Goal: Communication & Community: Answer question/provide support

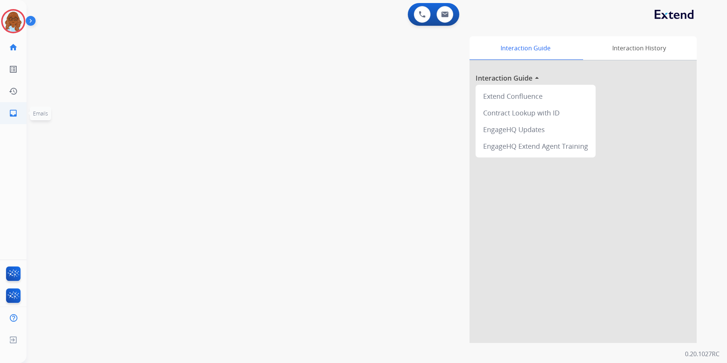
click at [16, 114] on mat-icon "inbox" at bounding box center [13, 113] width 9 height 9
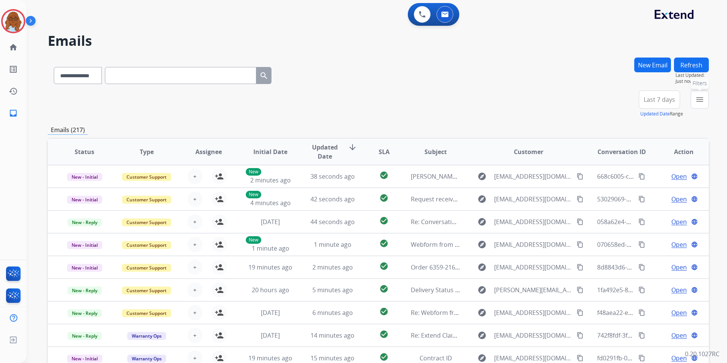
click at [697, 102] on mat-icon "menu" at bounding box center [699, 99] width 9 height 9
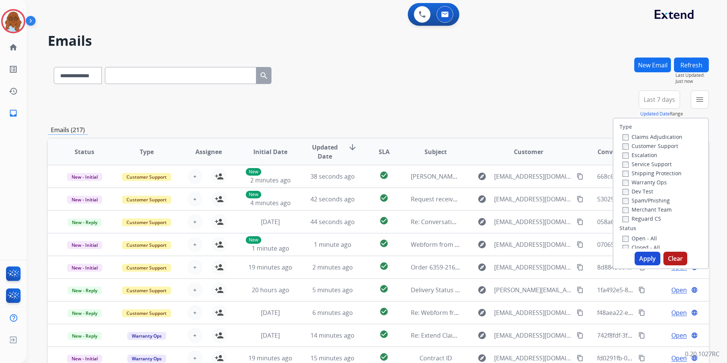
click at [640, 144] on label "Customer Support" at bounding box center [651, 145] width 56 height 7
click at [638, 173] on label "Shipping Protection" at bounding box center [652, 173] width 59 height 7
click at [640, 215] on label "Reguard CS" at bounding box center [642, 218] width 39 height 7
click at [640, 240] on label "Open - All" at bounding box center [640, 238] width 34 height 7
click at [644, 256] on button "Apply" at bounding box center [648, 259] width 26 height 14
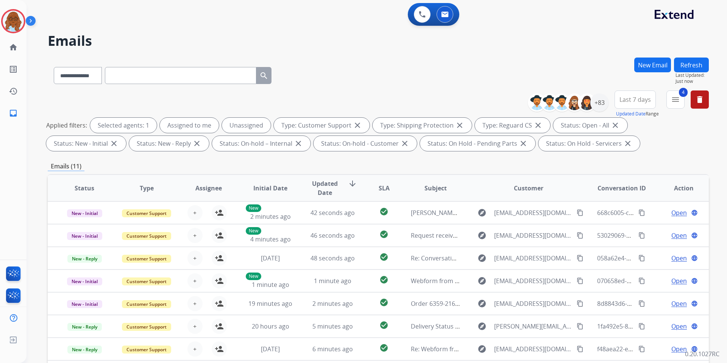
click at [623, 111] on button "Updated Date" at bounding box center [631, 114] width 30 height 6
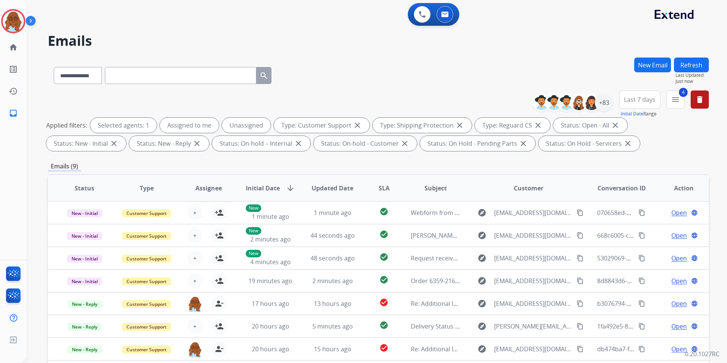
click at [630, 115] on button "Initial Date" at bounding box center [632, 114] width 23 height 6
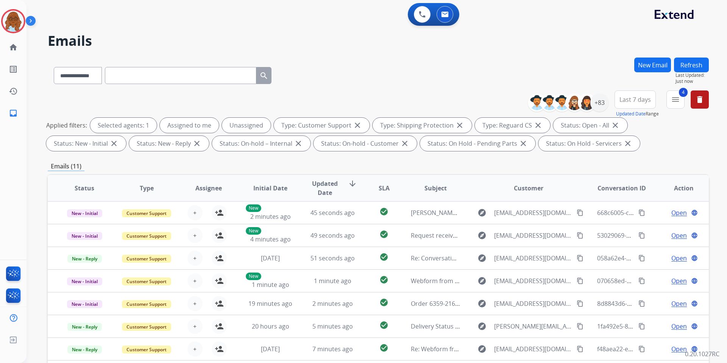
click at [636, 101] on span "Last 7 days" at bounding box center [635, 99] width 31 height 3
click at [630, 187] on div "Last 90 days" at bounding box center [633, 191] width 42 height 11
click at [615, 83] on div "**********" at bounding box center [378, 74] width 661 height 33
click at [604, 100] on div "+137" at bounding box center [600, 103] width 18 height 18
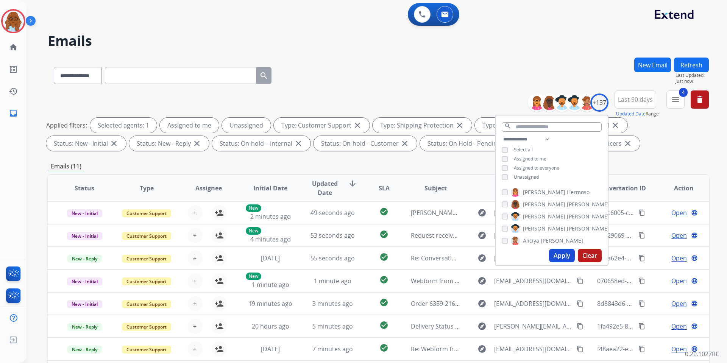
click at [518, 174] on span "Unassigned" at bounding box center [526, 177] width 25 height 6
click at [557, 251] on button "Apply" at bounding box center [562, 256] width 26 height 14
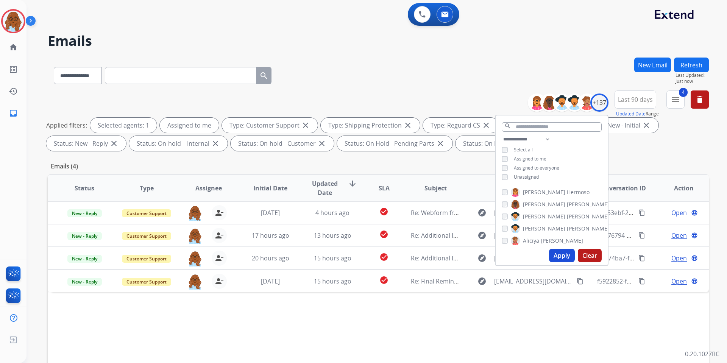
click at [468, 63] on div "**********" at bounding box center [378, 74] width 661 height 33
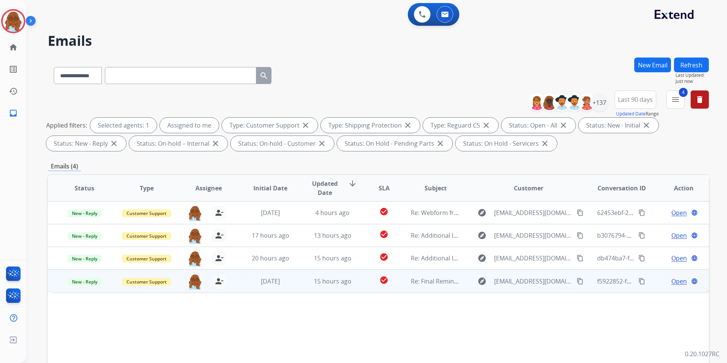
click at [672, 283] on span "Open" at bounding box center [680, 281] width 16 height 9
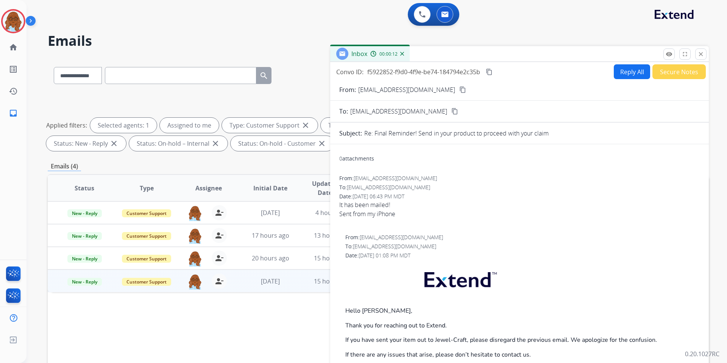
click at [657, 69] on button "Secure Notes" at bounding box center [679, 71] width 53 height 15
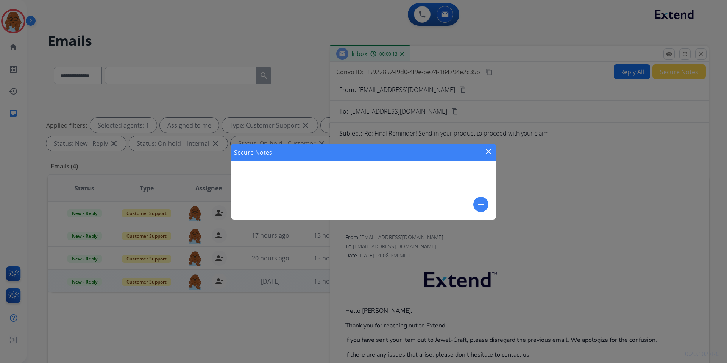
click at [488, 206] on div "Secure Notes close add" at bounding box center [363, 182] width 265 height 76
click at [486, 206] on button "add" at bounding box center [480, 204] width 15 height 15
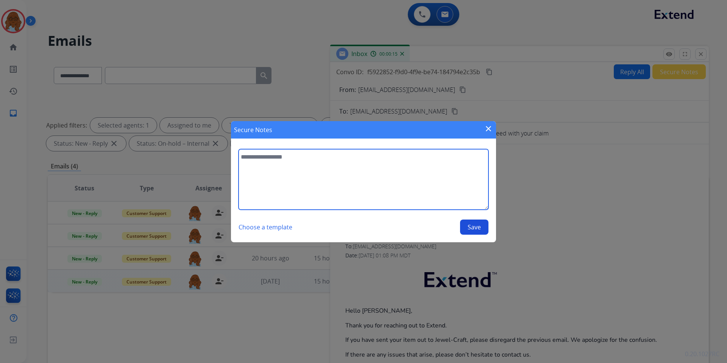
click at [411, 179] on textarea at bounding box center [364, 179] width 250 height 61
type textarea "**********"
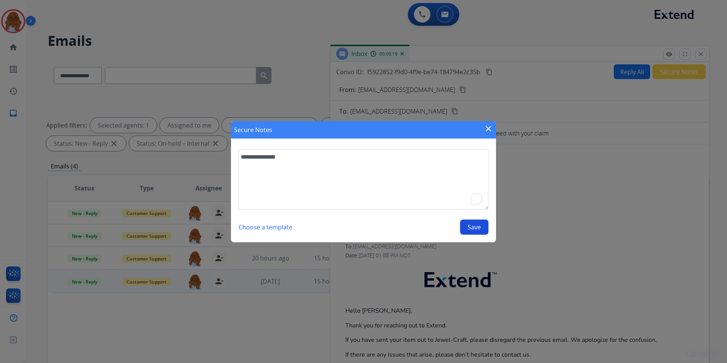
click at [464, 225] on button "Save" at bounding box center [474, 227] width 28 height 15
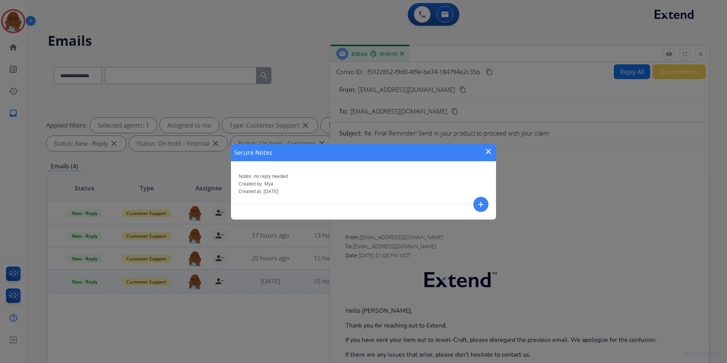
click at [571, 142] on div "Secure Notes close Notes: no reply needed Created by: Mya Created at: 08/27/202…" at bounding box center [363, 181] width 727 height 363
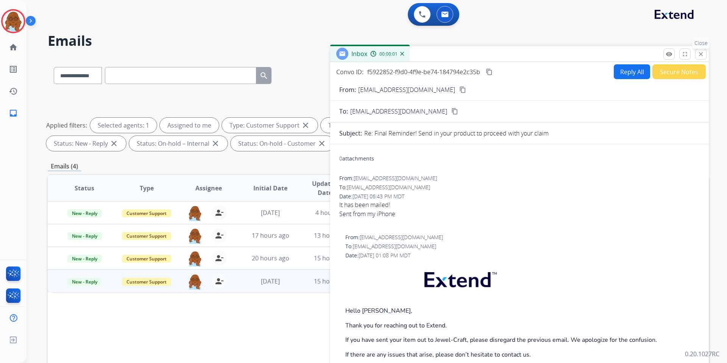
click at [700, 54] on mat-icon "close" at bounding box center [701, 54] width 7 height 7
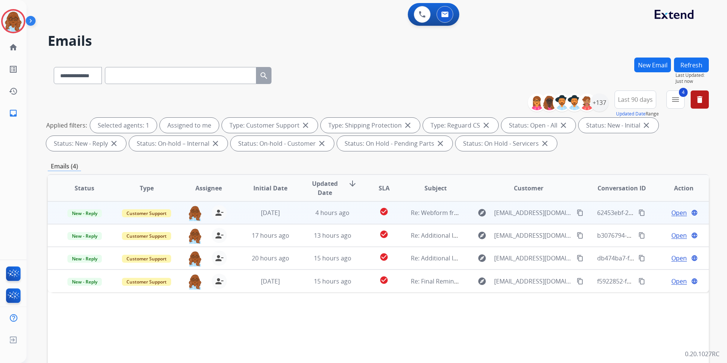
click at [672, 214] on span "Open" at bounding box center [680, 212] width 16 height 9
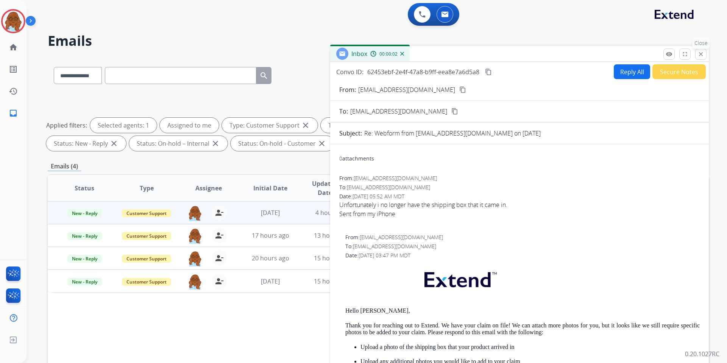
click at [702, 54] on mat-icon "close" at bounding box center [701, 54] width 7 height 7
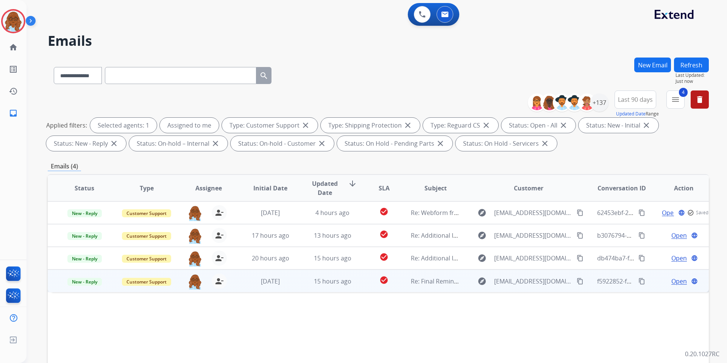
click at [676, 280] on span "Open" at bounding box center [680, 281] width 16 height 9
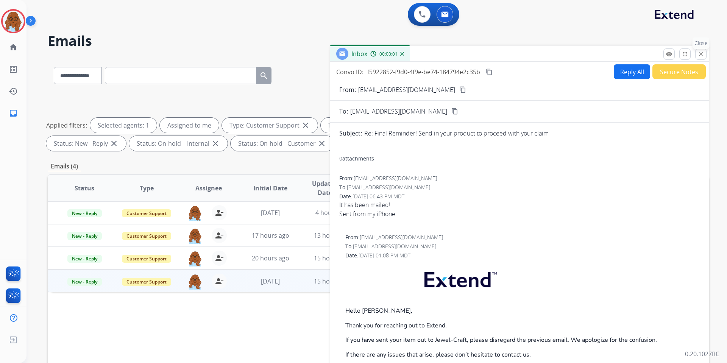
click at [704, 53] on mat-icon "close" at bounding box center [701, 54] width 7 height 7
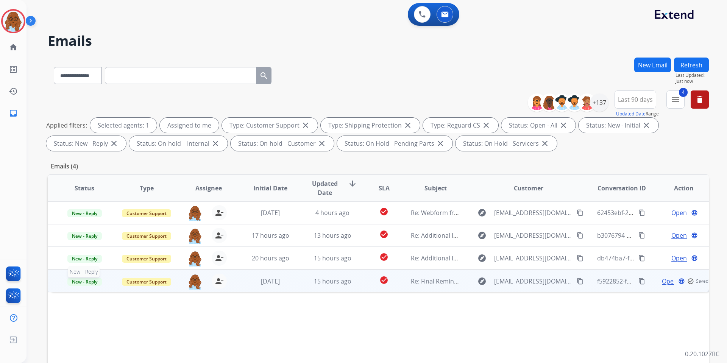
click at [95, 280] on span "New - Reply" at bounding box center [84, 282] width 34 height 8
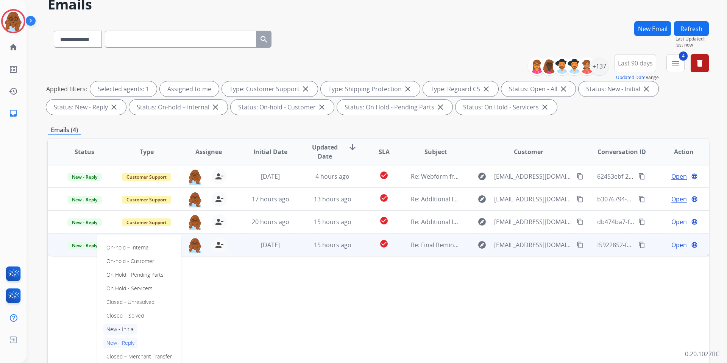
scroll to position [38, 0]
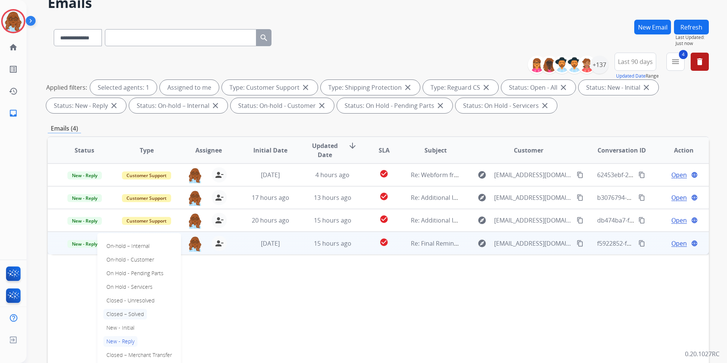
click at [129, 311] on p "Closed – Solved" at bounding box center [125, 314] width 44 height 11
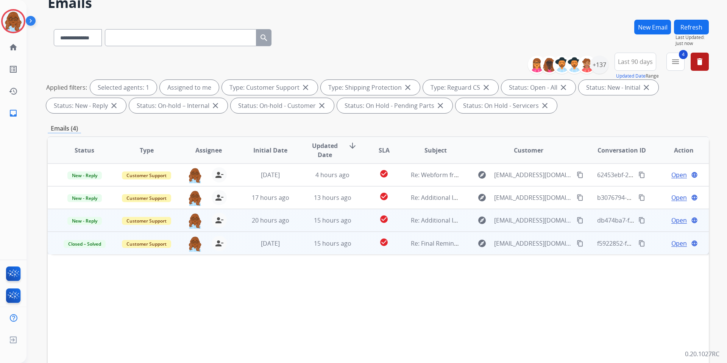
click at [674, 222] on span "Open" at bounding box center [680, 220] width 16 height 9
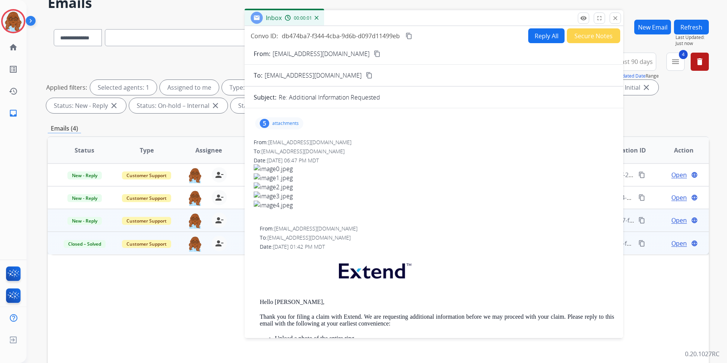
drag, startPoint x: 428, startPoint y: 20, endPoint x: 341, endPoint y: 22, distance: 86.4
click at [342, 22] on div "Inbox 00:00:01" at bounding box center [434, 18] width 379 height 16
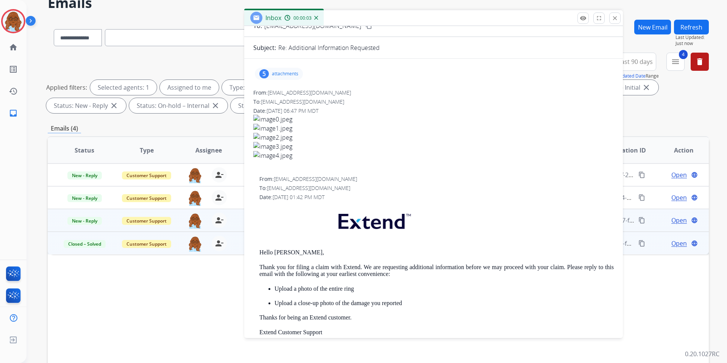
scroll to position [47, 0]
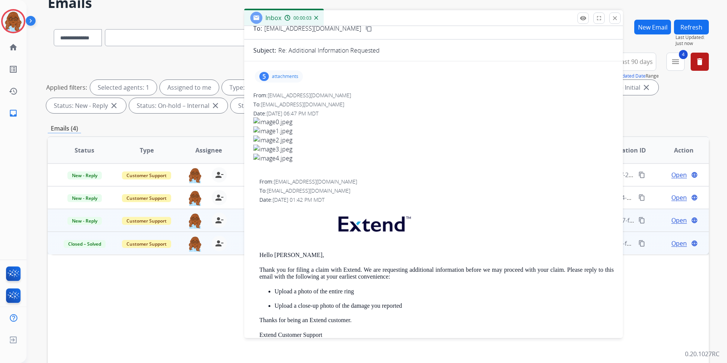
click at [285, 73] on div "5 attachments" at bounding box center [279, 76] width 48 height 12
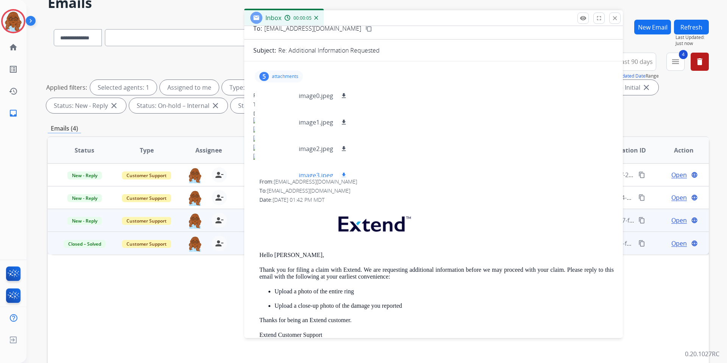
click at [280, 168] on div at bounding box center [280, 175] width 38 height 27
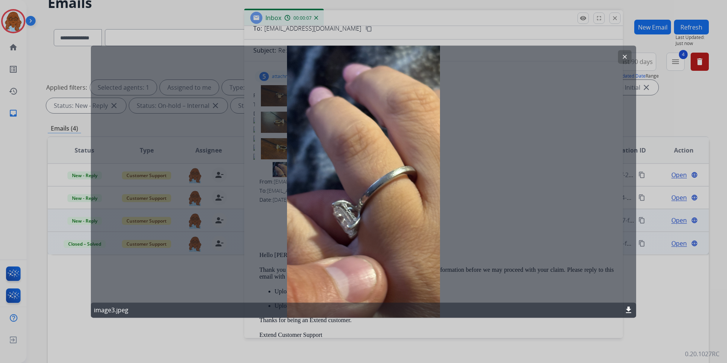
click at [340, 30] on div at bounding box center [363, 181] width 727 height 363
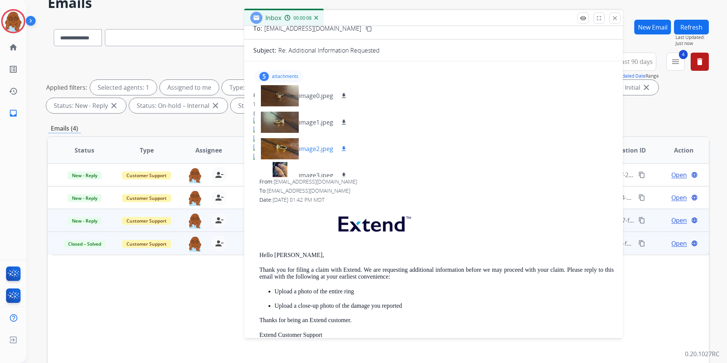
click at [273, 145] on div at bounding box center [280, 149] width 38 height 27
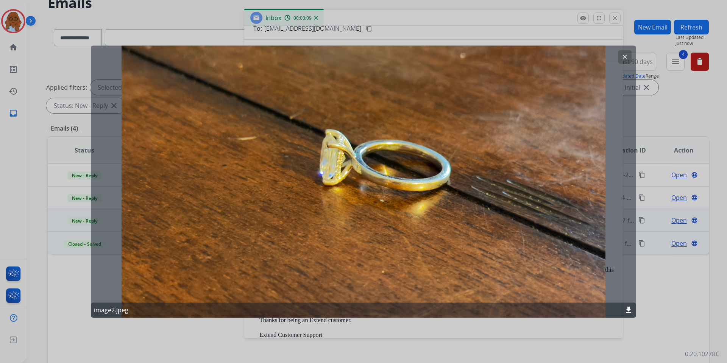
click at [321, 19] on div at bounding box center [363, 181] width 727 height 363
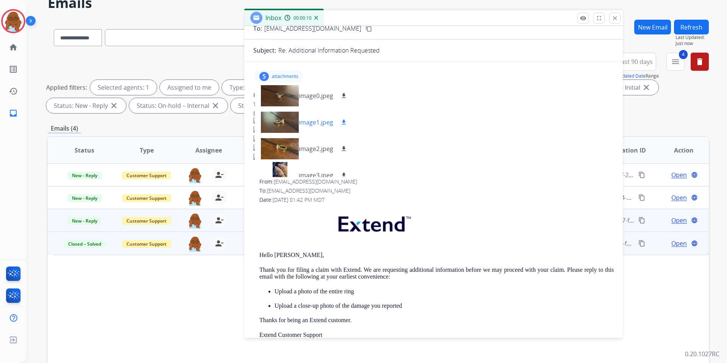
click at [274, 119] on div at bounding box center [280, 122] width 38 height 27
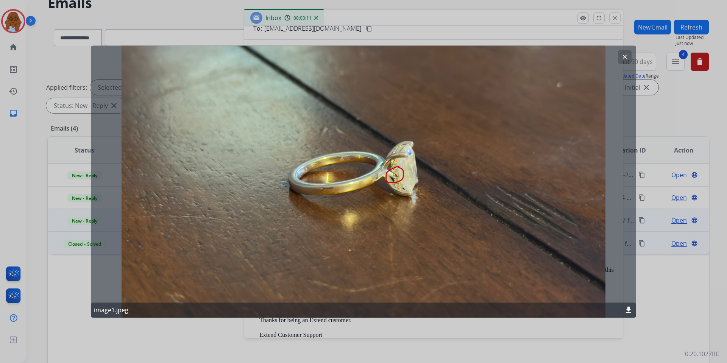
click at [345, 23] on div at bounding box center [363, 181] width 727 height 363
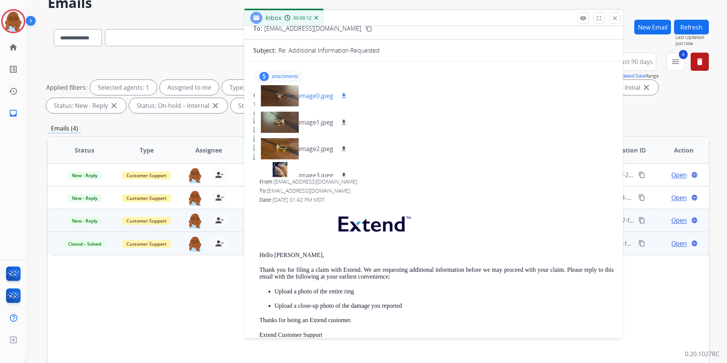
click at [281, 92] on div at bounding box center [280, 96] width 38 height 27
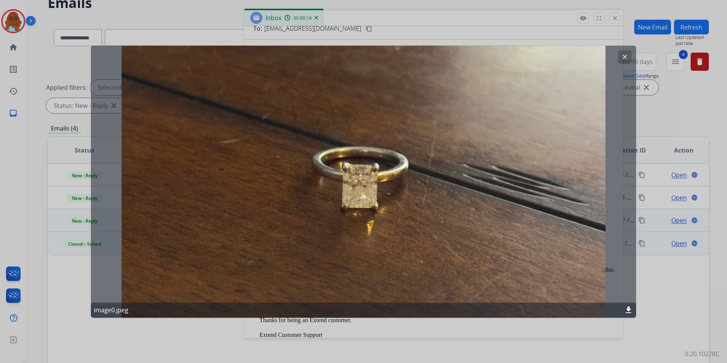
click at [345, 20] on div at bounding box center [363, 181] width 727 height 363
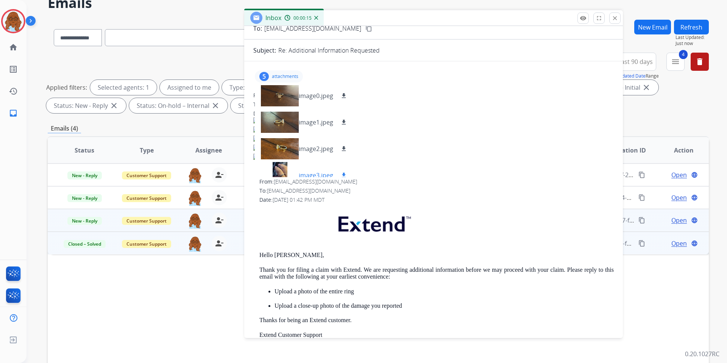
click at [283, 169] on div at bounding box center [280, 175] width 38 height 27
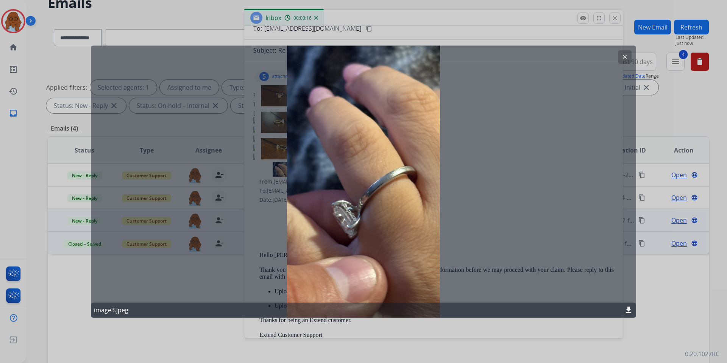
click at [367, 30] on div at bounding box center [363, 181] width 727 height 363
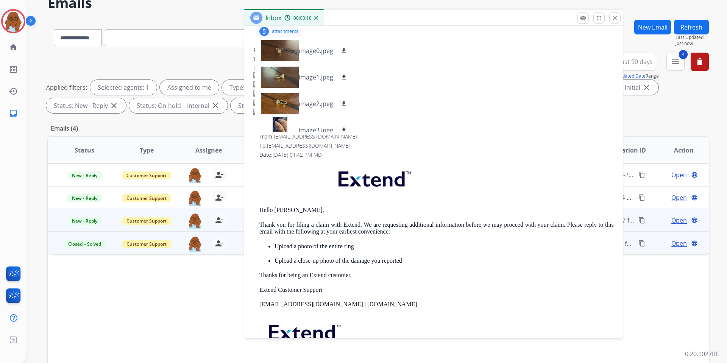
scroll to position [9, 0]
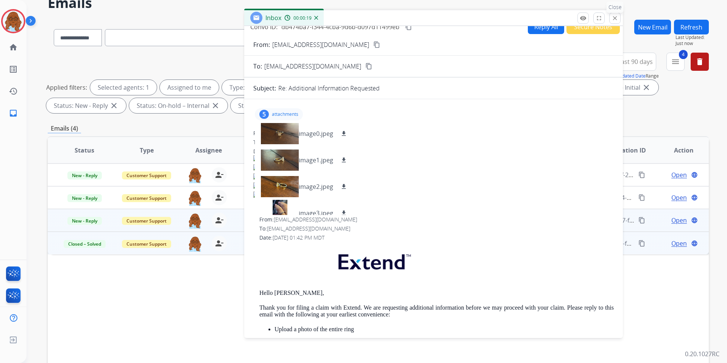
click at [619, 20] on button "close Close" at bounding box center [614, 17] width 11 height 11
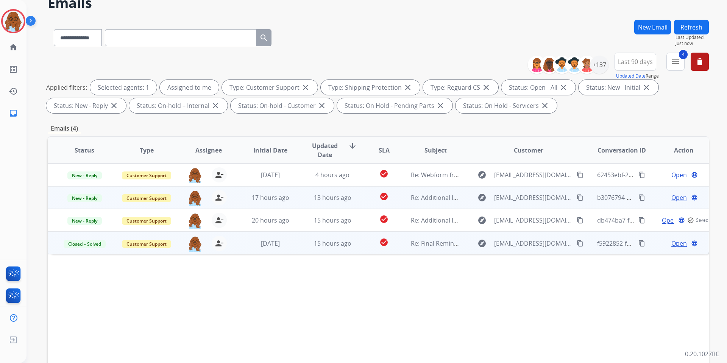
click at [674, 198] on span "Open" at bounding box center [680, 197] width 16 height 9
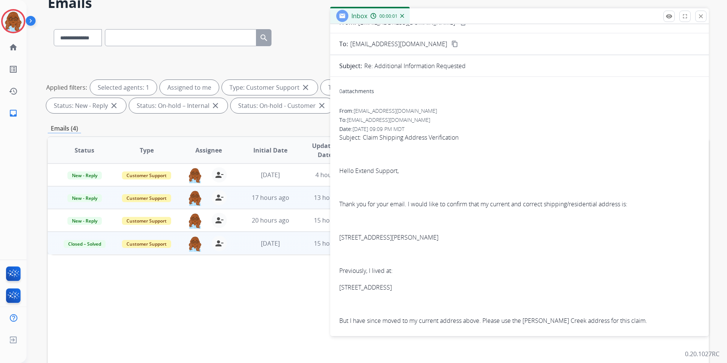
scroll to position [38, 0]
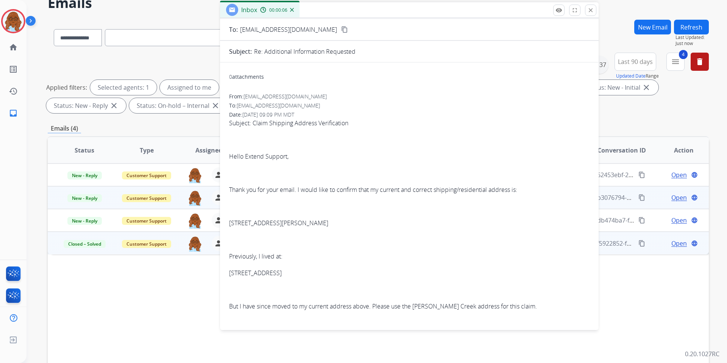
drag, startPoint x: 419, startPoint y: 21, endPoint x: 326, endPoint y: 14, distance: 93.4
click at [326, 14] on div "Inbox 00:00:06" at bounding box center [409, 10] width 379 height 16
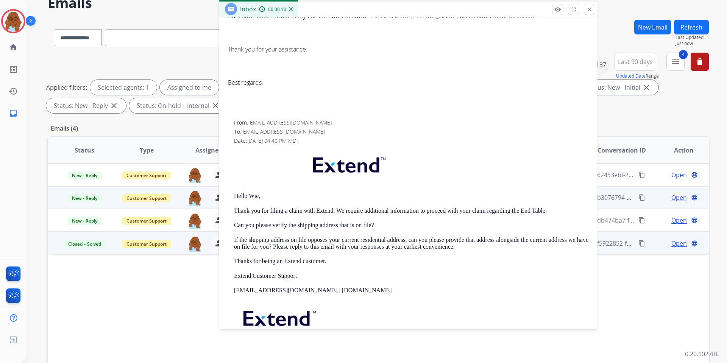
scroll to position [341, 0]
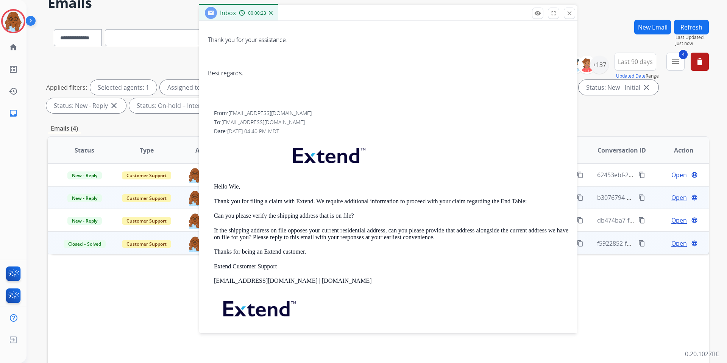
drag, startPoint x: 349, startPoint y: 16, endPoint x: 332, endPoint y: 19, distance: 17.3
click at [332, 19] on div "Inbox 00:00:23" at bounding box center [388, 13] width 379 height 16
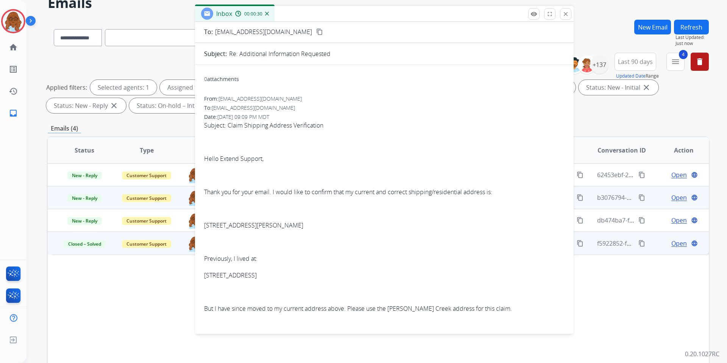
scroll to position [38, 0]
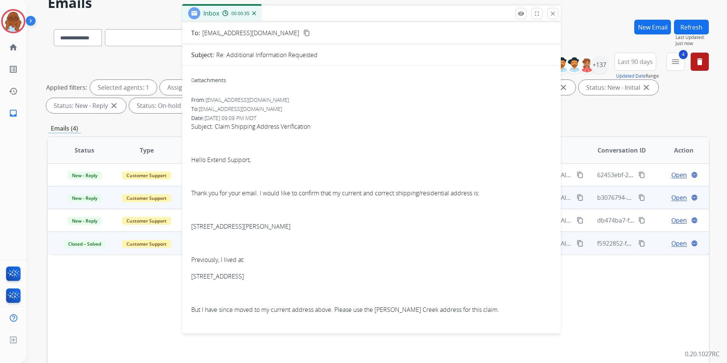
drag, startPoint x: 344, startPoint y: 19, endPoint x: 308, endPoint y: 29, distance: 37.5
click at [322, 18] on div "Inbox 00:00:35" at bounding box center [371, 14] width 379 height 16
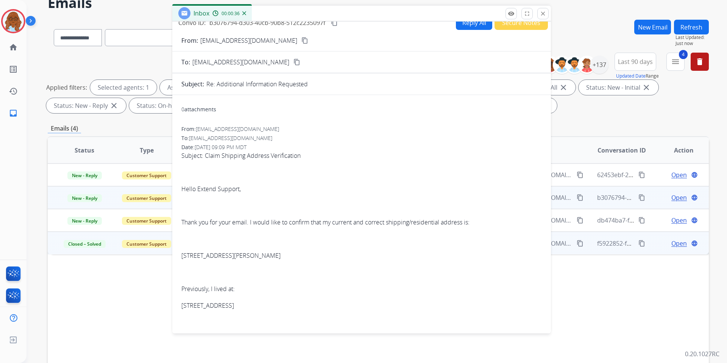
scroll to position [0, 0]
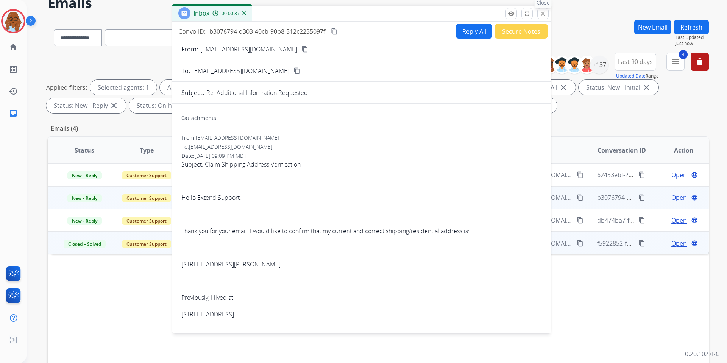
click at [544, 12] on mat-icon "close" at bounding box center [543, 13] width 7 height 7
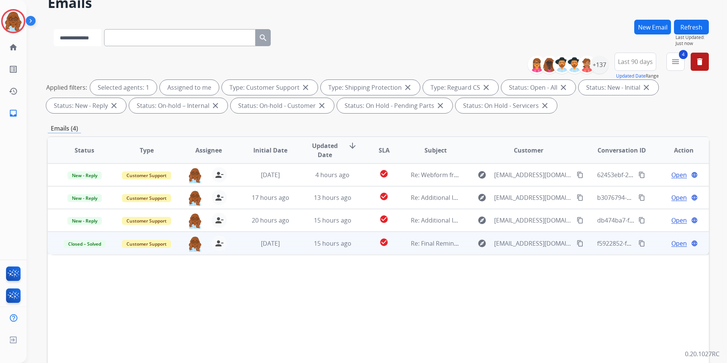
click at [98, 44] on select "**********" at bounding box center [77, 37] width 47 height 17
select select "**********"
click at [54, 29] on select "**********" at bounding box center [77, 37] width 47 height 17
paste input "**********"
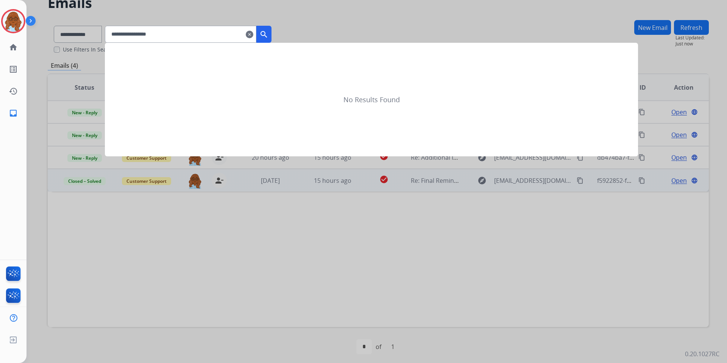
type input "**********"
click at [272, 33] on button "search" at bounding box center [263, 34] width 15 height 17
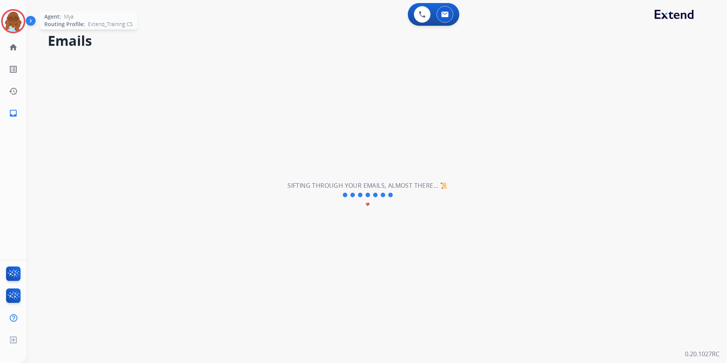
click at [9, 13] on img at bounding box center [13, 21] width 21 height 21
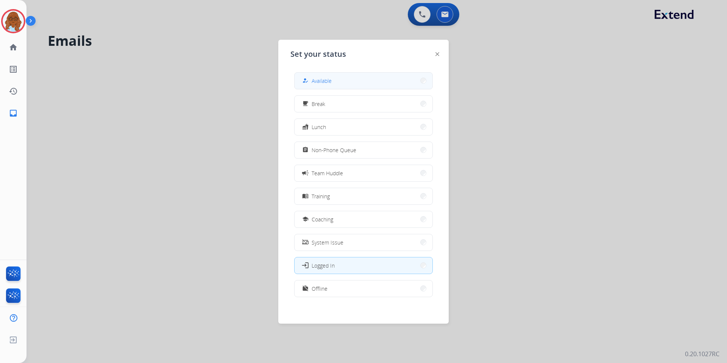
click at [329, 79] on span "Available" at bounding box center [322, 81] width 20 height 8
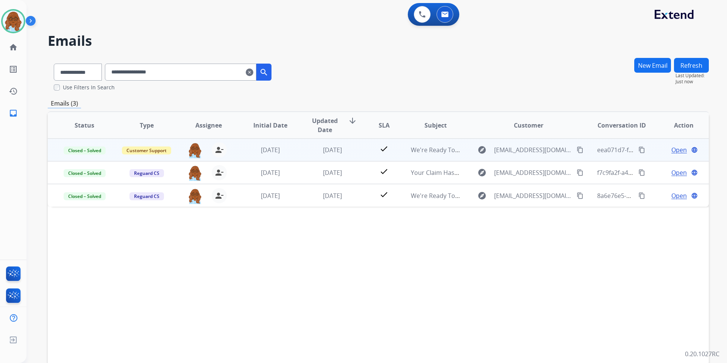
click at [672, 148] on span "Open" at bounding box center [680, 149] width 16 height 9
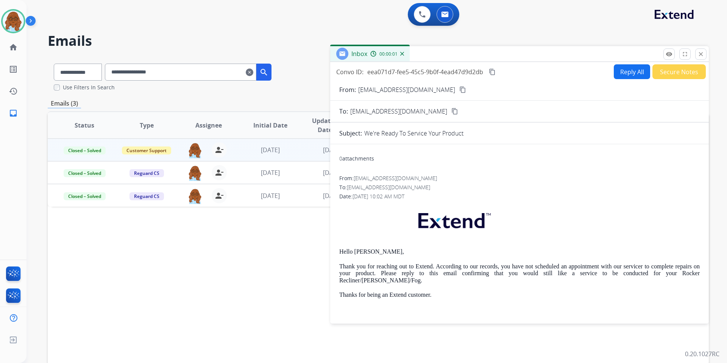
drag, startPoint x: 466, startPoint y: 54, endPoint x: 390, endPoint y: 41, distance: 76.6
click at [391, 46] on div "Inbox 00:00:01" at bounding box center [519, 54] width 379 height 16
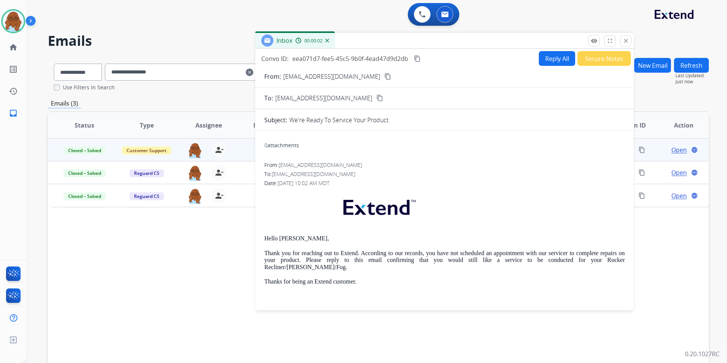
click at [553, 60] on button "Reply All" at bounding box center [557, 58] width 36 height 15
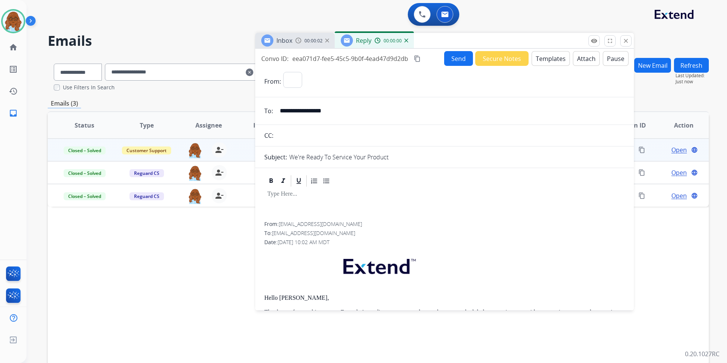
select select "**********"
click at [541, 61] on button "Templates" at bounding box center [551, 58] width 38 height 15
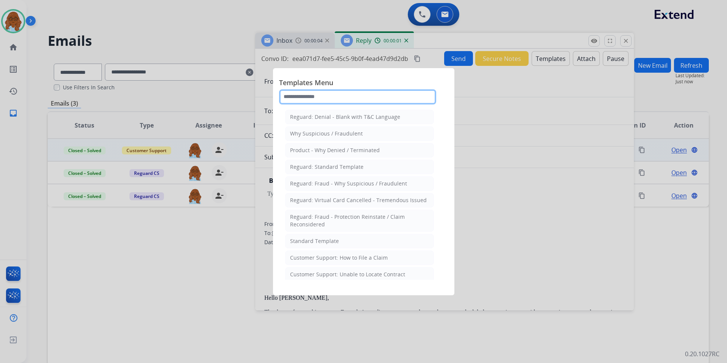
click at [347, 98] on input "text" at bounding box center [357, 96] width 157 height 15
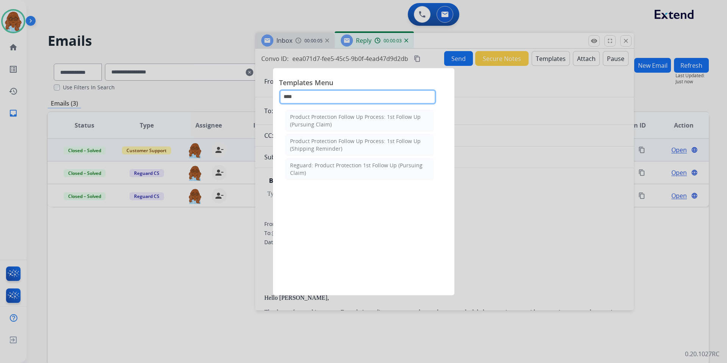
type input "*****"
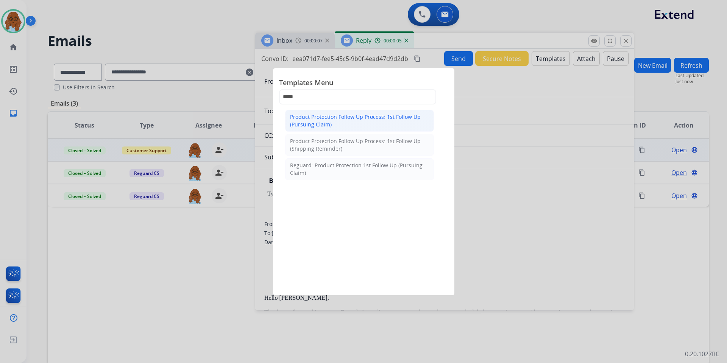
click at [350, 120] on div "Product Protection Follow Up Process: 1st Follow Up (Pursuing Claim)" at bounding box center [359, 120] width 139 height 15
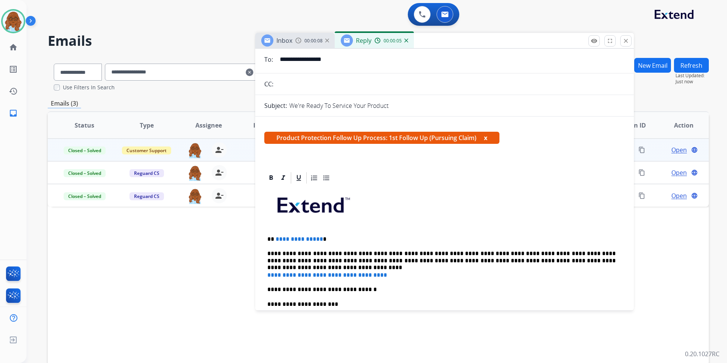
scroll to position [114, 0]
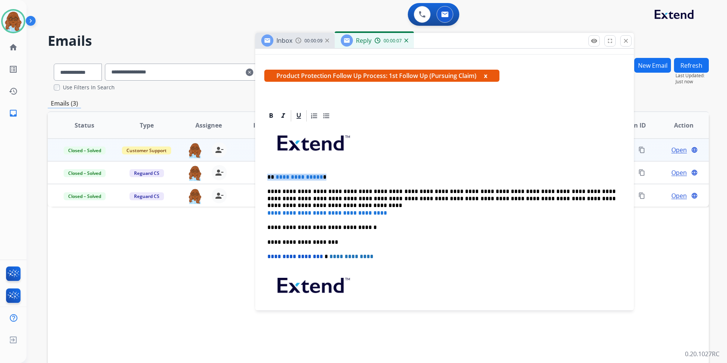
drag, startPoint x: 284, startPoint y: 172, endPoint x: 269, endPoint y: 173, distance: 14.8
click at [269, 174] on p "**********" at bounding box center [441, 177] width 348 height 7
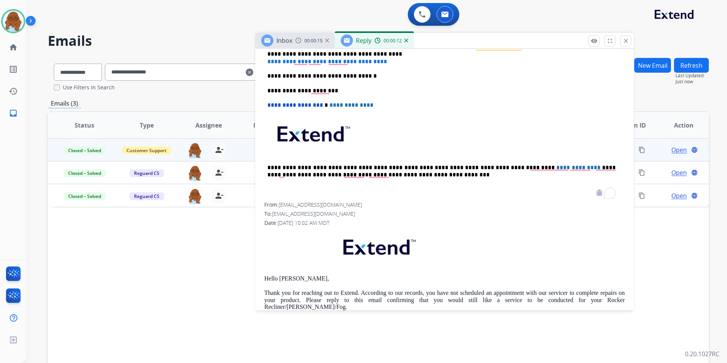
scroll to position [379, 0]
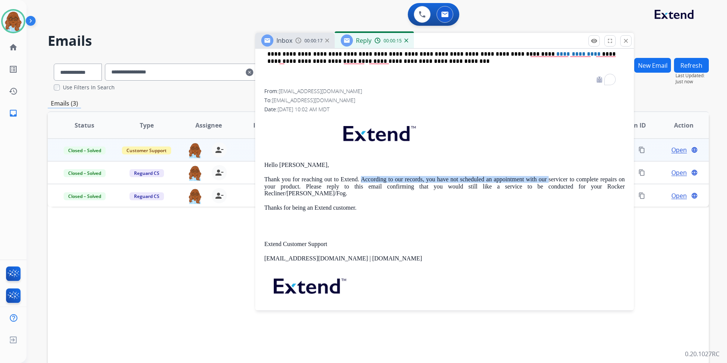
drag, startPoint x: 359, startPoint y: 179, endPoint x: 544, endPoint y: 180, distance: 185.2
click at [544, 180] on p "Thank you for reaching out to Extend. According to our records, you have not sc…" at bounding box center [444, 186] width 361 height 21
click at [343, 177] on p "Thank you for reaching out to Extend. According to our records, you have not sc…" at bounding box center [444, 186] width 361 height 21
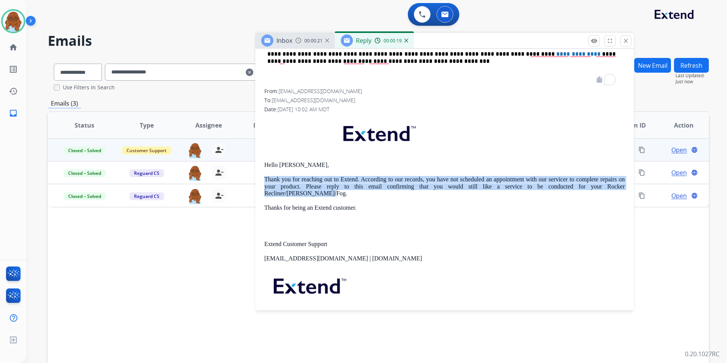
drag, startPoint x: 265, startPoint y: 177, endPoint x: 610, endPoint y: 187, distance: 345.2
click at [610, 187] on p "Thank you for reaching out to Extend. According to our records, you have not sc…" at bounding box center [444, 186] width 361 height 21
copy p "Thank you for reaching out to Extend. According to our records, you have not sc…"
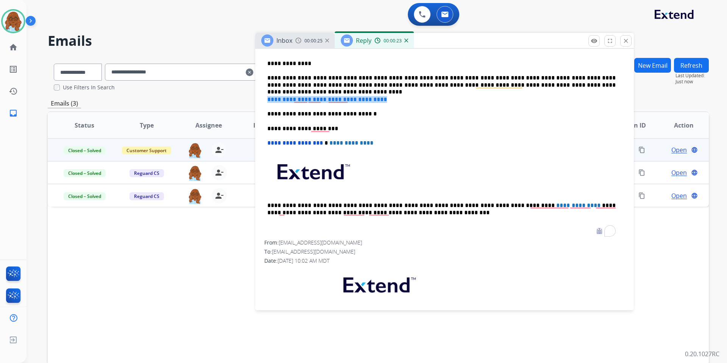
drag, startPoint x: 373, startPoint y: 100, endPoint x: 268, endPoint y: 100, distance: 105.3
click at [268, 100] on p "**********" at bounding box center [444, 99] width 355 height 7
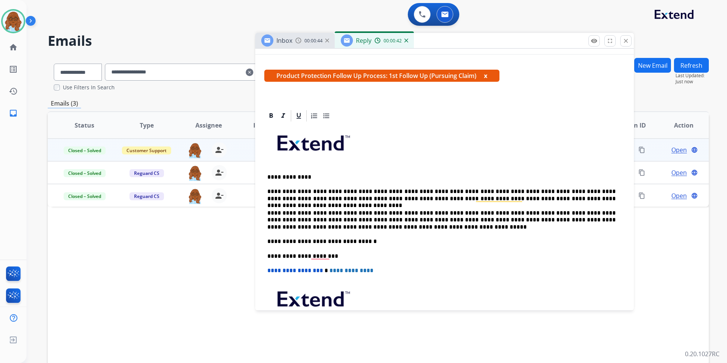
scroll to position [0, 0]
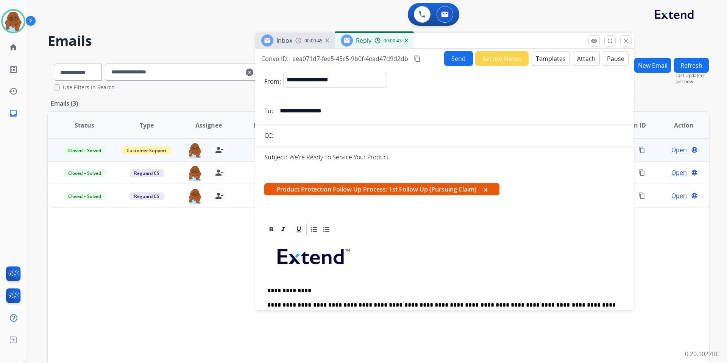
click at [418, 60] on mat-icon "content_copy" at bounding box center [417, 58] width 7 height 7
click at [456, 59] on button "Send" at bounding box center [458, 58] width 29 height 15
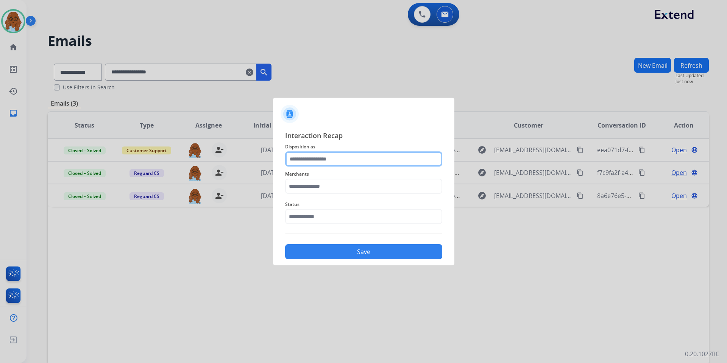
click at [375, 163] on input "text" at bounding box center [363, 159] width 157 height 15
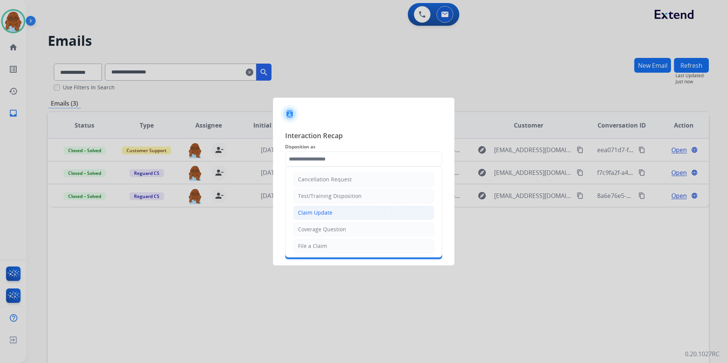
click at [326, 212] on div "Claim Update" at bounding box center [315, 213] width 34 height 8
type input "**********"
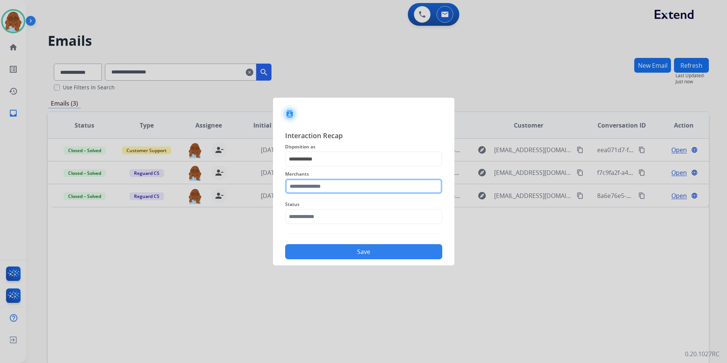
click at [308, 185] on input "text" at bounding box center [363, 186] width 157 height 15
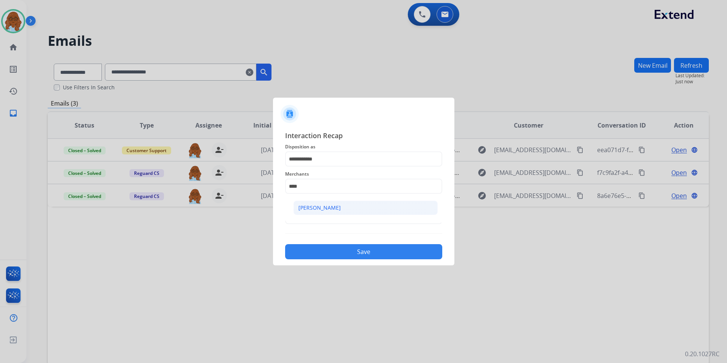
click at [325, 206] on div "[PERSON_NAME]" at bounding box center [319, 208] width 42 height 8
type input "**********"
click at [313, 213] on input "text" at bounding box center [363, 216] width 157 height 15
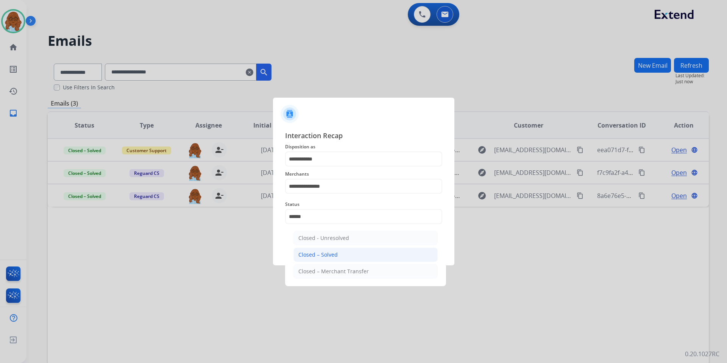
click at [334, 258] on div "Closed – Solved" at bounding box center [317, 255] width 39 height 8
type input "**********"
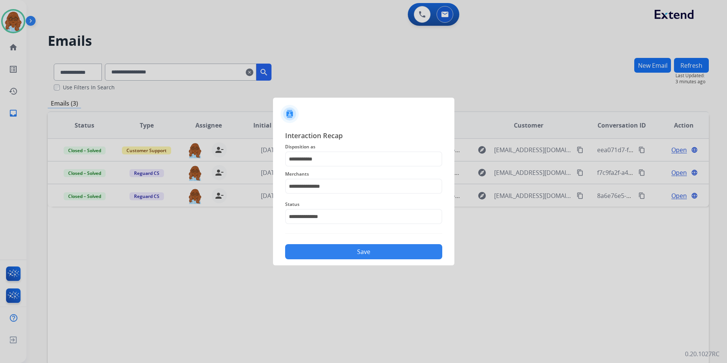
click at [353, 250] on button "Save" at bounding box center [363, 251] width 157 height 15
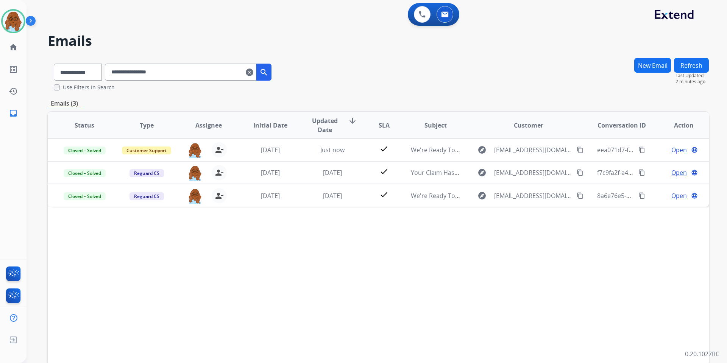
click at [253, 73] on mat-icon "clear" at bounding box center [250, 72] width 8 height 9
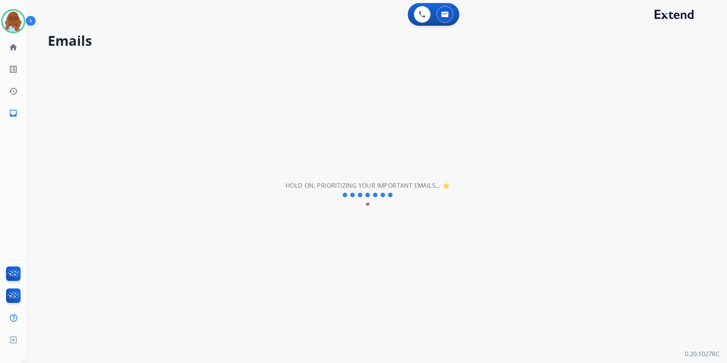
select select "**********"
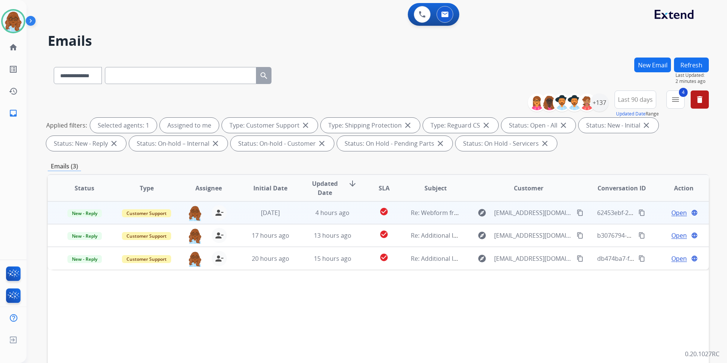
click at [672, 214] on span "Open" at bounding box center [680, 212] width 16 height 9
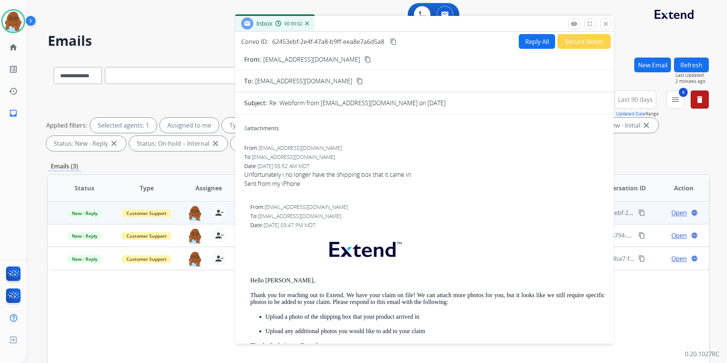
drag, startPoint x: 434, startPoint y: 52, endPoint x: 339, endPoint y: 22, distance: 99.8
click at [339, 22] on div "Inbox 00:00:02" at bounding box center [424, 24] width 379 height 16
click at [364, 56] on mat-icon "content_copy" at bounding box center [367, 59] width 7 height 7
click at [606, 24] on mat-icon "close" at bounding box center [606, 23] width 7 height 7
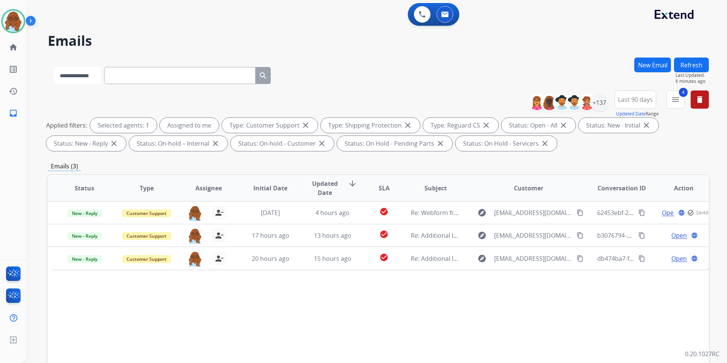
drag, startPoint x: 72, startPoint y: 80, endPoint x: 121, endPoint y: 79, distance: 49.2
click at [72, 80] on select "**********" at bounding box center [77, 75] width 47 height 17
paste input "**********"
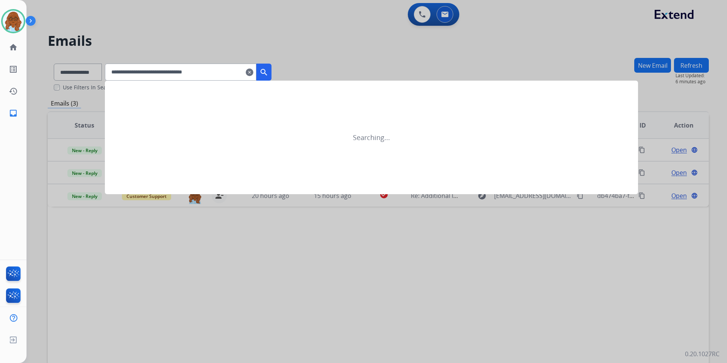
type input "**********"
click at [269, 76] on mat-icon "search" at bounding box center [263, 72] width 9 height 9
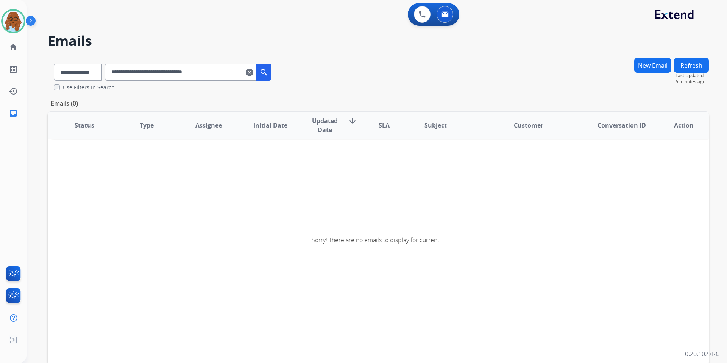
click at [253, 73] on mat-icon "clear" at bounding box center [250, 72] width 8 height 9
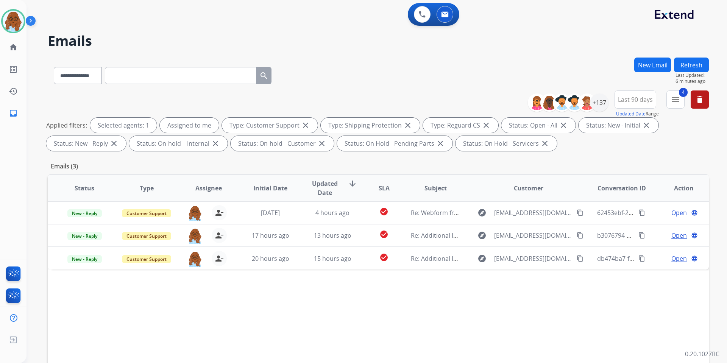
paste input "**********"
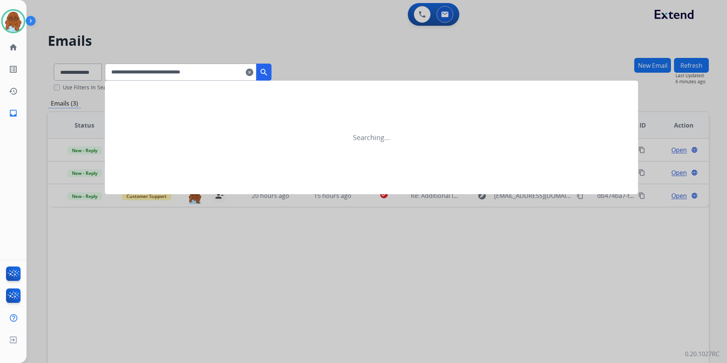
type input "**********"
click at [272, 66] on button "search" at bounding box center [263, 72] width 15 height 17
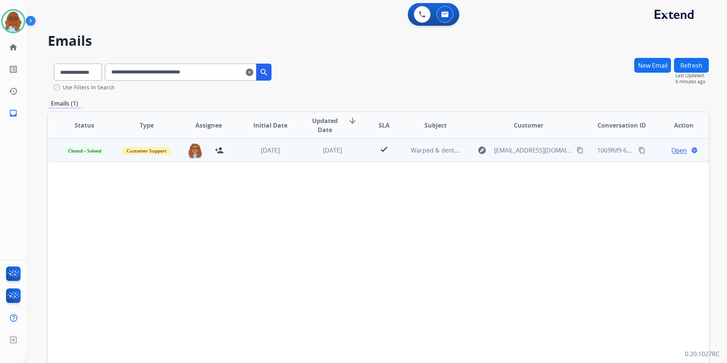
click at [672, 147] on span "Open" at bounding box center [680, 150] width 16 height 9
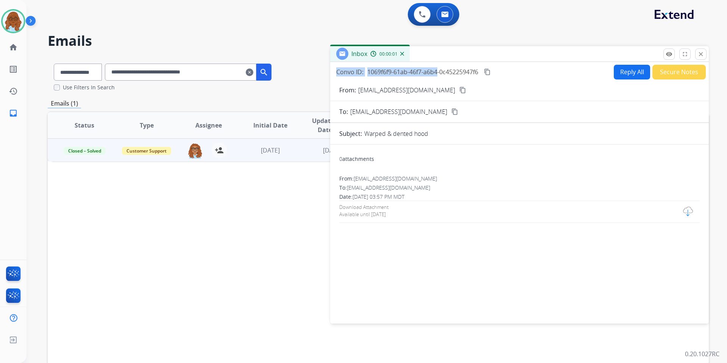
drag, startPoint x: 433, startPoint y: 63, endPoint x: 428, endPoint y: 58, distance: 7.0
click at [428, 58] on div "Inbox 00:00:01 Convo ID: 1069f6f9-61ab-46f7-a6b4-0c45225947f6 content_copy Repl…" at bounding box center [519, 185] width 379 height 278
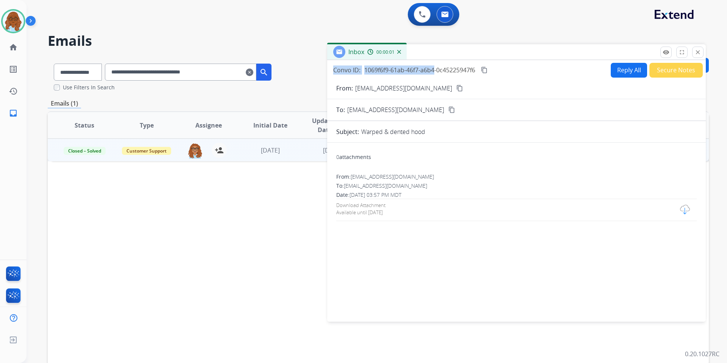
drag, startPoint x: 426, startPoint y: 56, endPoint x: 407, endPoint y: 49, distance: 20.5
click at [407, 49] on div "Inbox 00:00:01" at bounding box center [516, 52] width 379 height 16
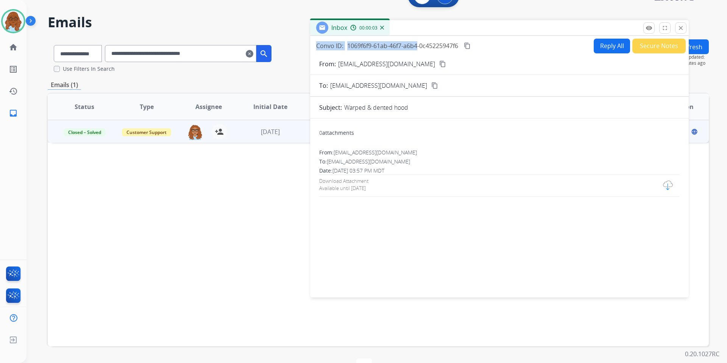
scroll to position [41, 0]
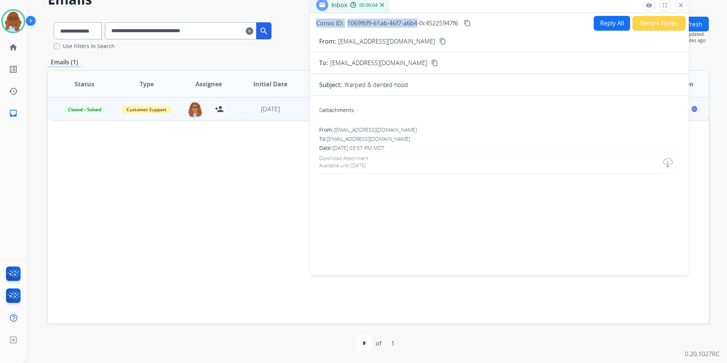
click at [362, 168] on div "Available until Sep 24, 2025" at bounding box center [342, 165] width 47 height 7
click at [683, 6] on mat-icon "close" at bounding box center [681, 5] width 7 height 7
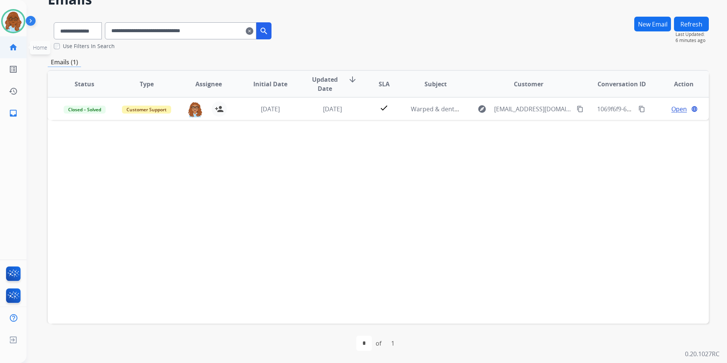
click at [9, 44] on mat-icon "home" at bounding box center [13, 47] width 9 height 9
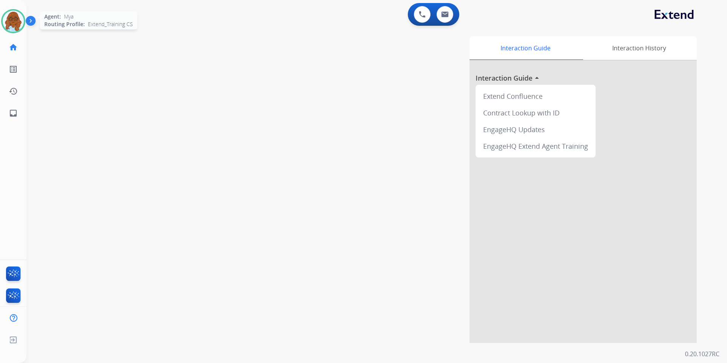
click at [18, 21] on img at bounding box center [13, 21] width 21 height 21
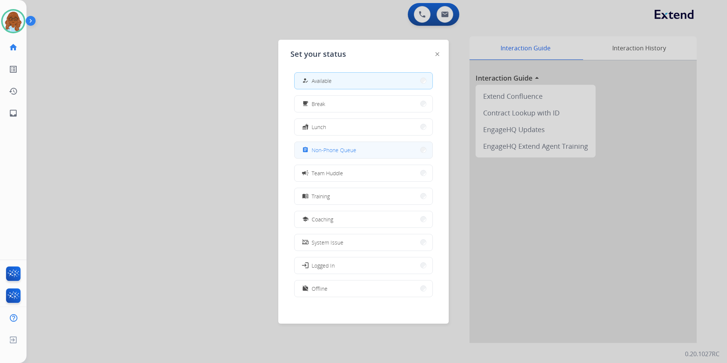
click at [331, 148] on span "Non-Phone Queue" at bounding box center [334, 150] width 45 height 8
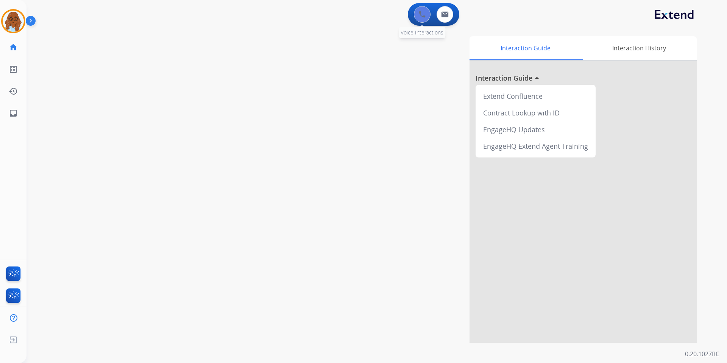
click at [423, 11] on img at bounding box center [422, 14] width 7 height 7
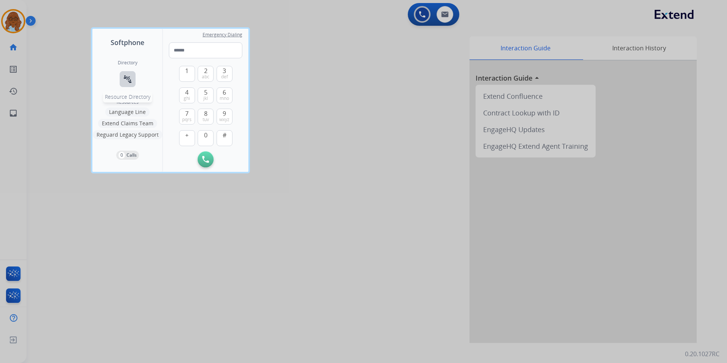
click at [131, 78] on mat-icon "connect_without_contact" at bounding box center [127, 79] width 9 height 9
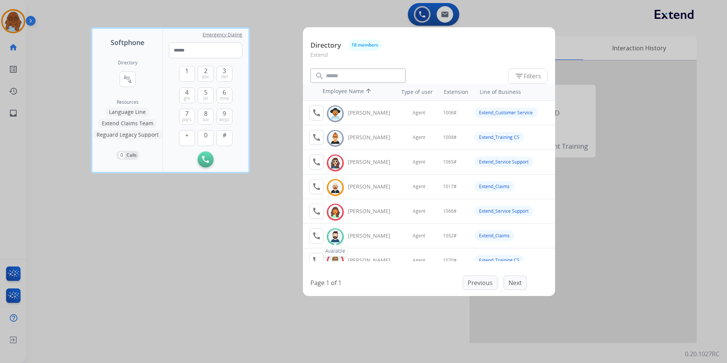
scroll to position [38, 0]
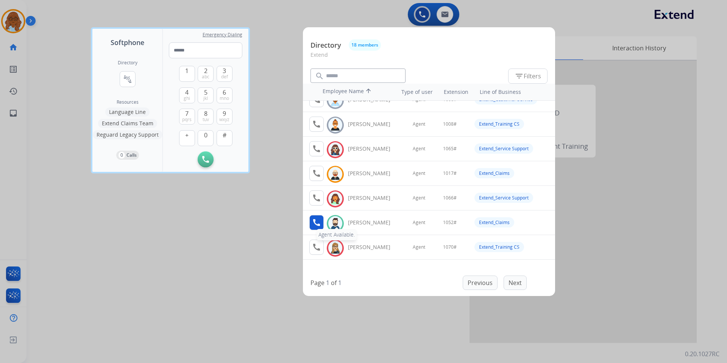
click at [322, 224] on button "call Agent Available." at bounding box center [316, 222] width 14 height 15
click at [190, 76] on button "1" at bounding box center [187, 74] width 16 height 16
click at [209, 132] on button "0" at bounding box center [206, 138] width 16 height 16
click at [205, 93] on span "5" at bounding box center [205, 92] width 3 height 9
click at [205, 71] on span "2" at bounding box center [205, 70] width 3 height 9
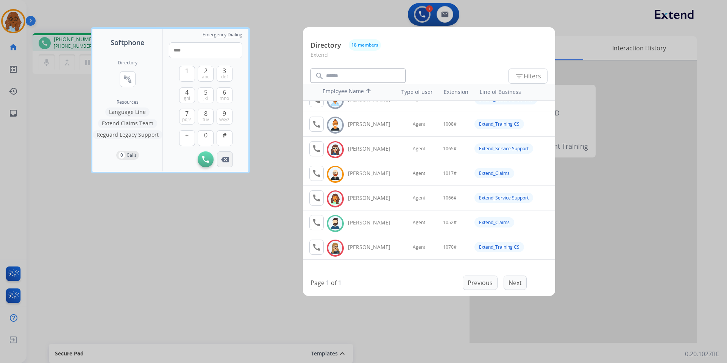
click at [228, 160] on img at bounding box center [225, 160] width 8 height 6
click at [204, 74] on span "abc" at bounding box center [206, 77] width 8 height 6
click at [222, 134] on button "#" at bounding box center [225, 138] width 16 height 16
click at [227, 157] on img at bounding box center [225, 160] width 8 height 6
click at [184, 70] on button "1" at bounding box center [187, 74] width 16 height 16
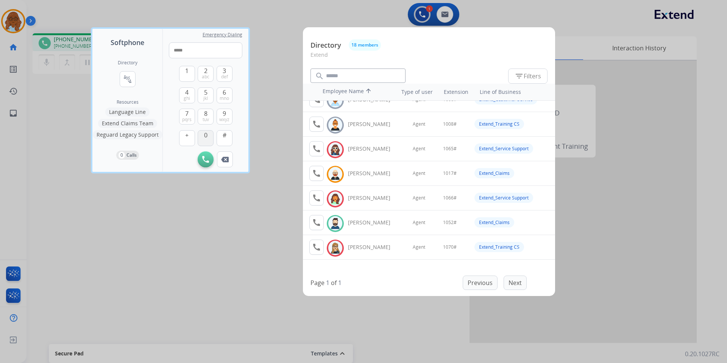
click at [206, 133] on span "0" at bounding box center [205, 135] width 3 height 9
click at [204, 96] on span "jkl" at bounding box center [205, 98] width 5 height 6
click at [206, 72] on span "2" at bounding box center [205, 70] width 3 height 9
click at [227, 135] on button "#" at bounding box center [225, 138] width 16 height 16
type input "*********"
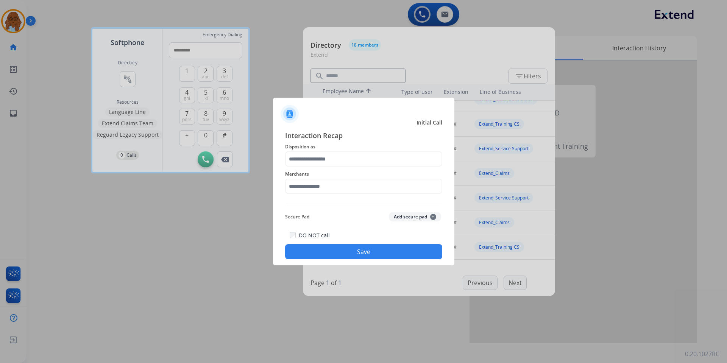
click at [274, 202] on div "Interaction Recap Disposition as Merchants Secure Pad Add secure pad + DO NOT c…" at bounding box center [363, 194] width 181 height 141
click at [253, 222] on div at bounding box center [363, 181] width 727 height 363
click at [259, 250] on div at bounding box center [363, 181] width 727 height 363
click at [312, 162] on input "text" at bounding box center [363, 159] width 157 height 15
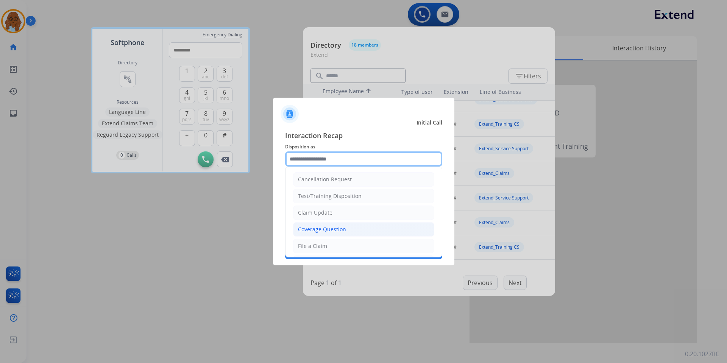
scroll to position [152, 0]
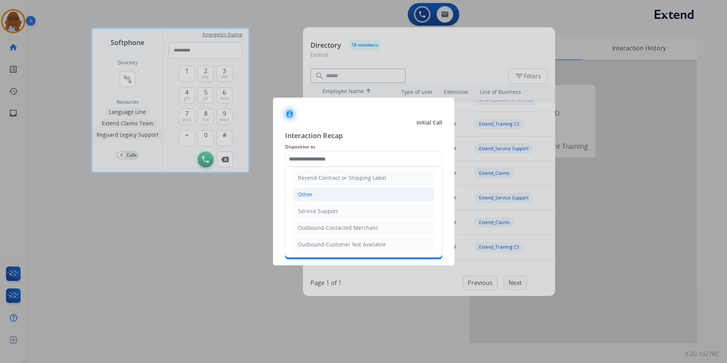
click at [305, 194] on div "Other" at bounding box center [305, 195] width 15 height 8
type input "*****"
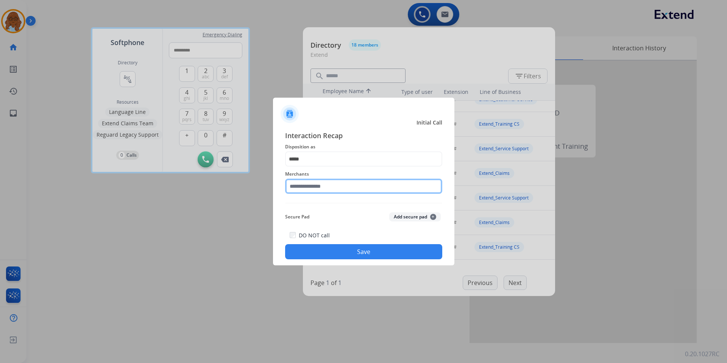
click at [306, 189] on input "text" at bounding box center [363, 186] width 157 height 15
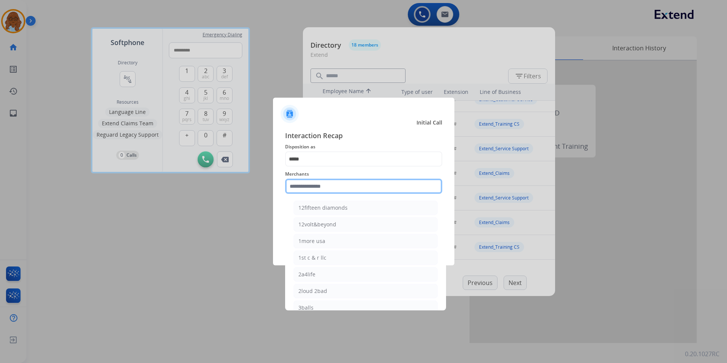
type input "*"
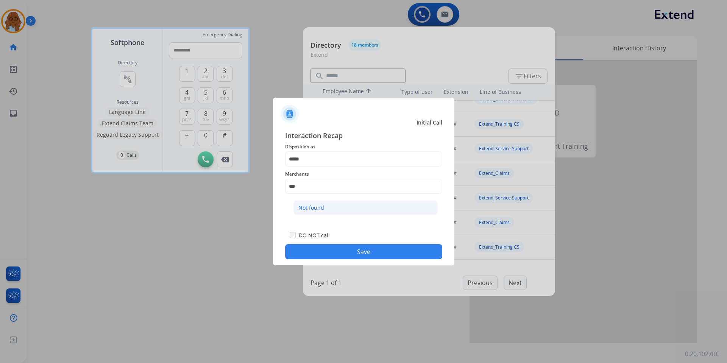
click at [366, 203] on li "Not found" at bounding box center [366, 208] width 144 height 14
type input "*********"
click at [350, 257] on button "Save" at bounding box center [363, 251] width 157 height 15
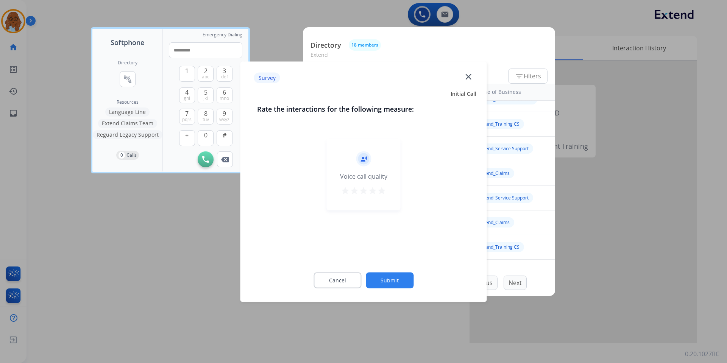
click at [348, 281] on button "Cancel" at bounding box center [338, 280] width 48 height 16
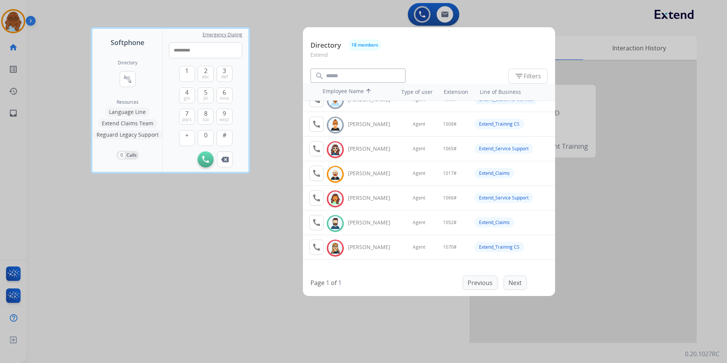
click at [277, 277] on div at bounding box center [363, 181] width 727 height 363
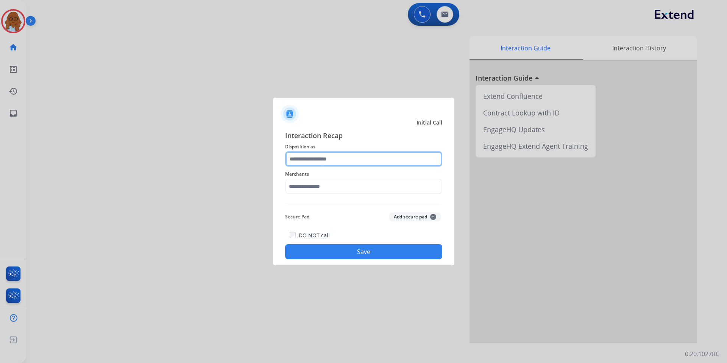
click at [308, 153] on input "text" at bounding box center [363, 159] width 157 height 15
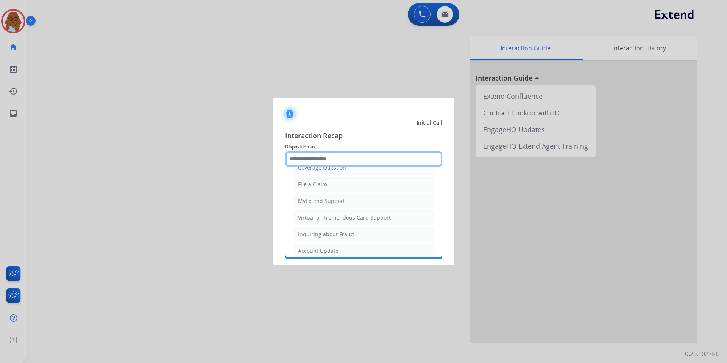
scroll to position [152, 0]
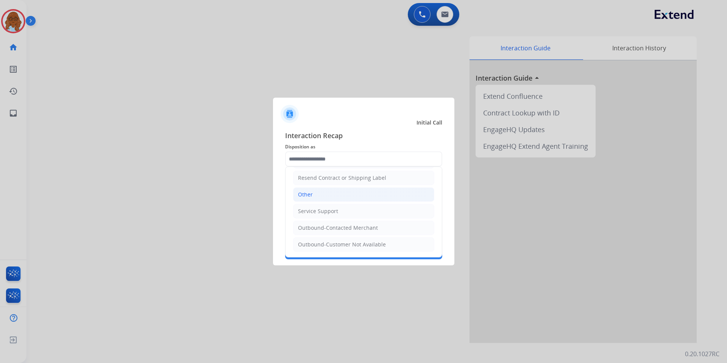
click at [302, 195] on div "Other" at bounding box center [305, 195] width 15 height 8
type input "*****"
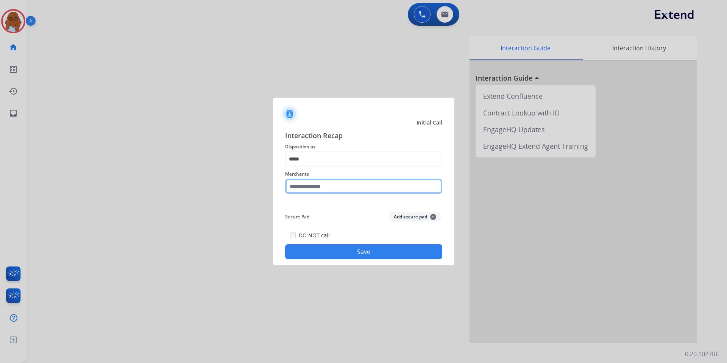
click at [309, 186] on input "text" at bounding box center [363, 186] width 157 height 15
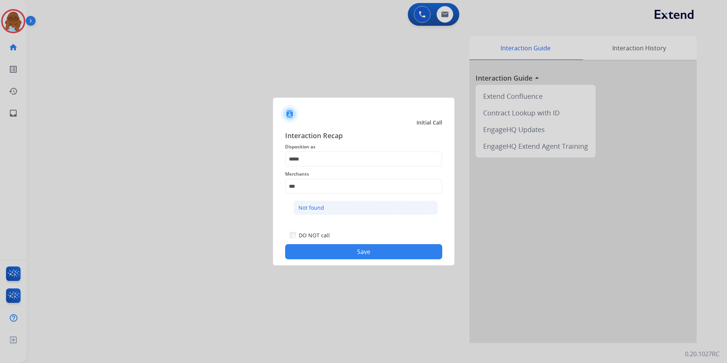
click at [344, 209] on li "Not found" at bounding box center [366, 208] width 144 height 14
type input "*********"
click at [387, 253] on button "Save" at bounding box center [363, 251] width 157 height 15
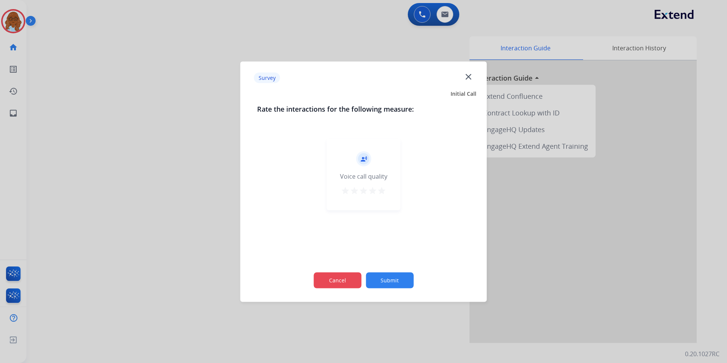
click at [342, 282] on button "Cancel" at bounding box center [338, 280] width 48 height 16
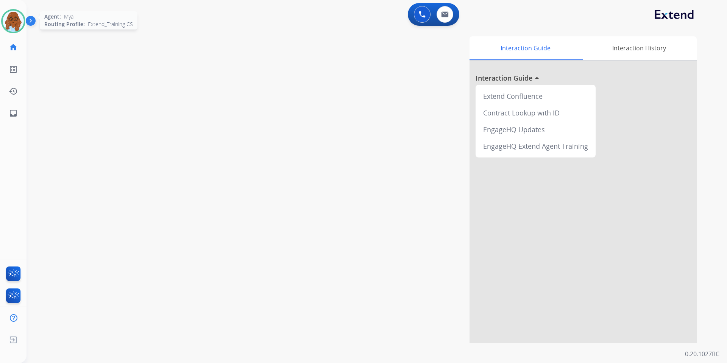
click at [8, 22] on img at bounding box center [13, 21] width 21 height 21
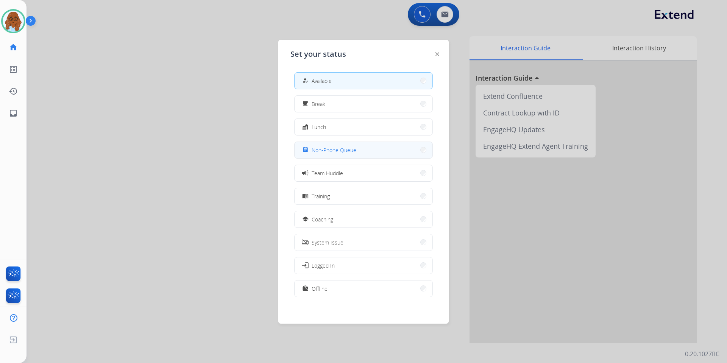
click at [333, 154] on div "assignment Non-Phone Queue" at bounding box center [329, 149] width 56 height 9
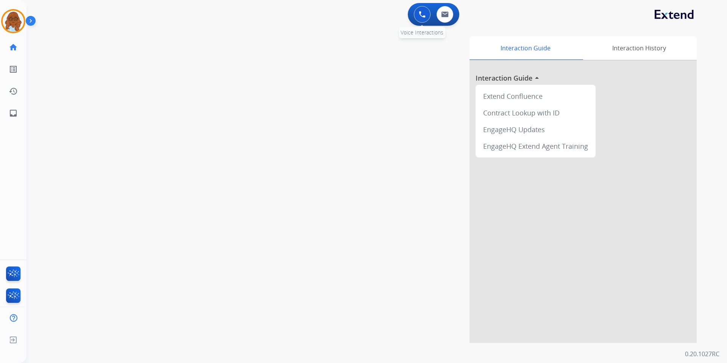
click at [423, 13] on img at bounding box center [422, 14] width 7 height 7
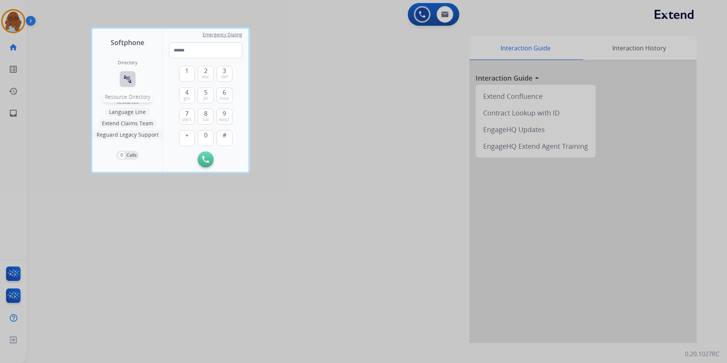
click at [122, 83] on button "connect_without_contact Resource Directory" at bounding box center [128, 79] width 16 height 16
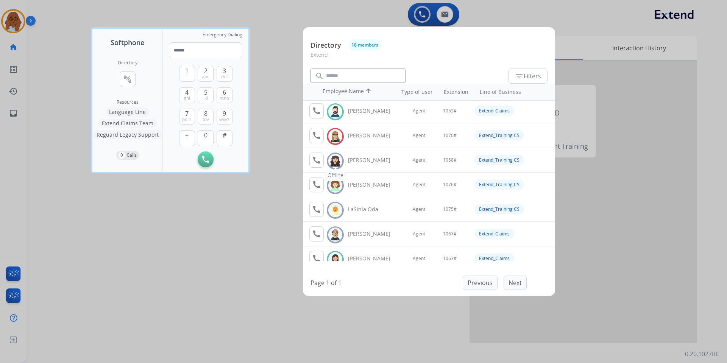
scroll to position [114, 0]
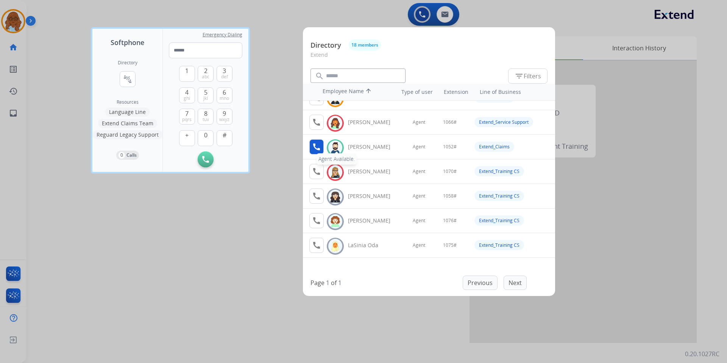
click at [314, 143] on mat-icon "call" at bounding box center [316, 146] width 9 height 9
click at [191, 76] on button "1" at bounding box center [187, 74] width 16 height 16
click at [210, 142] on button "0" at bounding box center [206, 138] width 16 height 16
click at [205, 91] on span "5" at bounding box center [205, 92] width 3 height 9
click at [205, 74] on span "abc" at bounding box center [206, 77] width 8 height 6
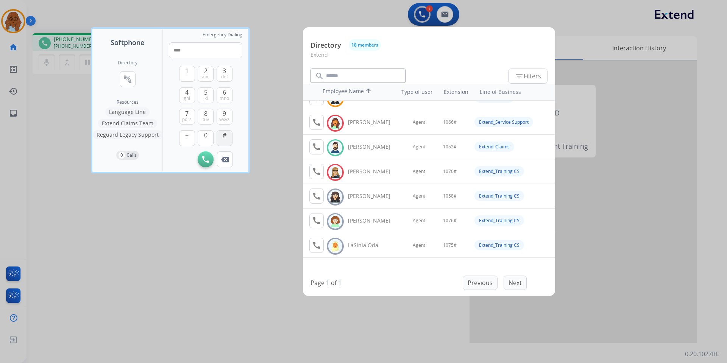
click at [225, 135] on span "#" at bounding box center [225, 135] width 4 height 9
type input "*****"
click at [223, 331] on div at bounding box center [363, 181] width 727 height 363
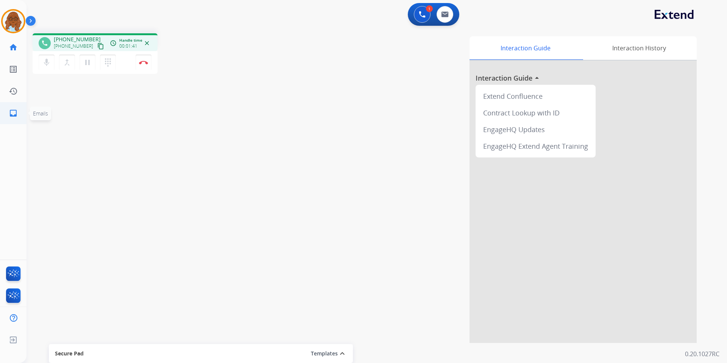
click at [8, 117] on link "inbox Emails" at bounding box center [13, 113] width 21 height 21
select select "**********"
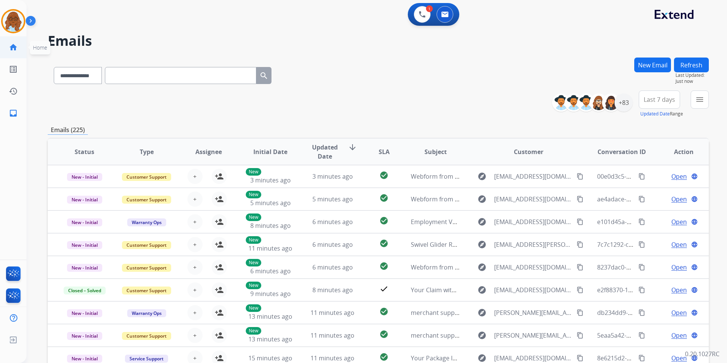
click at [12, 48] on mat-icon "home" at bounding box center [13, 47] width 9 height 9
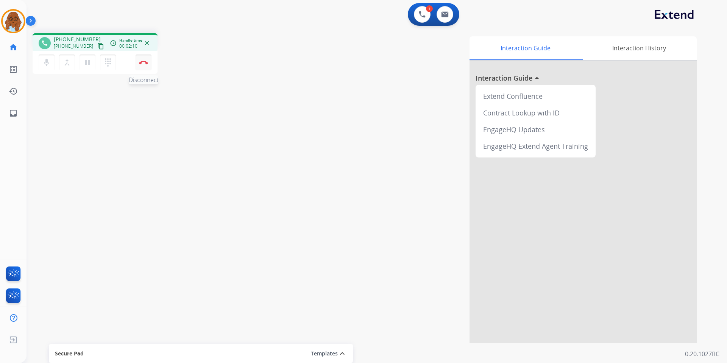
click at [143, 62] on img at bounding box center [143, 63] width 9 height 4
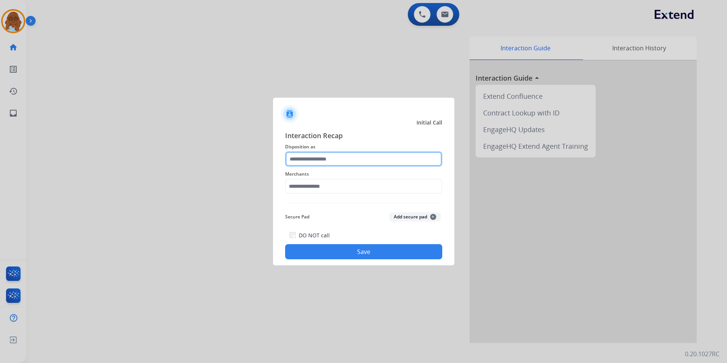
click at [321, 160] on input "text" at bounding box center [363, 159] width 157 height 15
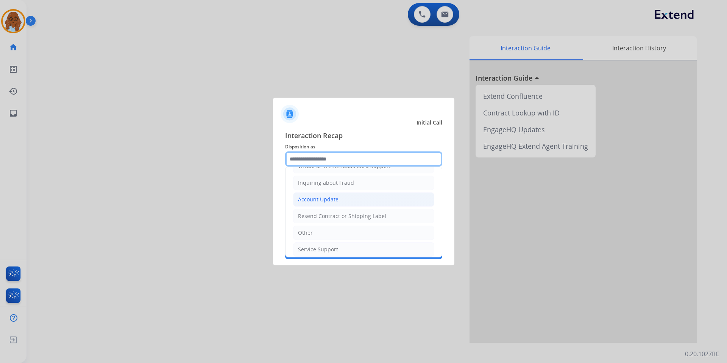
scroll to position [114, 0]
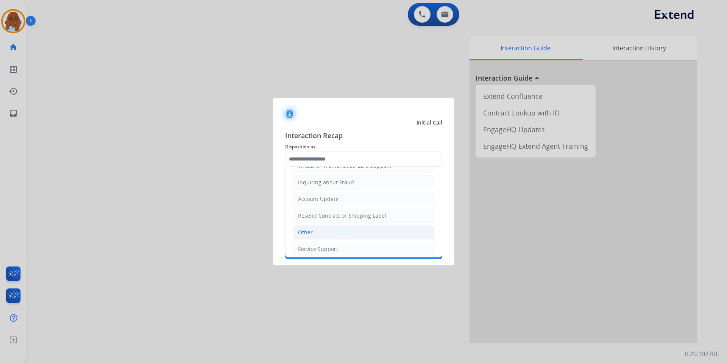
click at [311, 232] on div "Other" at bounding box center [305, 233] width 15 height 8
type input "*****"
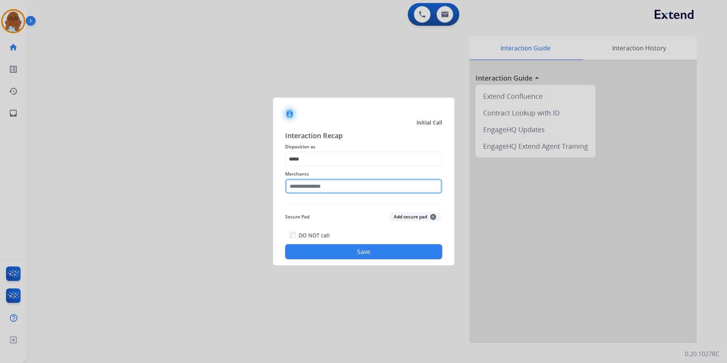
click at [319, 186] on input "text" at bounding box center [363, 186] width 157 height 15
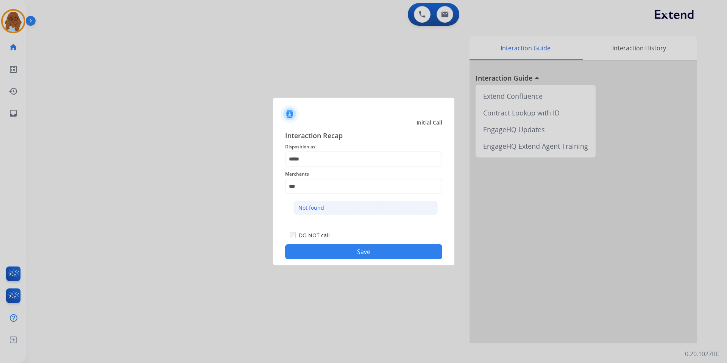
click at [320, 209] on div "Not found" at bounding box center [311, 208] width 26 height 8
type input "*********"
click at [336, 249] on button "Save" at bounding box center [363, 251] width 157 height 15
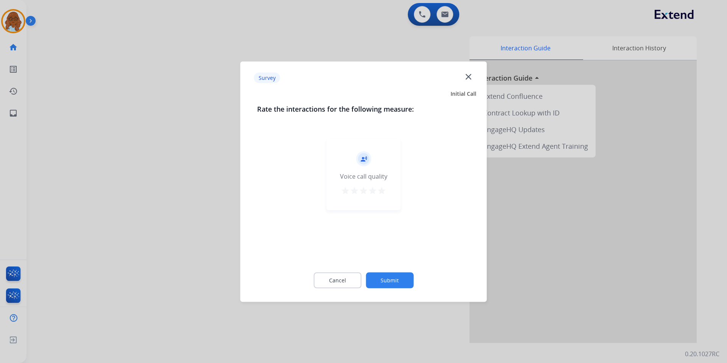
click at [340, 268] on div "Cancel Submit" at bounding box center [363, 280] width 213 height 34
drag, startPoint x: 339, startPoint y: 273, endPoint x: 340, endPoint y: 266, distance: 8.0
click at [339, 274] on button "Cancel" at bounding box center [338, 280] width 48 height 16
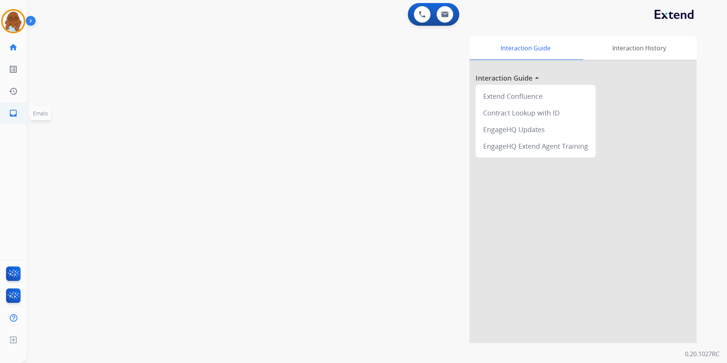
click at [10, 115] on mat-icon "inbox" at bounding box center [13, 113] width 9 height 9
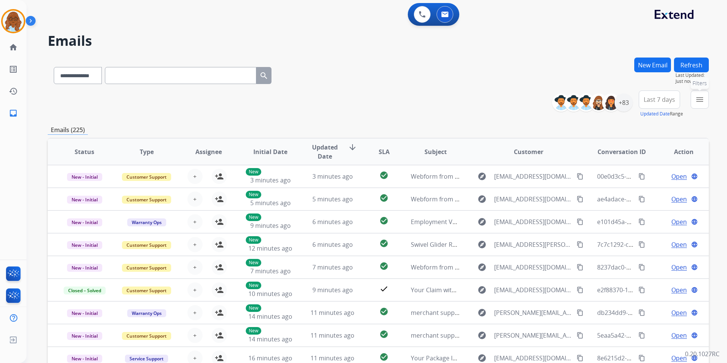
drag, startPoint x: 697, startPoint y: 103, endPoint x: 697, endPoint y: 108, distance: 5.3
click at [697, 103] on mat-icon "menu" at bounding box center [699, 99] width 9 height 9
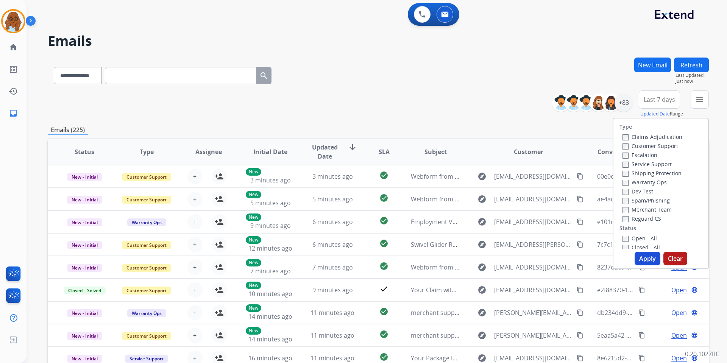
click at [641, 144] on label "Customer Support" at bounding box center [651, 145] width 56 height 7
click at [639, 175] on label "Shipping Protection" at bounding box center [652, 173] width 59 height 7
click at [639, 219] on label "Reguard CS" at bounding box center [642, 218] width 39 height 7
click at [633, 236] on label "Open - All" at bounding box center [640, 238] width 34 height 7
click at [636, 217] on label "Reguard CS" at bounding box center [642, 218] width 39 height 7
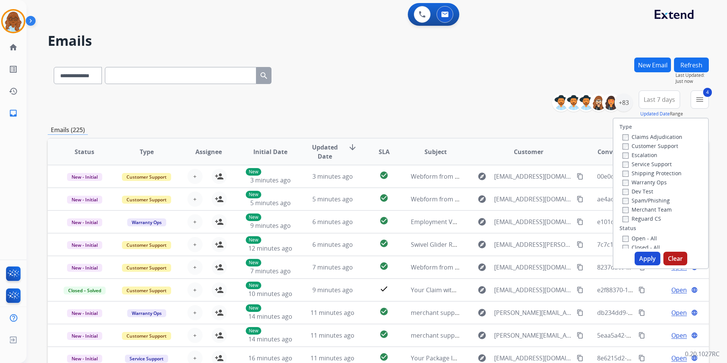
click at [643, 257] on button "Apply" at bounding box center [648, 259] width 26 height 14
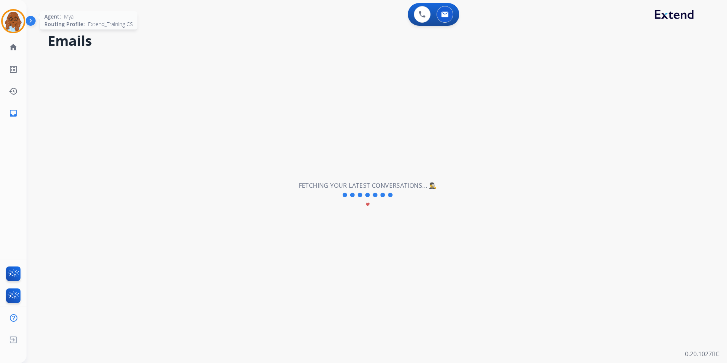
click at [17, 20] on img at bounding box center [13, 21] width 21 height 21
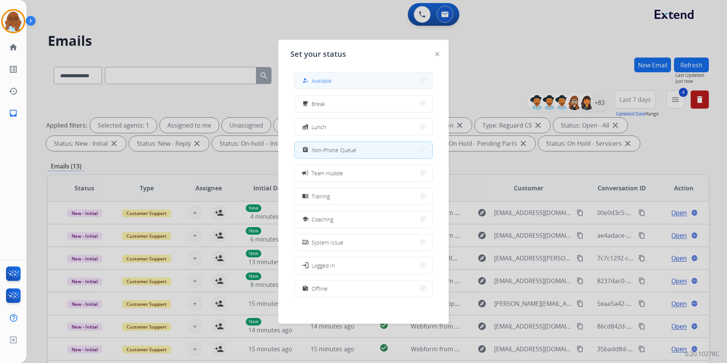
click at [330, 87] on button "how_to_reg Available" at bounding box center [364, 81] width 138 height 16
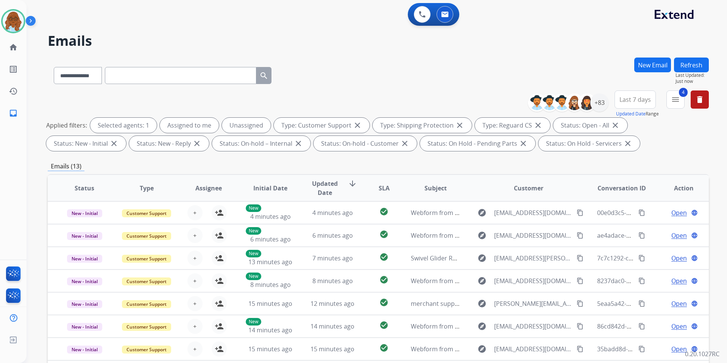
click at [636, 98] on span "Last 7 days" at bounding box center [635, 99] width 31 height 3
click at [634, 189] on div "Last 90 days" at bounding box center [633, 191] width 42 height 11
click at [602, 99] on div "+83" at bounding box center [600, 103] width 18 height 18
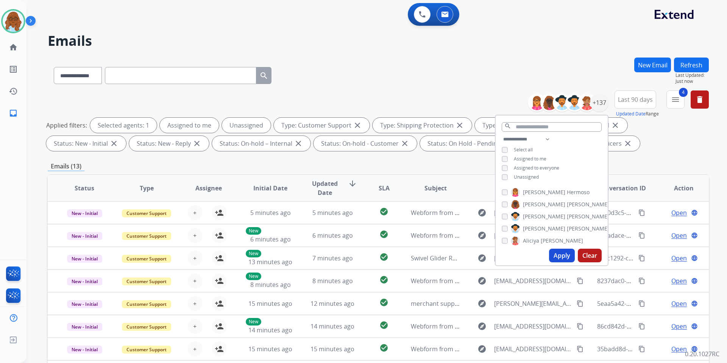
click at [518, 176] on span "Unassigned" at bounding box center [526, 177] width 25 height 6
click at [557, 255] on button "Apply" at bounding box center [562, 256] width 26 height 14
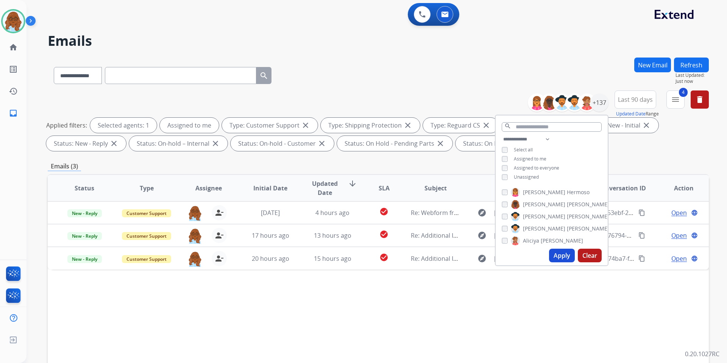
click at [484, 163] on div "Emails (3)" at bounding box center [378, 166] width 661 height 9
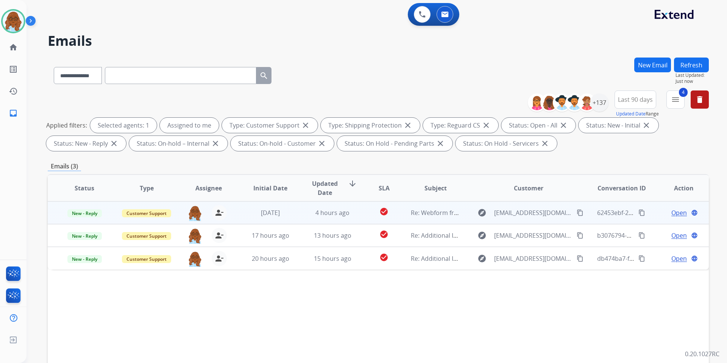
click at [672, 216] on span "Open" at bounding box center [680, 212] width 16 height 9
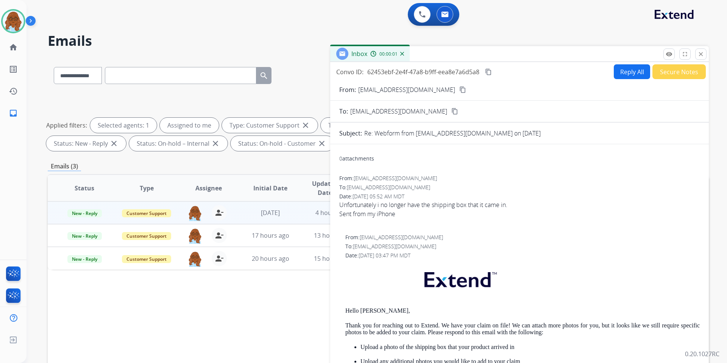
drag, startPoint x: 475, startPoint y: 52, endPoint x: 386, endPoint y: 38, distance: 90.0
click at [396, 46] on div "Inbox 00:00:01" at bounding box center [519, 54] width 379 height 16
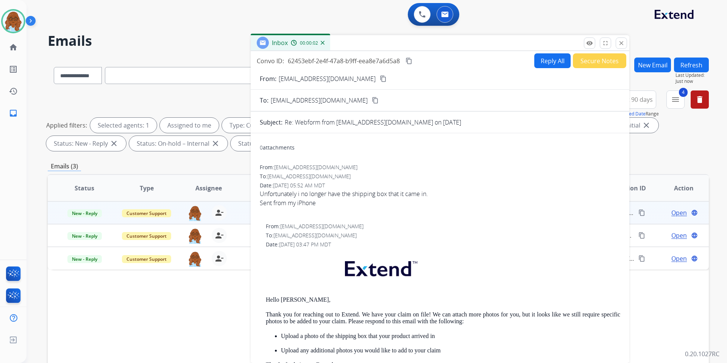
click at [550, 65] on button "Reply All" at bounding box center [552, 60] width 36 height 15
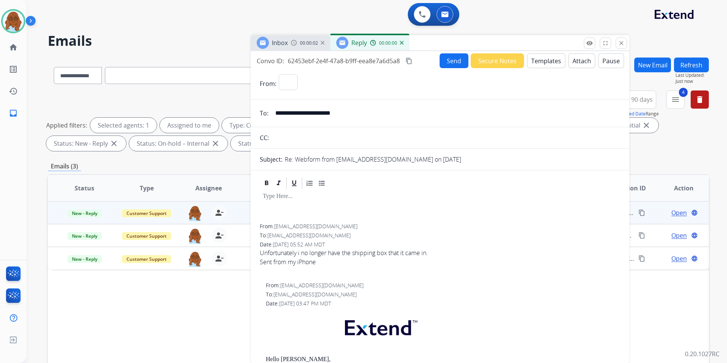
select select "**********"
click at [410, 61] on mat-icon "content_copy" at bounding box center [409, 61] width 7 height 7
click at [539, 62] on button "Templates" at bounding box center [546, 60] width 38 height 15
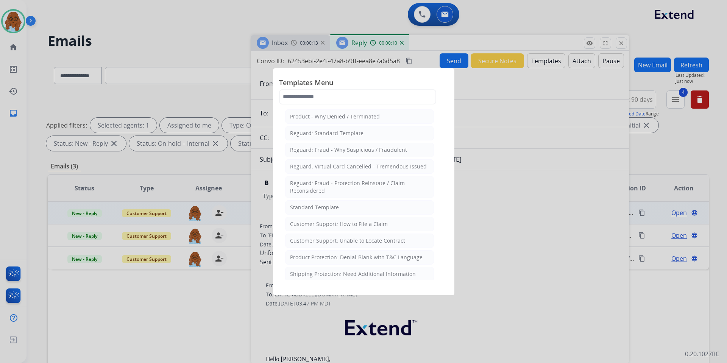
scroll to position [76, 0]
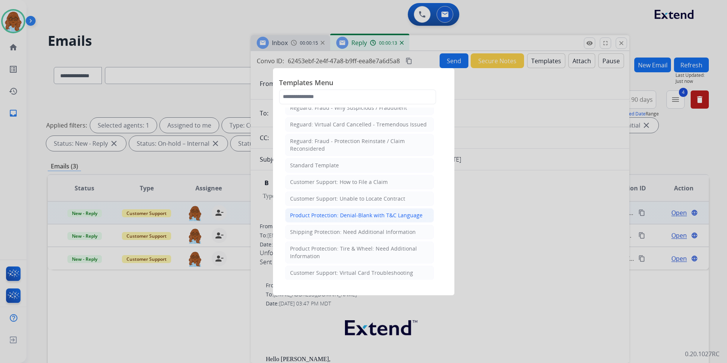
click at [314, 215] on div "Product Protection: Denial-Blank with T&C Language" at bounding box center [356, 216] width 133 height 8
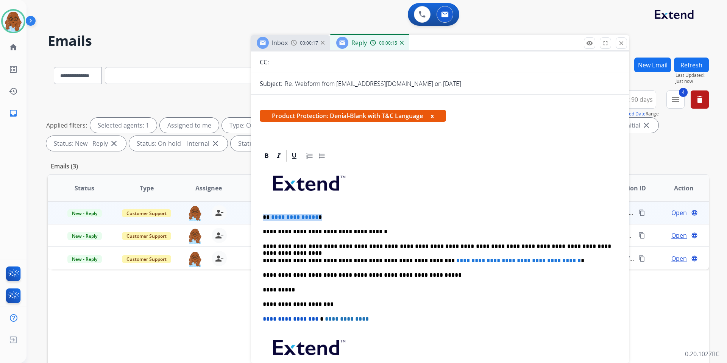
drag, startPoint x: 269, startPoint y: 217, endPoint x: 261, endPoint y: 216, distance: 8.5
click at [261, 216] on div "**********" at bounding box center [440, 290] width 361 height 254
drag, startPoint x: 591, startPoint y: 261, endPoint x: 412, endPoint y: 263, distance: 178.4
click at [412, 263] on p "**********" at bounding box center [437, 261] width 348 height 7
click at [422, 274] on p "**********" at bounding box center [437, 275] width 348 height 7
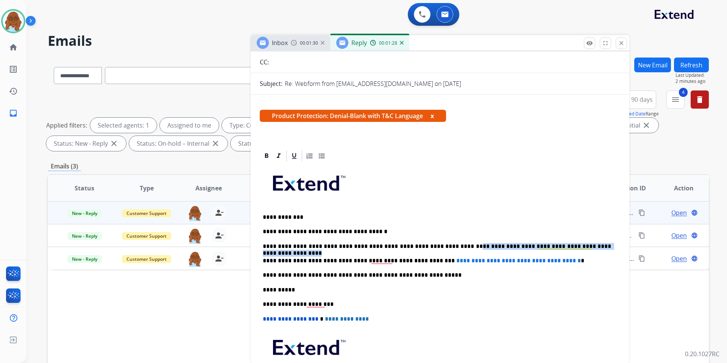
drag, startPoint x: 581, startPoint y: 248, endPoint x: 434, endPoint y: 243, distance: 147.5
click at [434, 243] on p "**********" at bounding box center [437, 246] width 348 height 7
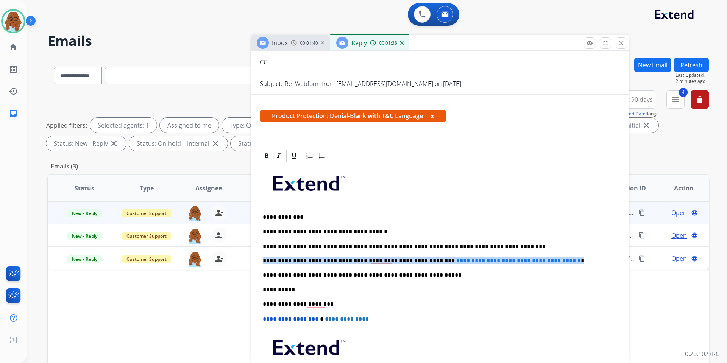
drag, startPoint x: 569, startPoint y: 261, endPoint x: 264, endPoint y: 264, distance: 305.3
click at [264, 264] on p "**********" at bounding box center [437, 261] width 348 height 7
click at [497, 247] on p "**********" at bounding box center [437, 246] width 348 height 7
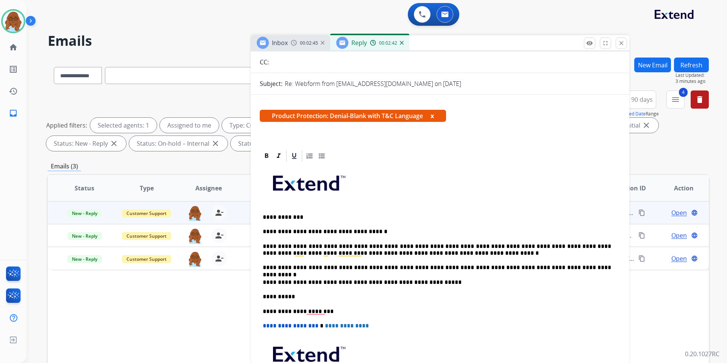
click at [361, 247] on p "**********" at bounding box center [437, 250] width 348 height 14
drag, startPoint x: 473, startPoint y: 253, endPoint x: 398, endPoint y: 251, distance: 74.3
click at [398, 251] on p "**********" at bounding box center [437, 250] width 348 height 14
drag, startPoint x: 431, startPoint y: 280, endPoint x: 261, endPoint y: 280, distance: 170.1
click at [261, 280] on div "**********" at bounding box center [440, 293] width 361 height 261
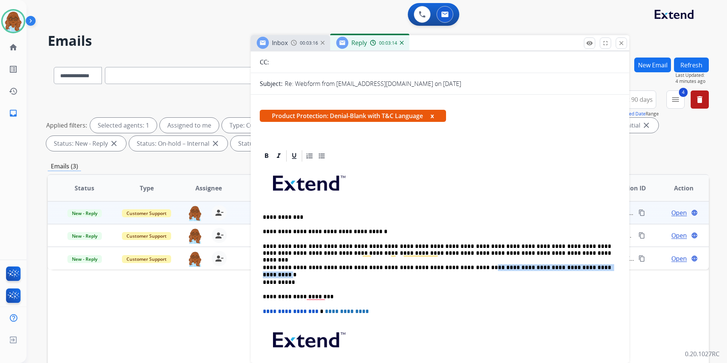
drag, startPoint x: 447, startPoint y: 269, endPoint x: 571, endPoint y: 268, distance: 124.2
click at [571, 268] on p "**********" at bounding box center [437, 267] width 348 height 7
click at [293, 156] on icon at bounding box center [294, 156] width 5 height 6
copy p "**********"
click at [580, 278] on div "**********" at bounding box center [440, 286] width 361 height 246
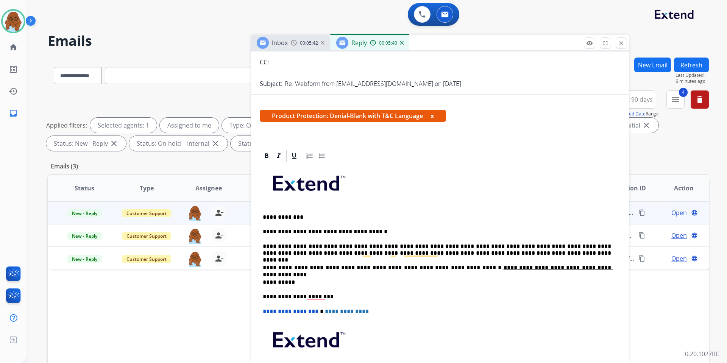
click at [308, 297] on p "**********" at bounding box center [437, 297] width 348 height 7
click at [516, 255] on p "**********" at bounding box center [437, 250] width 348 height 14
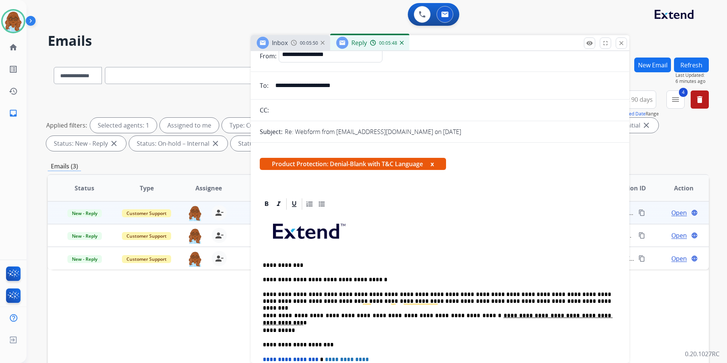
scroll to position [0, 0]
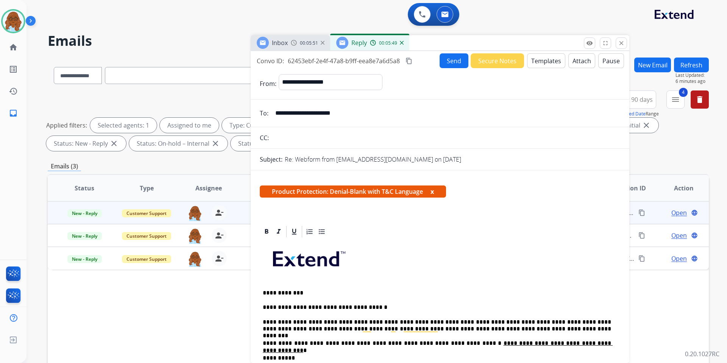
click at [434, 192] on button "x" at bounding box center [432, 191] width 3 height 9
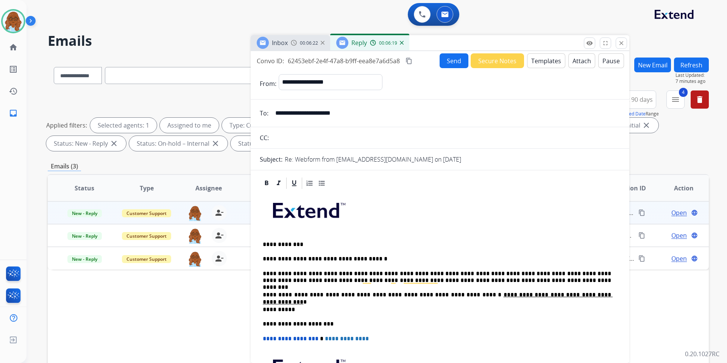
click at [444, 62] on button "Send" at bounding box center [454, 60] width 29 height 15
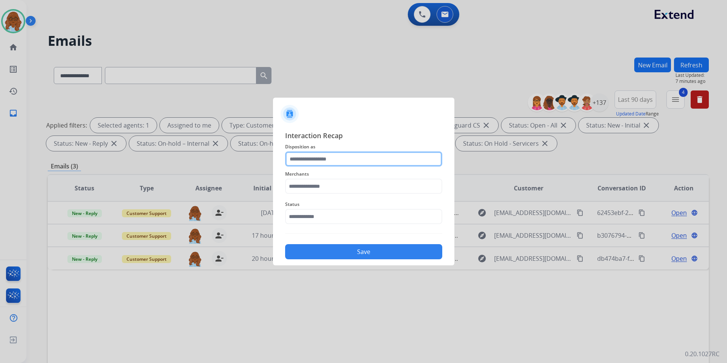
click at [308, 160] on input "text" at bounding box center [363, 159] width 157 height 15
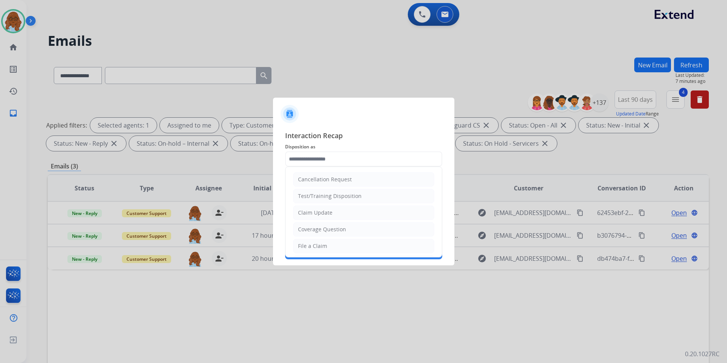
click at [322, 213] on div "Claim Update" at bounding box center [315, 213] width 34 height 8
type input "**********"
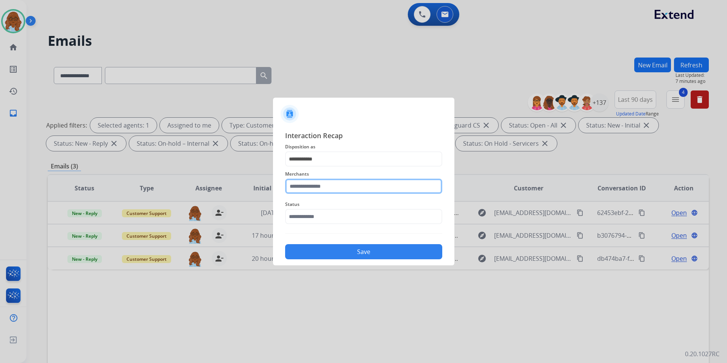
click at [302, 193] on input "text" at bounding box center [363, 186] width 157 height 15
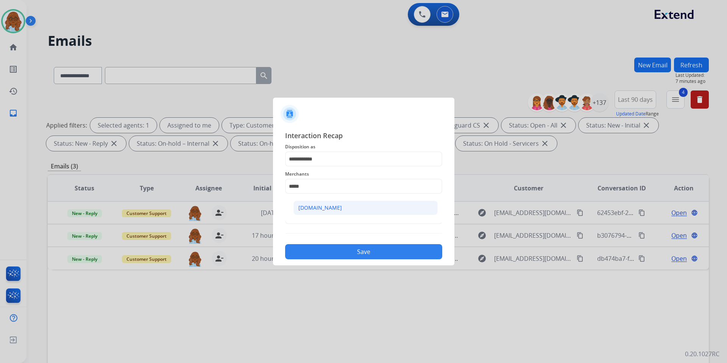
click at [318, 211] on div "[DOMAIN_NAME]" at bounding box center [320, 208] width 44 height 8
type input "**********"
click at [311, 215] on input "text" at bounding box center [363, 216] width 157 height 15
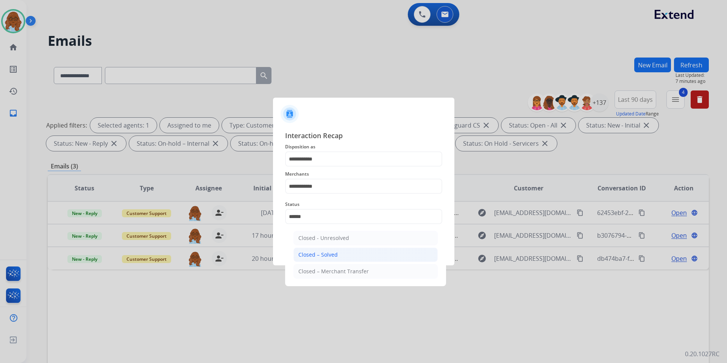
click at [331, 258] on div "Closed – Solved" at bounding box center [317, 255] width 39 height 8
type input "**********"
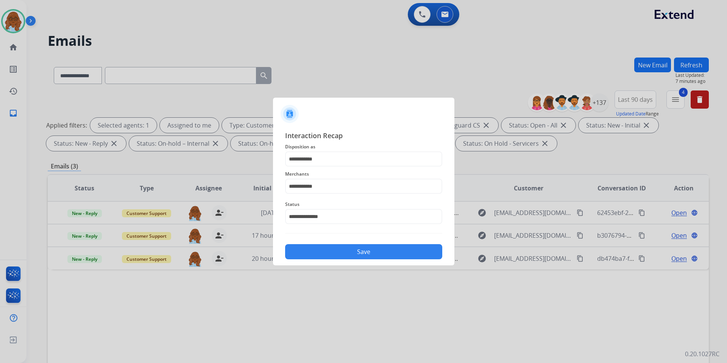
click at [353, 252] on button "Save" at bounding box center [363, 251] width 157 height 15
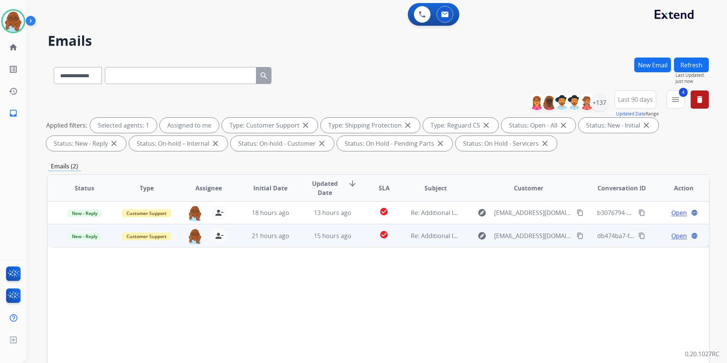
click at [672, 237] on span "Open" at bounding box center [680, 235] width 16 height 9
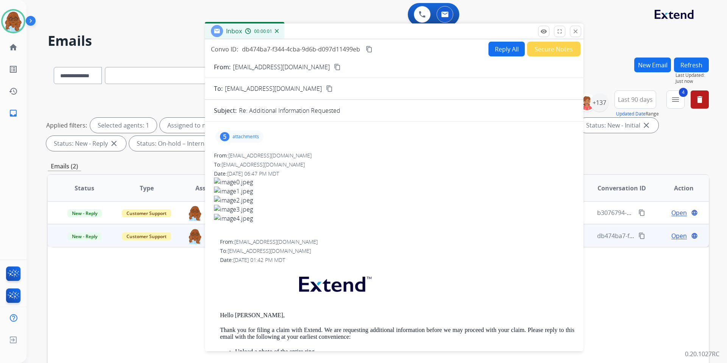
drag, startPoint x: 490, startPoint y: 52, endPoint x: 335, endPoint y: 33, distance: 156.4
click at [354, 27] on div "Inbox 00:00:01" at bounding box center [394, 31] width 379 height 16
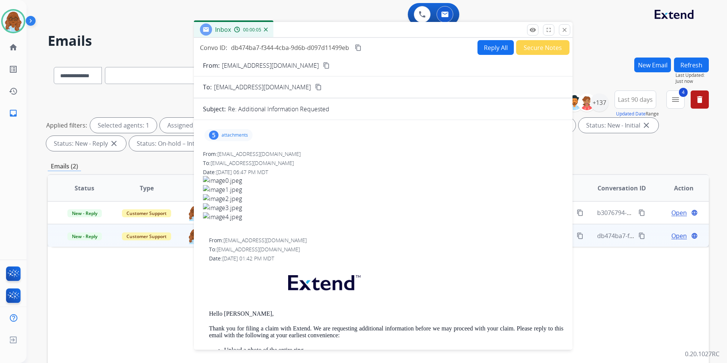
click at [323, 66] on mat-icon "content_copy" at bounding box center [326, 65] width 7 height 7
click at [227, 137] on p "attachments" at bounding box center [235, 135] width 27 height 6
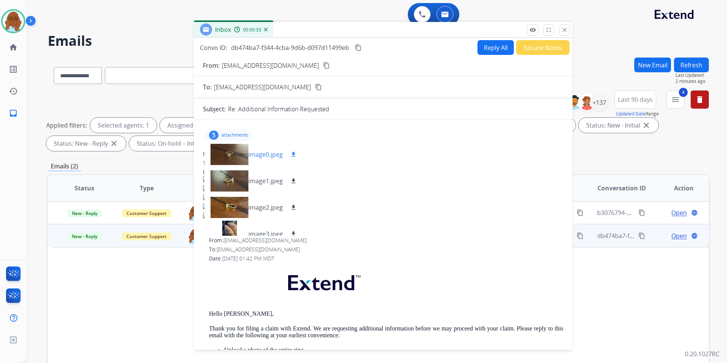
click at [293, 154] on mat-icon "download" at bounding box center [293, 154] width 7 height 7
click at [294, 180] on mat-icon "download" at bounding box center [293, 181] width 7 height 7
click at [294, 205] on mat-icon "download" at bounding box center [293, 207] width 7 height 7
click at [295, 233] on mat-icon "download" at bounding box center [293, 234] width 7 height 7
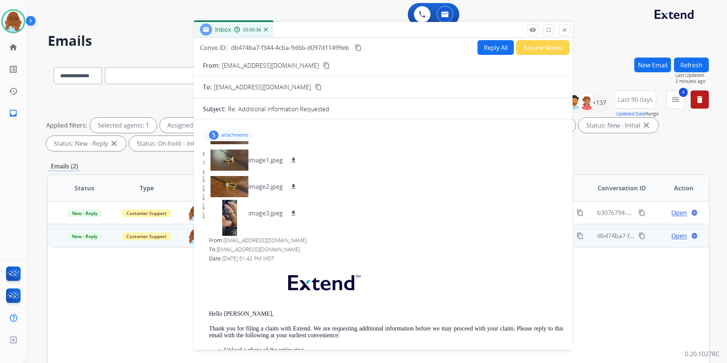
scroll to position [38, 0]
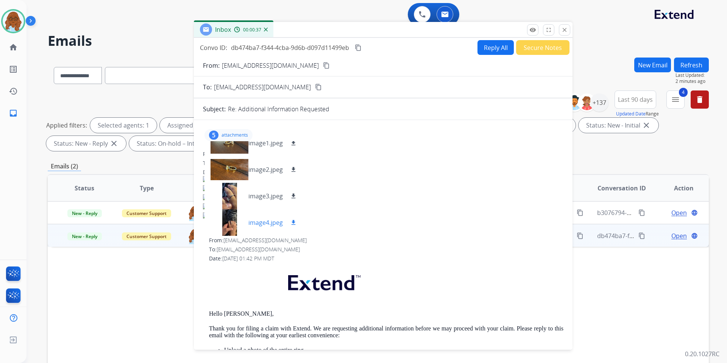
click at [293, 223] on mat-icon "download" at bounding box center [293, 222] width 7 height 7
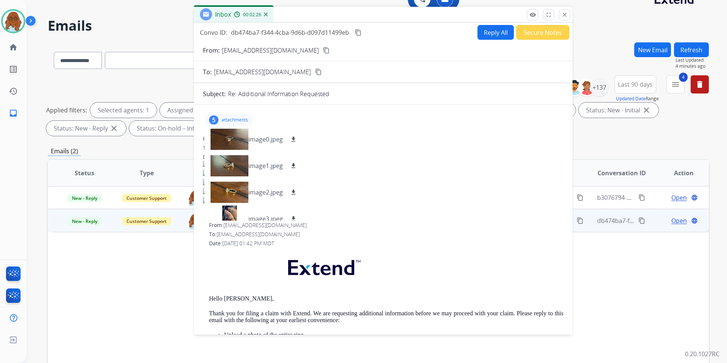
scroll to position [30, 0]
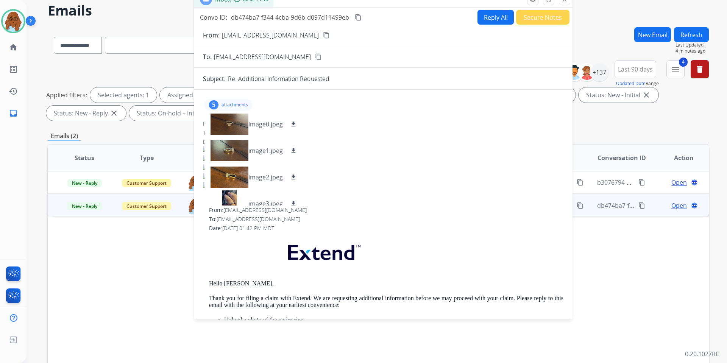
click at [242, 100] on div "5 attachments image0.jpeg download image1.jpeg download image2.jpeg download im…" at bounding box center [229, 105] width 48 height 12
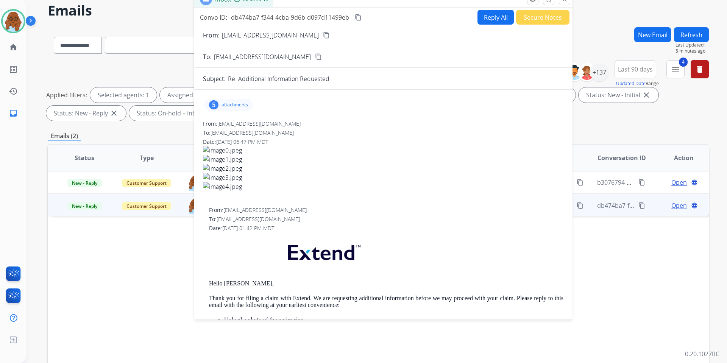
click at [496, 17] on button "Reply All" at bounding box center [496, 17] width 36 height 15
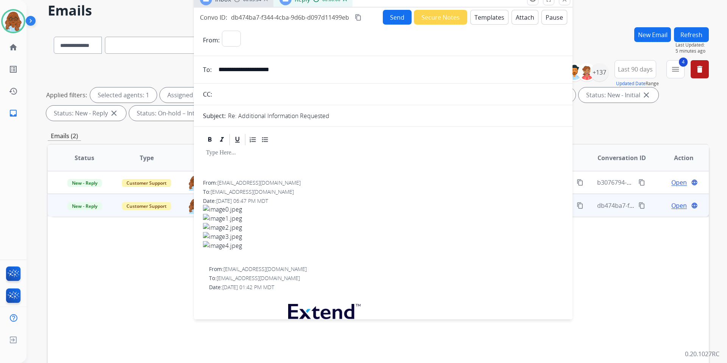
select select "**********"
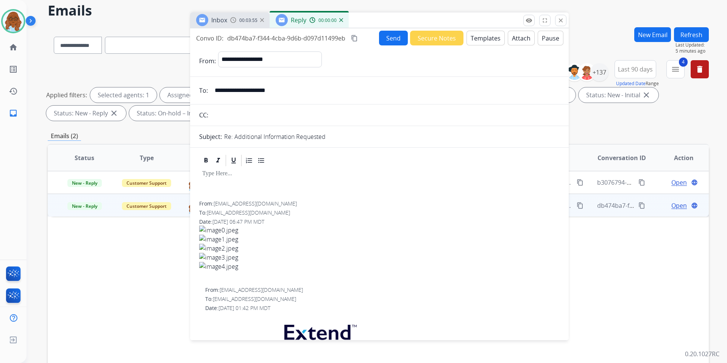
drag, startPoint x: 453, startPoint y: 3, endPoint x: 449, endPoint y: 24, distance: 21.2
click at [449, 24] on div "Inbox 00:03:55 Reply 00:00:00" at bounding box center [379, 20] width 379 height 16
click at [477, 33] on button "Templates" at bounding box center [486, 38] width 38 height 15
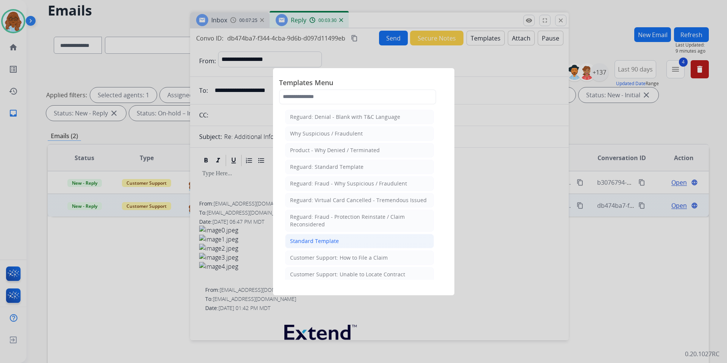
click at [316, 234] on li "Standard Template" at bounding box center [359, 241] width 149 height 14
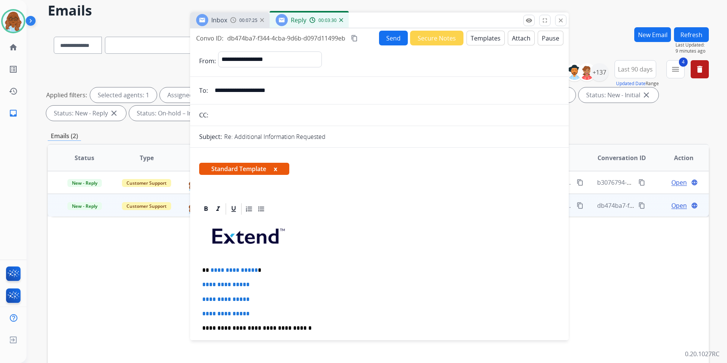
scroll to position [76, 0]
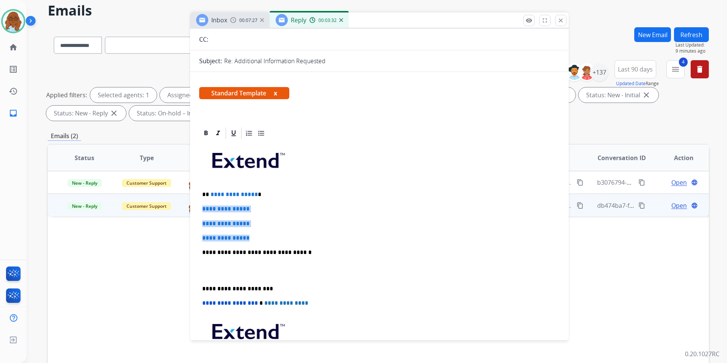
drag, startPoint x: 257, startPoint y: 237, endPoint x: 200, endPoint y: 209, distance: 63.4
click at [201, 209] on div "**********" at bounding box center [379, 270] width 361 height 261
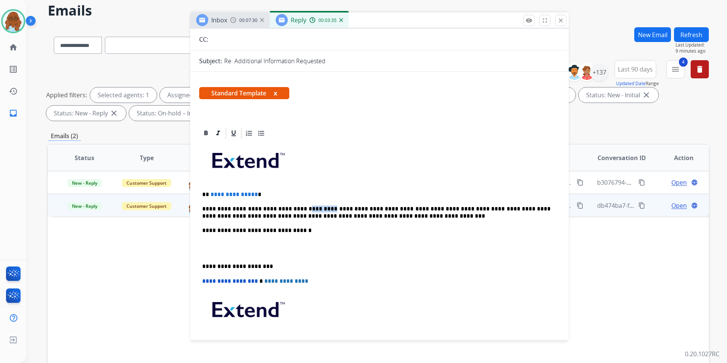
drag, startPoint x: 316, startPoint y: 208, endPoint x: 294, endPoint y: 208, distance: 21.6
click at [294, 208] on p "**********" at bounding box center [376, 213] width 348 height 14
drag, startPoint x: 292, startPoint y: 214, endPoint x: 298, endPoint y: 214, distance: 6.4
click at [298, 214] on p "**********" at bounding box center [376, 213] width 348 height 14
drag, startPoint x: 236, startPoint y: 194, endPoint x: 211, endPoint y: 194, distance: 25.8
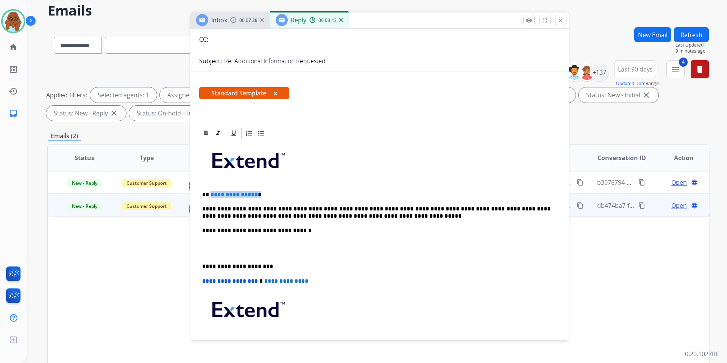
click at [211, 194] on p "**********" at bounding box center [376, 194] width 348 height 7
click at [202, 264] on div "**********" at bounding box center [379, 259] width 361 height 239
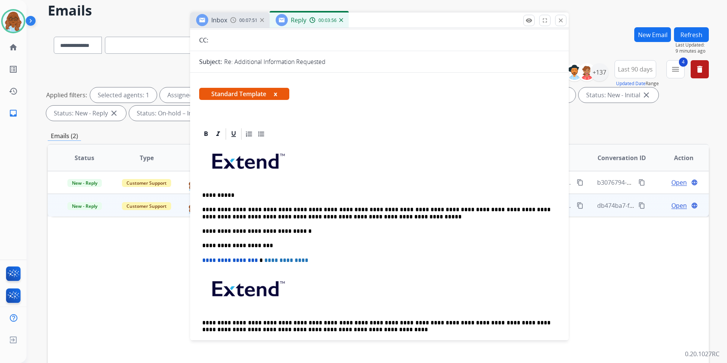
scroll to position [0, 0]
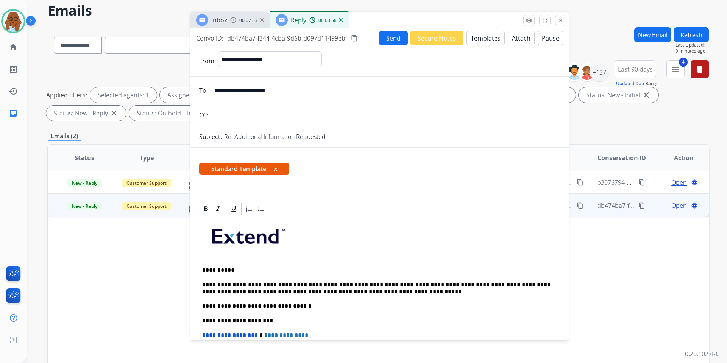
click at [277, 168] on button "x" at bounding box center [275, 168] width 3 height 9
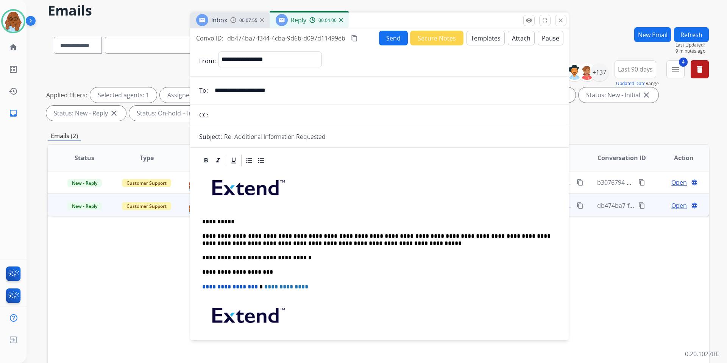
click at [388, 41] on button "Send" at bounding box center [393, 38] width 29 height 15
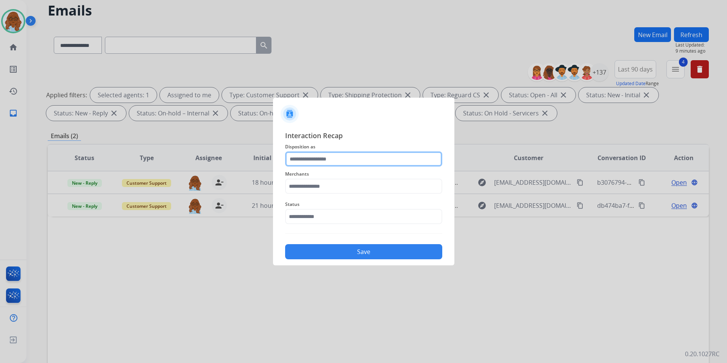
click at [317, 161] on input "text" at bounding box center [363, 159] width 157 height 15
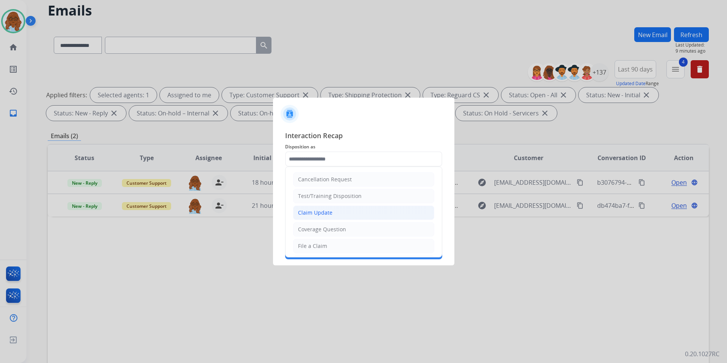
drag, startPoint x: 327, startPoint y: 213, endPoint x: 317, endPoint y: 189, distance: 25.7
click at [326, 214] on div "Claim Update" at bounding box center [315, 213] width 34 height 8
type input "**********"
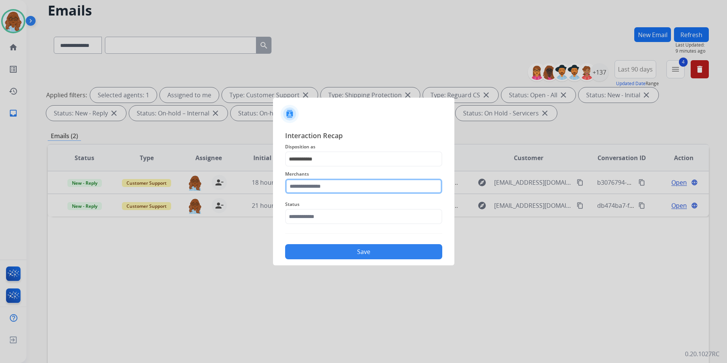
click at [316, 186] on input "text" at bounding box center [363, 186] width 157 height 15
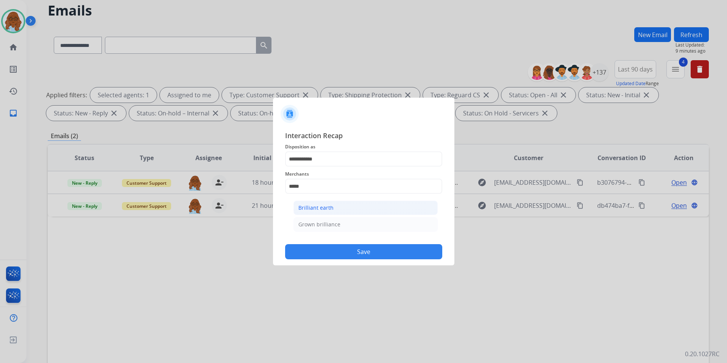
click at [327, 212] on div "Brilliant earth" at bounding box center [315, 208] width 35 height 8
type input "**********"
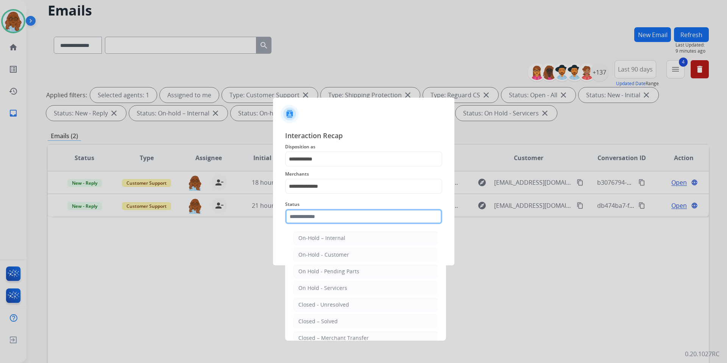
click at [326, 216] on input "text" at bounding box center [363, 216] width 157 height 15
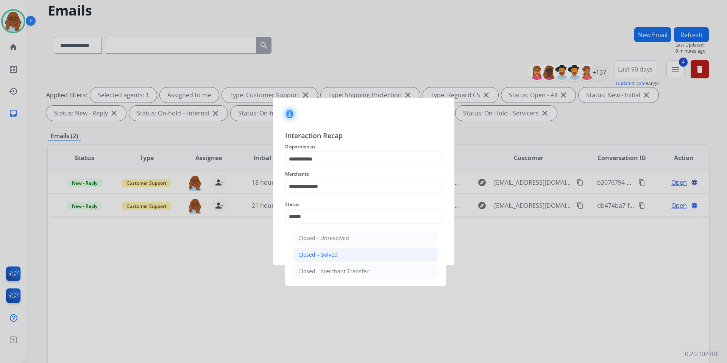
click at [331, 251] on div "Closed – Solved" at bounding box center [317, 255] width 39 height 8
type input "**********"
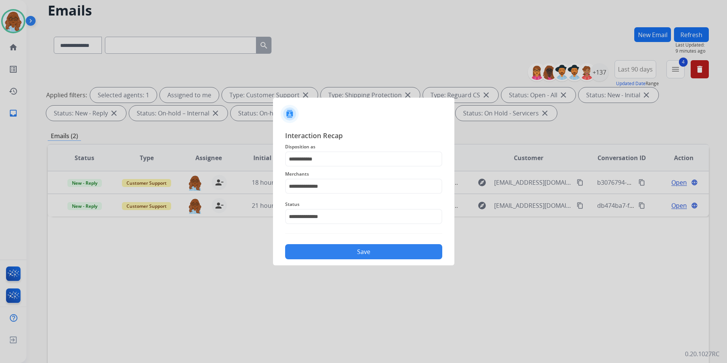
click at [334, 250] on button "Save" at bounding box center [363, 251] width 157 height 15
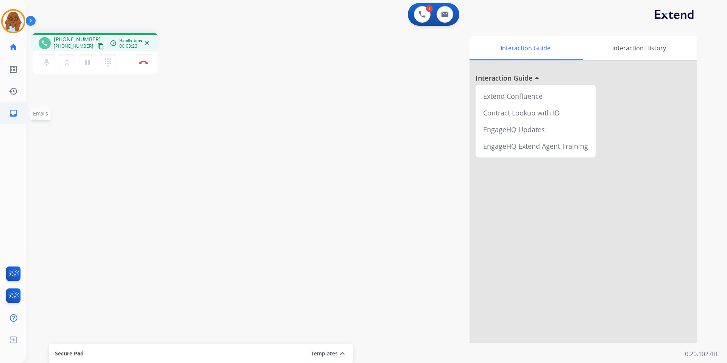
click at [16, 112] on mat-icon "inbox" at bounding box center [13, 113] width 9 height 9
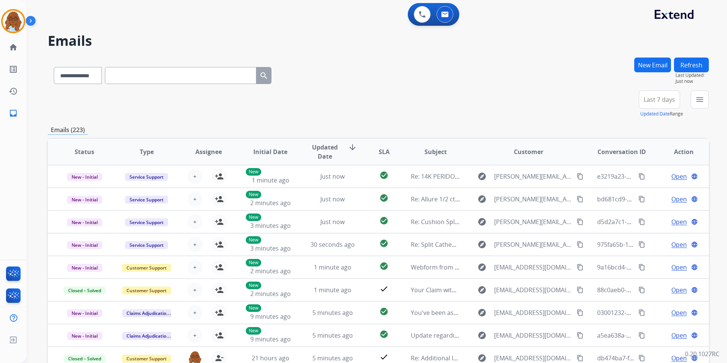
paste input "**********"
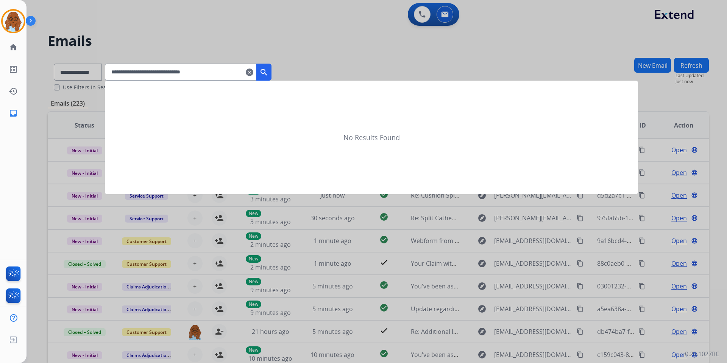
type input "**********"
click at [269, 76] on mat-icon "search" at bounding box center [263, 72] width 9 height 9
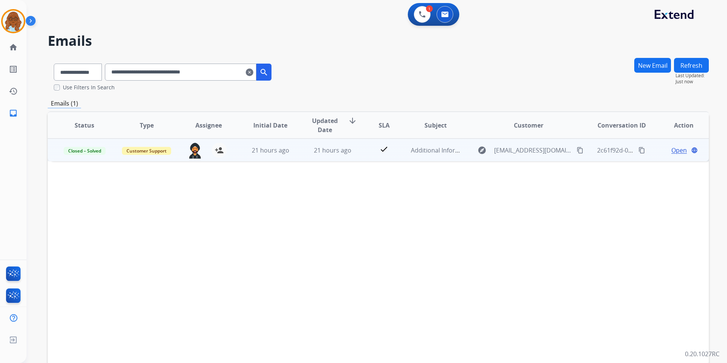
click at [672, 151] on span "Open" at bounding box center [680, 150] width 16 height 9
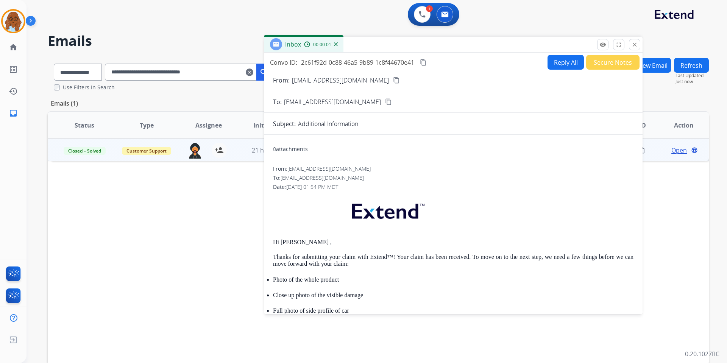
drag, startPoint x: 431, startPoint y: 58, endPoint x: 325, endPoint y: 44, distance: 106.6
click at [325, 44] on div "Inbox 00:00:01" at bounding box center [453, 45] width 379 height 16
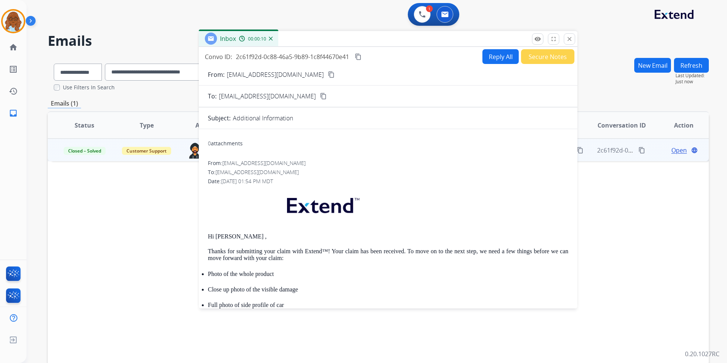
drag, startPoint x: 321, startPoint y: 39, endPoint x: 295, endPoint y: 38, distance: 25.8
click at [295, 38] on div "Inbox 00:00:10" at bounding box center [388, 39] width 379 height 16
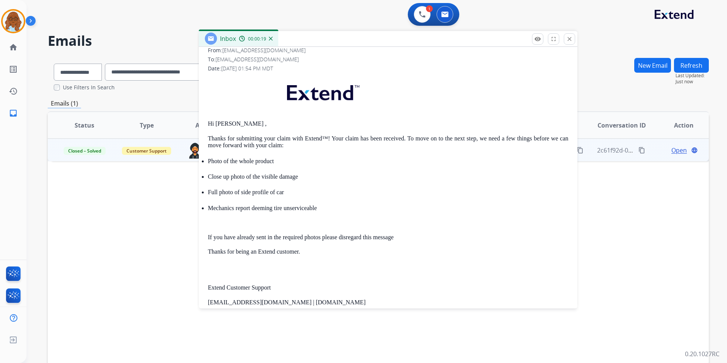
scroll to position [114, 0]
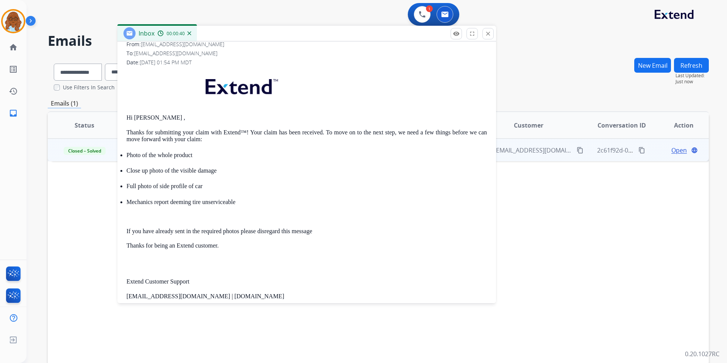
drag, startPoint x: 419, startPoint y: 41, endPoint x: 337, endPoint y: 36, distance: 82.4
click at [337, 36] on div "Inbox 00:00:40" at bounding box center [306, 34] width 379 height 16
drag, startPoint x: 492, startPoint y: 32, endPoint x: 438, endPoint y: 40, distance: 54.8
click at [492, 32] on button "close Close" at bounding box center [487, 33] width 11 height 11
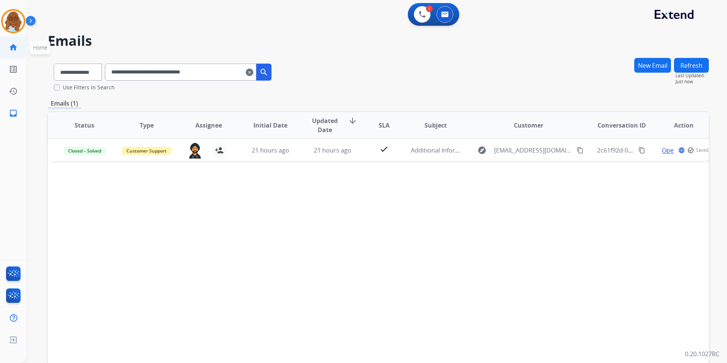
click at [11, 46] on mat-icon "home" at bounding box center [13, 47] width 9 height 9
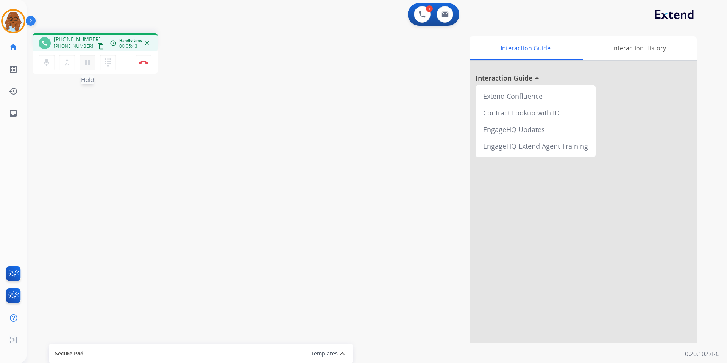
click at [87, 59] on mat-icon "pause" at bounding box center [87, 62] width 9 height 9
click at [102, 60] on button "dialpad Dialpad" at bounding box center [108, 63] width 16 height 16
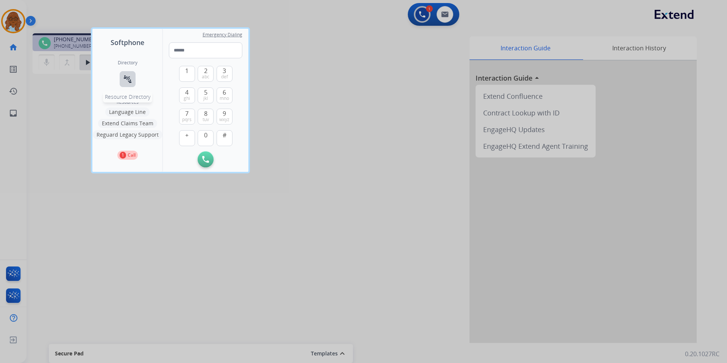
click at [122, 82] on button "connect_without_contact Resource Directory" at bounding box center [128, 79] width 16 height 16
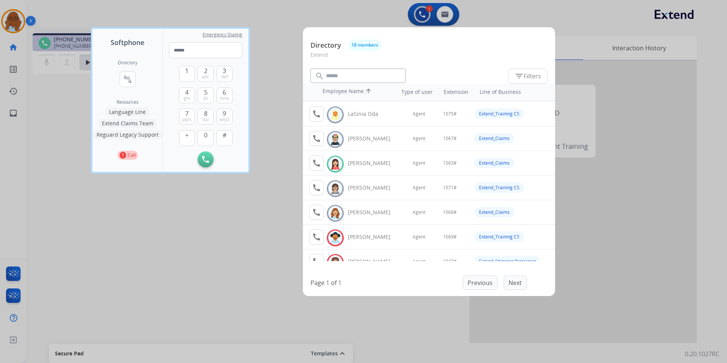
scroll to position [265, 0]
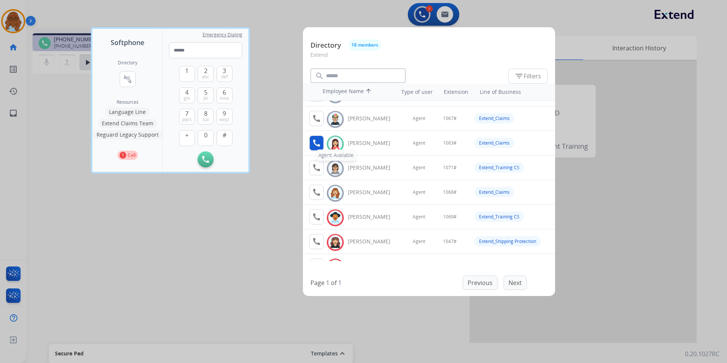
click at [312, 147] on mat-icon "call" at bounding box center [316, 143] width 9 height 9
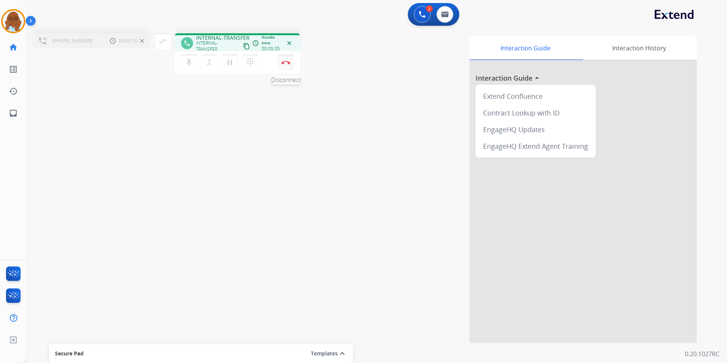
click at [281, 64] on button "Disconnect" at bounding box center [286, 63] width 16 height 16
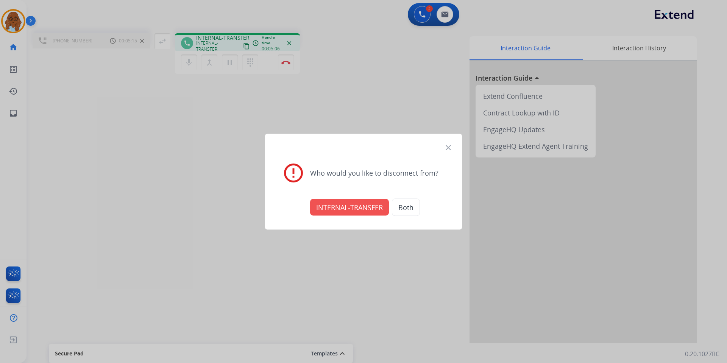
click at [328, 198] on div "INTERNAL-TRANSFER Both" at bounding box center [363, 207] width 179 height 27
click at [334, 210] on button "INTERNAL-TRANSFER" at bounding box center [349, 207] width 79 height 17
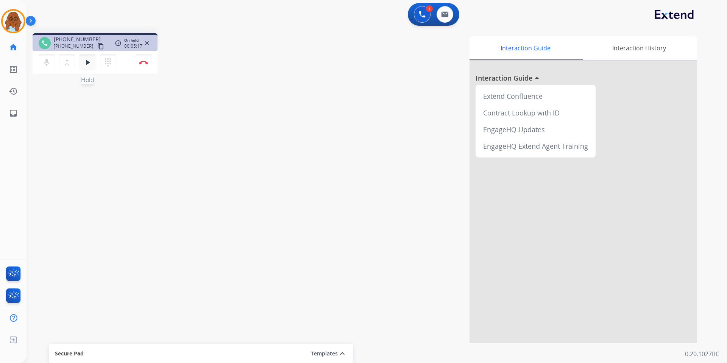
drag, startPoint x: 93, startPoint y: 65, endPoint x: 212, endPoint y: 115, distance: 129.2
click at [92, 65] on button "play_arrow Hold" at bounding box center [88, 63] width 16 height 16
click at [89, 60] on mat-icon "pause" at bounding box center [87, 62] width 9 height 9
drag, startPoint x: 86, startPoint y: 62, endPoint x: 94, endPoint y: 66, distance: 8.8
click at [86, 62] on mat-icon "play_arrow" at bounding box center [87, 62] width 9 height 9
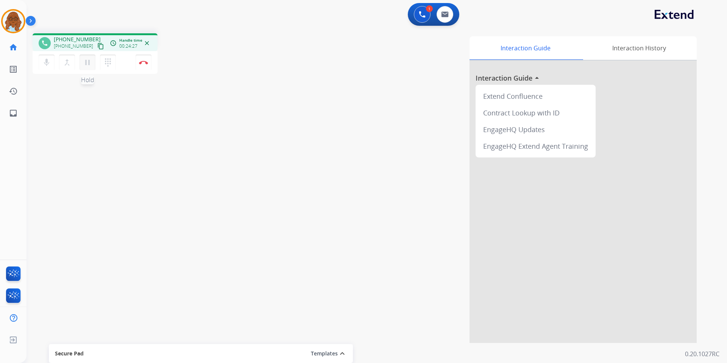
click at [89, 59] on mat-icon "pause" at bounding box center [87, 62] width 9 height 9
click at [87, 63] on mat-icon "play_arrow" at bounding box center [87, 62] width 9 height 9
click at [11, 115] on mat-icon "inbox" at bounding box center [13, 113] width 9 height 9
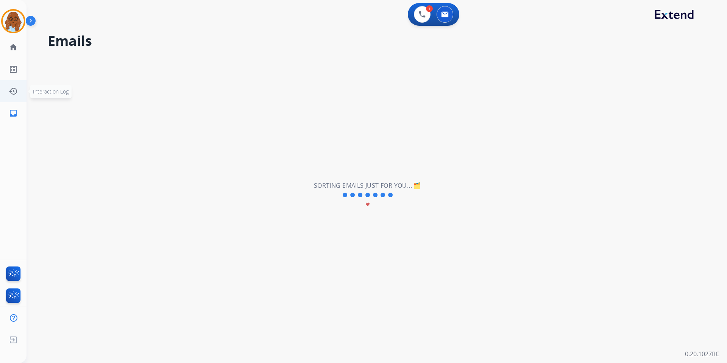
drag, startPoint x: 14, startPoint y: 112, endPoint x: 14, endPoint y: 92, distance: 19.3
click at [14, 112] on mat-icon "inbox" at bounding box center [13, 113] width 9 height 9
click at [13, 57] on link "home Home" at bounding box center [13, 47] width 21 height 21
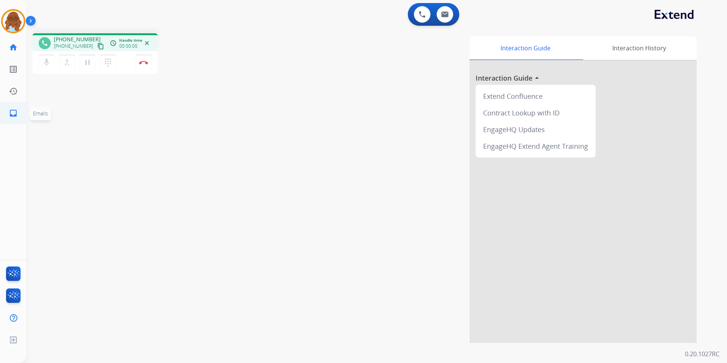
click at [11, 108] on link "inbox Emails" at bounding box center [13, 113] width 21 height 21
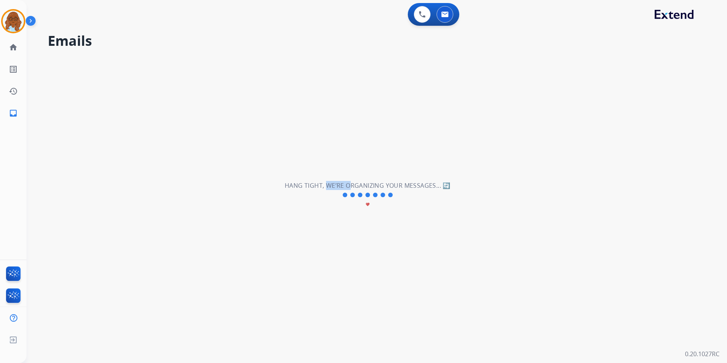
drag, startPoint x: 349, startPoint y: 181, endPoint x: 325, endPoint y: 182, distance: 24.3
click at [325, 182] on h2 "Hang tight, we’re organizing your messages... 🔄" at bounding box center [368, 185] width 166 height 9
click at [296, 187] on h2 "Hang tight, we’re organizing your messages... 🔄" at bounding box center [368, 185] width 166 height 9
click at [302, 184] on h2 "Hang tight, we’re organizing your messages... 🔄" at bounding box center [368, 185] width 166 height 9
click at [306, 192] on div "Hang tight, we’re organizing your messages... 🔄 favorite" at bounding box center [368, 195] width 166 height 29
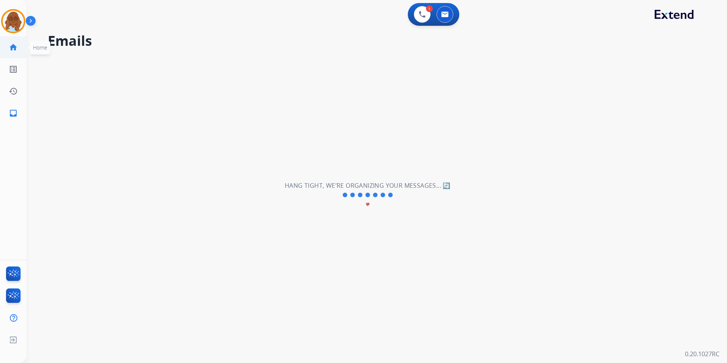
click at [18, 46] on link "home Home" at bounding box center [13, 47] width 21 height 21
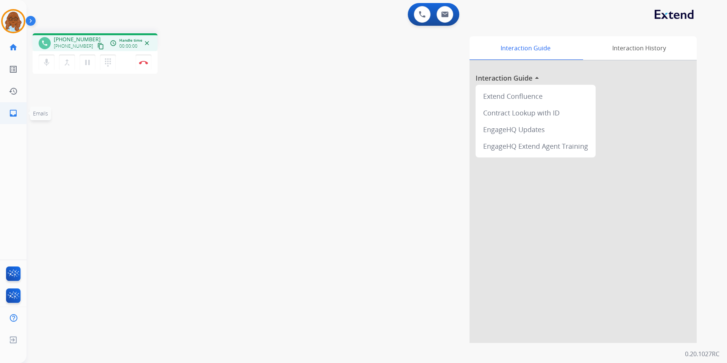
click at [19, 113] on link "inbox Emails" at bounding box center [13, 113] width 21 height 21
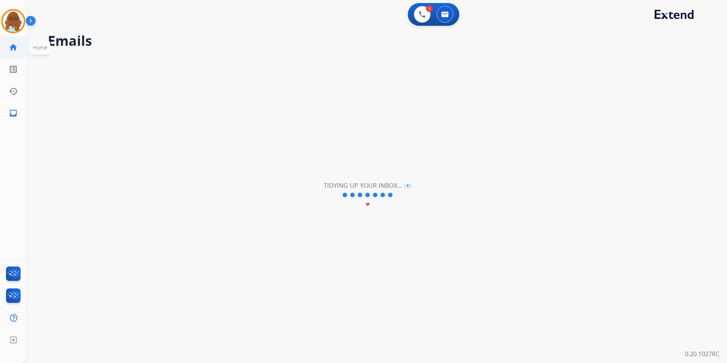
click at [12, 47] on mat-icon "home" at bounding box center [13, 47] width 9 height 9
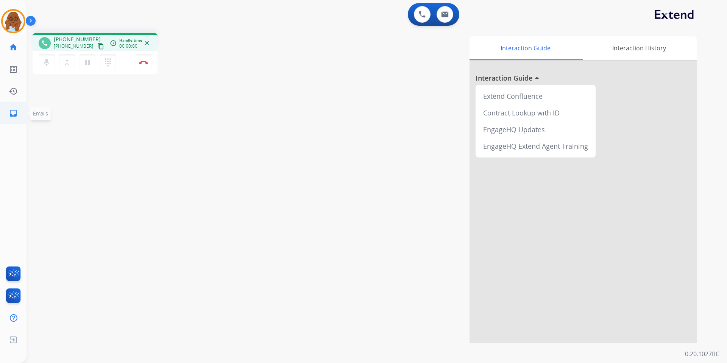
click at [17, 116] on mat-icon "inbox" at bounding box center [13, 113] width 9 height 9
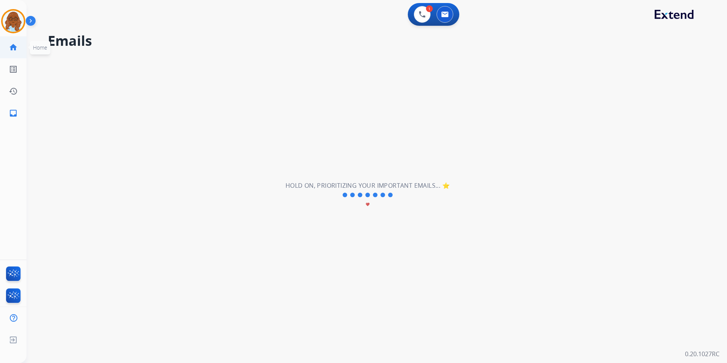
click at [17, 48] on mat-icon "home" at bounding box center [13, 47] width 9 height 9
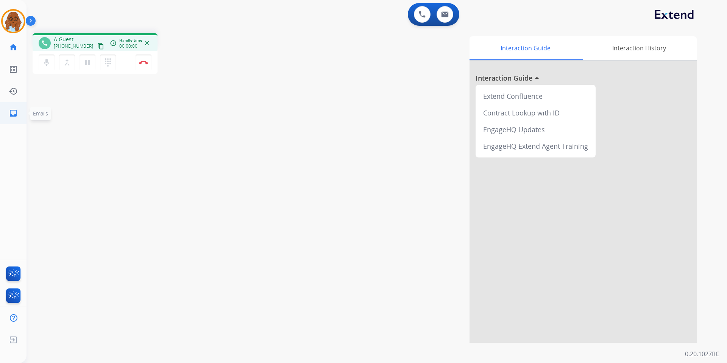
click at [19, 110] on link "inbox Emails" at bounding box center [13, 113] width 21 height 21
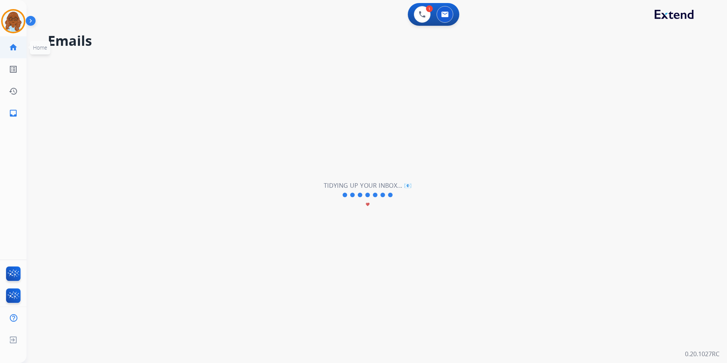
click at [11, 50] on mat-icon "home" at bounding box center [13, 47] width 9 height 9
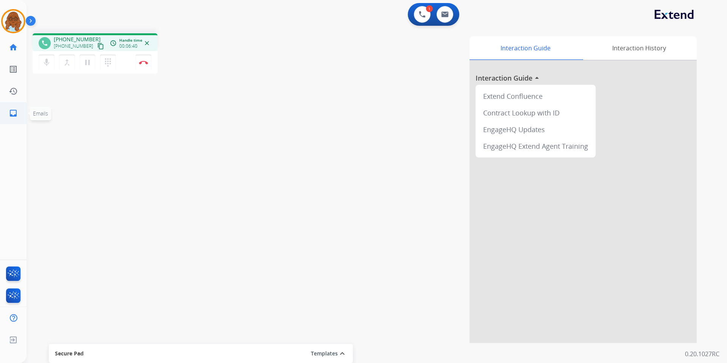
click at [22, 111] on link "inbox Emails" at bounding box center [13, 113] width 21 height 21
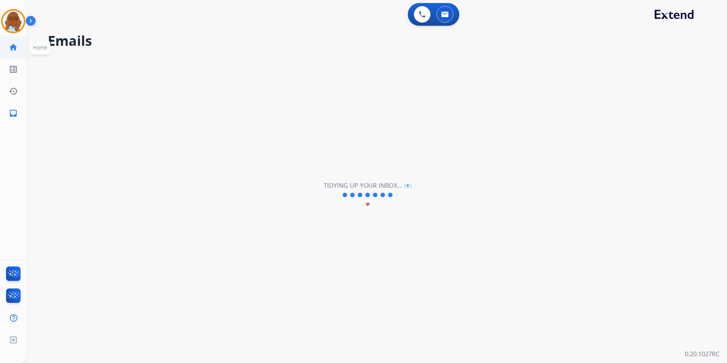
click at [14, 50] on mat-icon "home" at bounding box center [13, 47] width 9 height 9
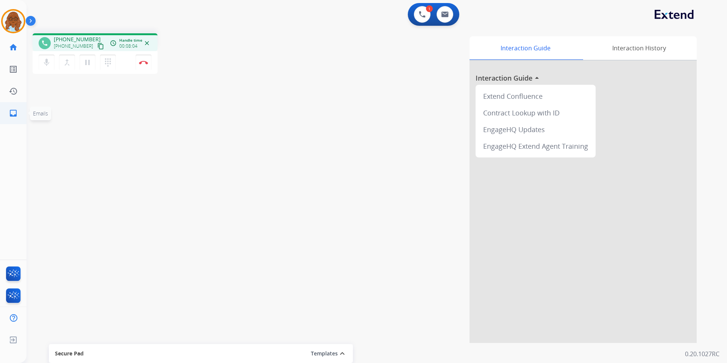
click at [9, 119] on link "inbox Emails" at bounding box center [13, 113] width 21 height 21
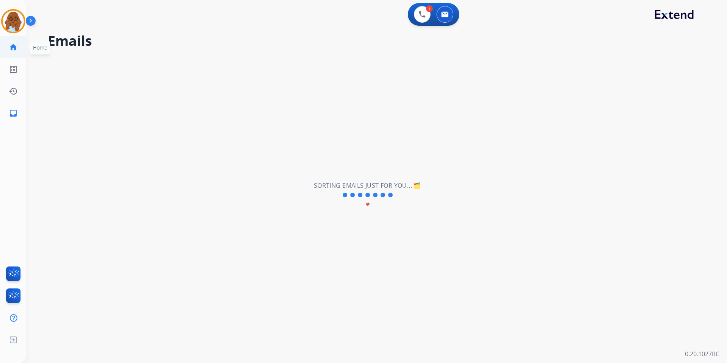
click at [3, 48] on link "home Home" at bounding box center [13, 47] width 21 height 21
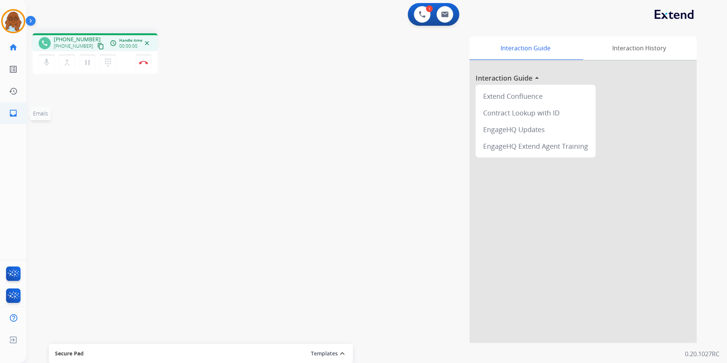
click at [3, 109] on li "inbox Emails Emails" at bounding box center [13, 113] width 21 height 21
click at [16, 109] on mat-icon "inbox" at bounding box center [13, 113] width 9 height 9
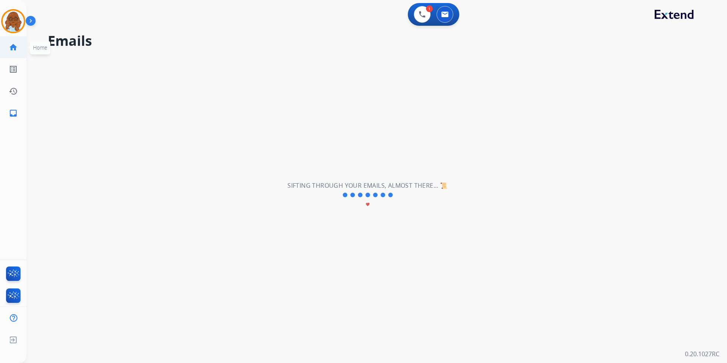
click at [14, 50] on mat-icon "home" at bounding box center [13, 47] width 9 height 9
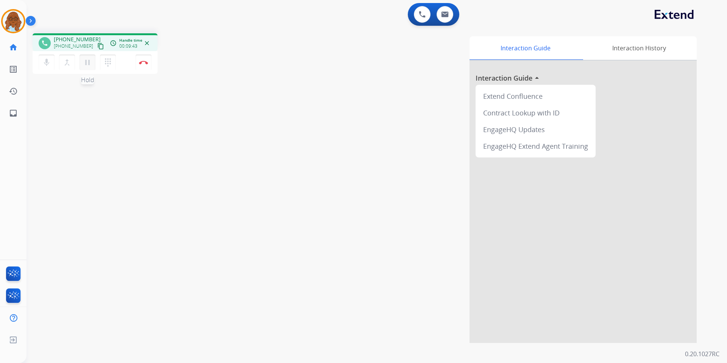
click at [93, 64] on button "pause Hold" at bounding box center [88, 63] width 16 height 16
click at [82, 63] on button "play_arrow Hold" at bounding box center [88, 63] width 16 height 16
click at [87, 61] on mat-icon "pause" at bounding box center [87, 62] width 9 height 9
click at [87, 65] on mat-icon "play_arrow" at bounding box center [87, 62] width 9 height 9
click at [8, 105] on link "inbox Emails" at bounding box center [13, 113] width 21 height 21
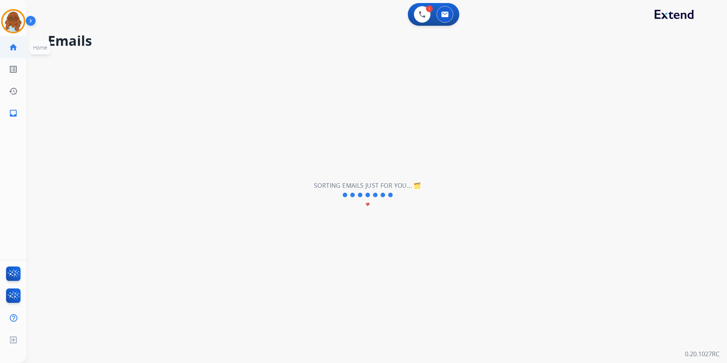
click at [12, 50] on mat-icon "home" at bounding box center [13, 47] width 9 height 9
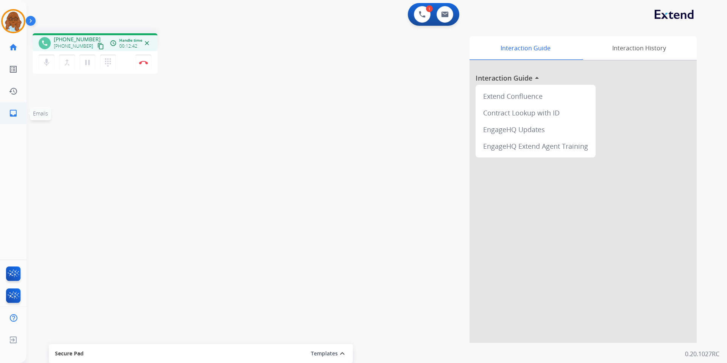
click at [16, 116] on mat-icon "inbox" at bounding box center [13, 113] width 9 height 9
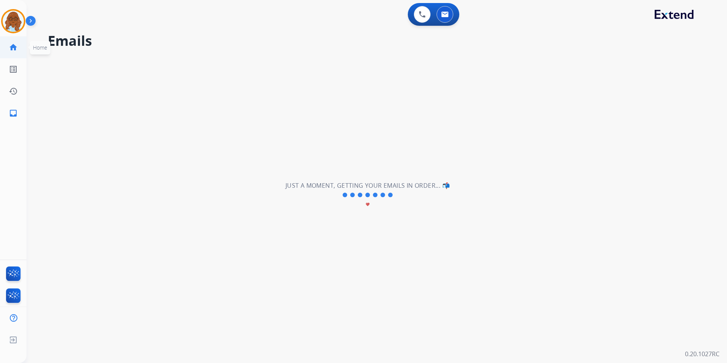
click at [12, 53] on link "home Home" at bounding box center [13, 47] width 21 height 21
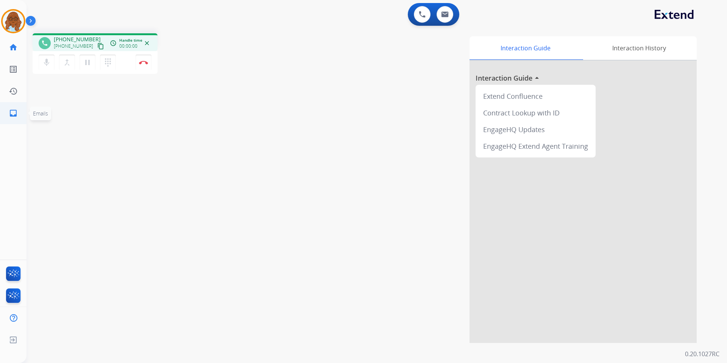
click at [13, 119] on link "inbox Emails" at bounding box center [13, 113] width 21 height 21
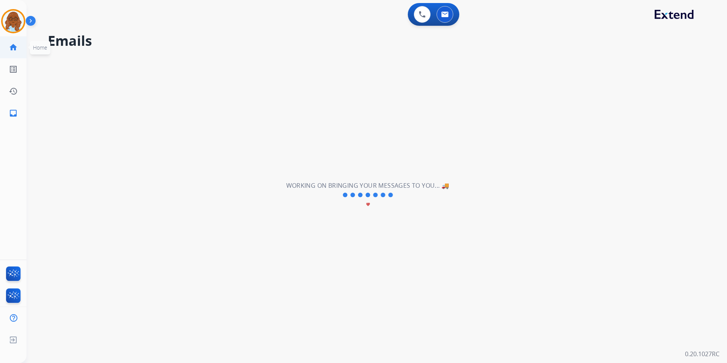
click at [15, 49] on mat-icon "home" at bounding box center [13, 47] width 9 height 9
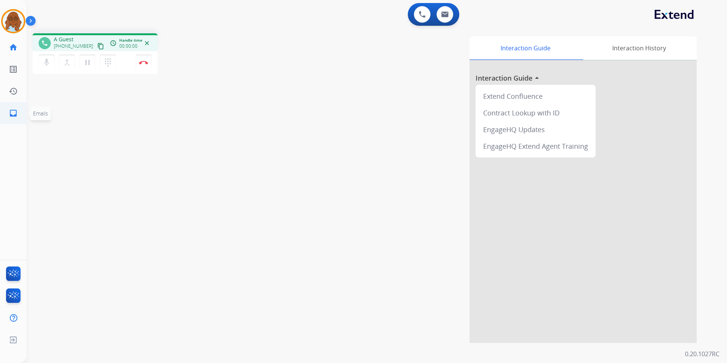
click at [6, 116] on link "inbox Emails" at bounding box center [13, 113] width 21 height 21
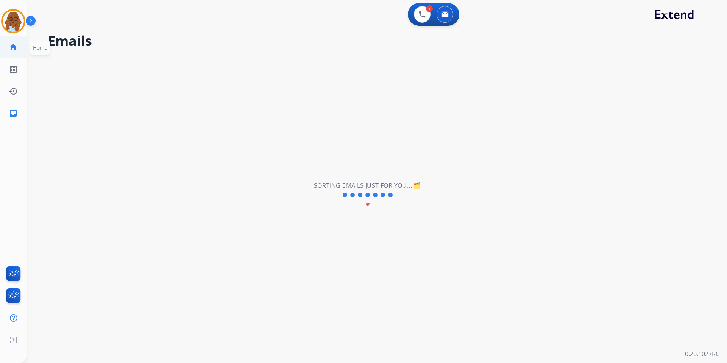
click at [13, 44] on mat-icon "home" at bounding box center [13, 47] width 9 height 9
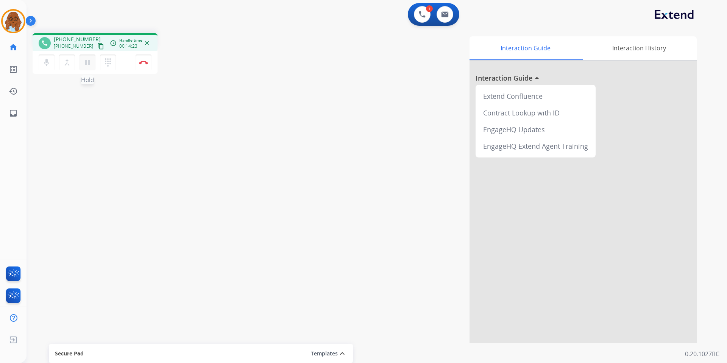
click at [88, 65] on mat-icon "pause" at bounding box center [87, 62] width 9 height 9
click at [106, 64] on mat-icon "dialpad" at bounding box center [107, 62] width 9 height 9
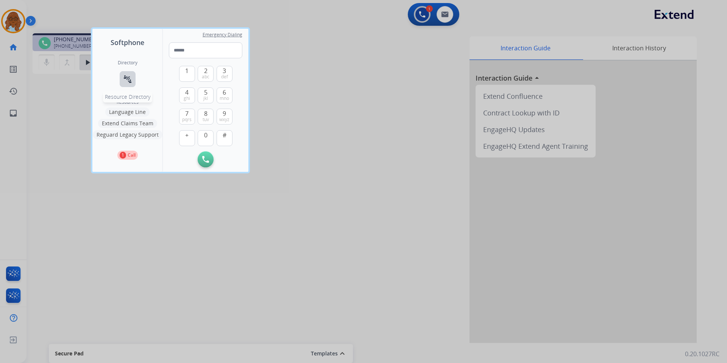
click at [130, 79] on mat-icon "connect_without_contact" at bounding box center [127, 79] width 9 height 9
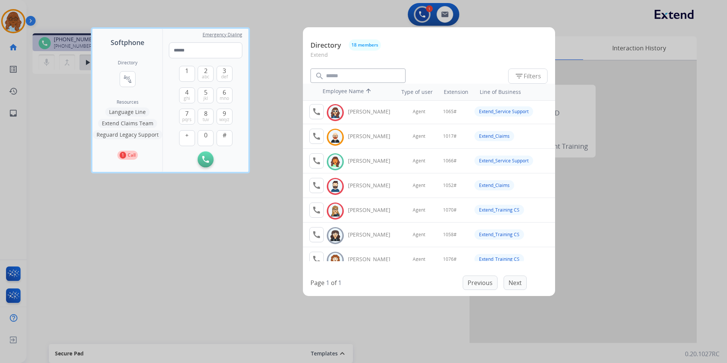
scroll to position [76, 0]
click at [317, 159] on mat-icon "call" at bounding box center [316, 160] width 9 height 9
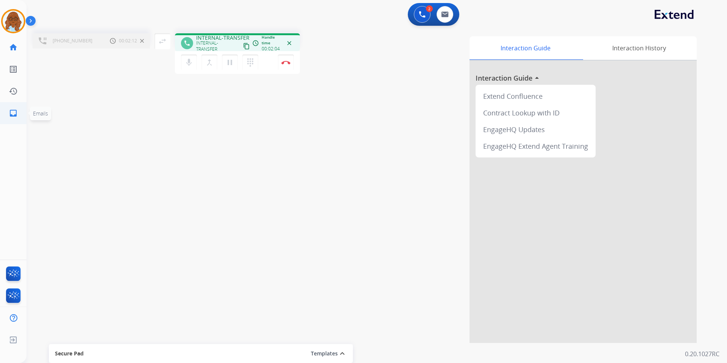
click at [10, 117] on mat-icon "inbox" at bounding box center [13, 113] width 9 height 9
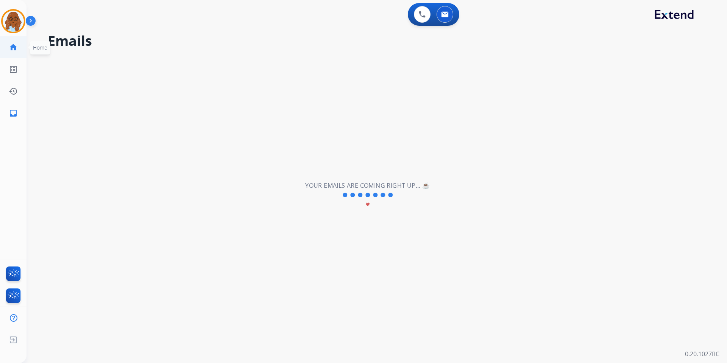
click at [11, 50] on mat-icon "home" at bounding box center [13, 47] width 9 height 9
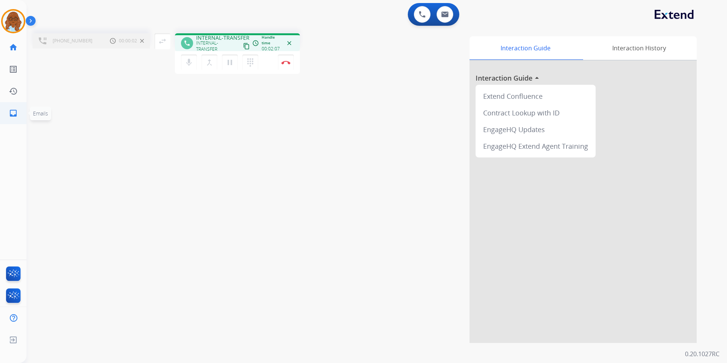
click at [3, 112] on link "inbox Emails" at bounding box center [13, 113] width 21 height 21
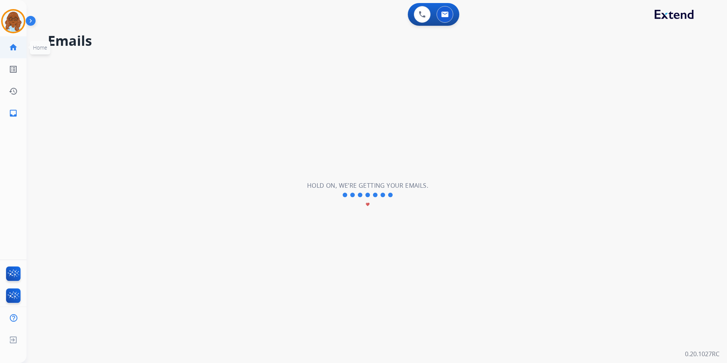
click at [21, 45] on link "home Home" at bounding box center [13, 47] width 21 height 21
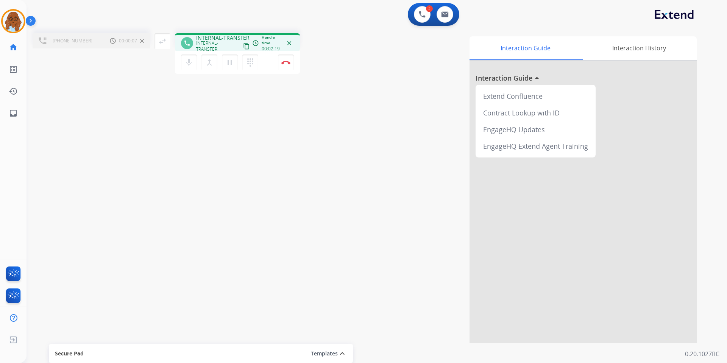
click at [241, 116] on div "[PHONE_NUMBER] Call metrics Hold 00:00:07 00:00:07 swap_horiz Break voice bridg…" at bounding box center [368, 185] width 683 height 316
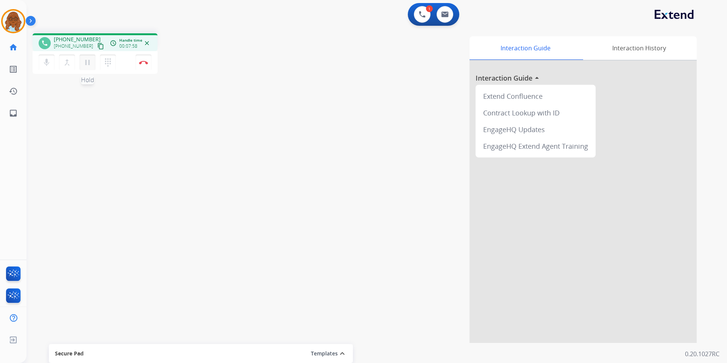
click at [92, 62] on button "pause Hold" at bounding box center [88, 63] width 16 height 16
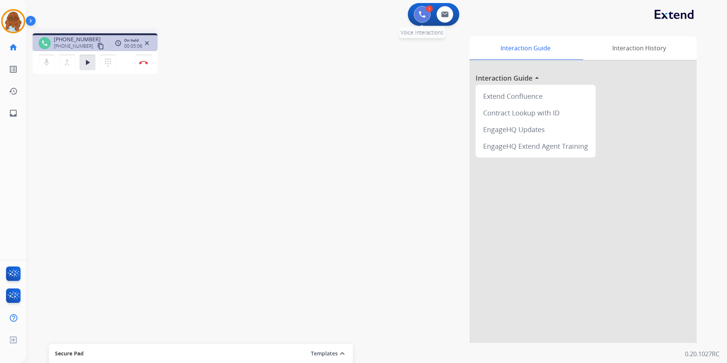
click at [428, 19] on button at bounding box center [422, 14] width 17 height 17
click at [423, 18] on button at bounding box center [422, 14] width 17 height 17
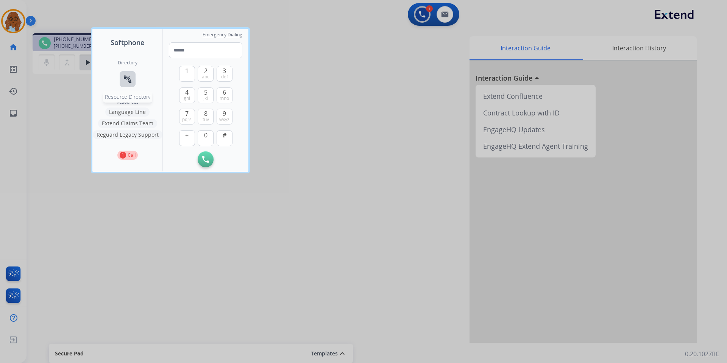
click at [133, 80] on button "connect_without_contact Resource Directory" at bounding box center [128, 79] width 16 height 16
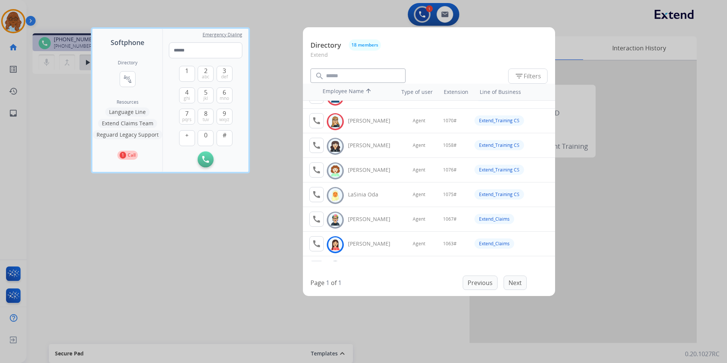
scroll to position [152, 0]
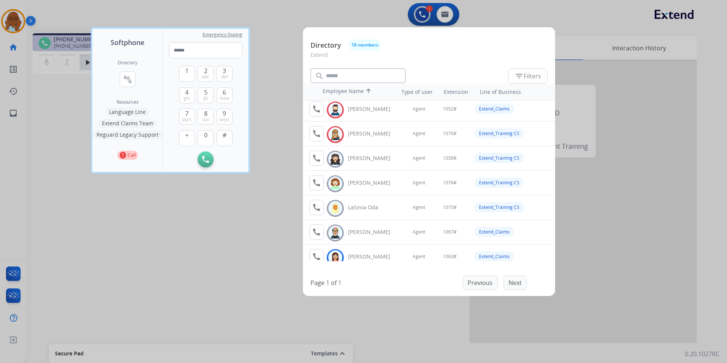
click at [269, 216] on div at bounding box center [363, 181] width 727 height 363
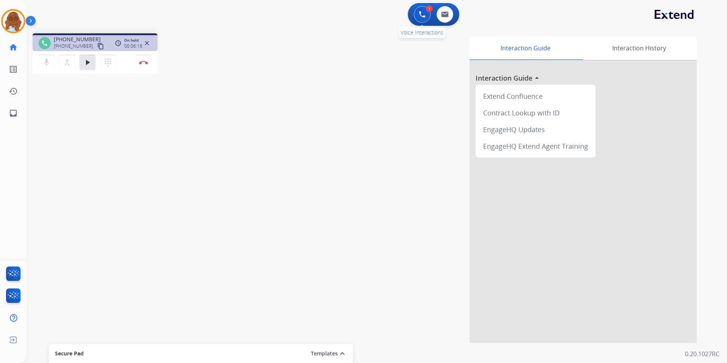
click at [420, 19] on button at bounding box center [422, 14] width 17 height 17
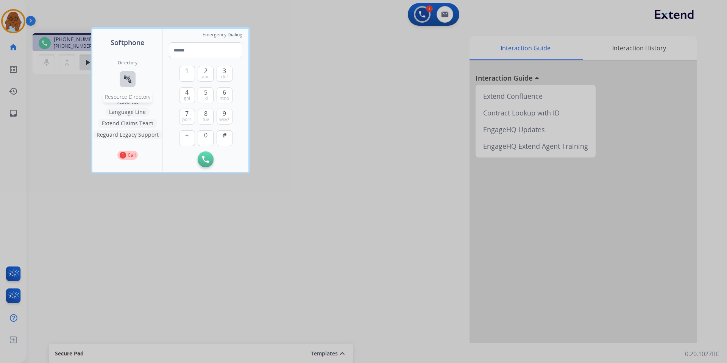
click at [127, 83] on mat-icon "connect_without_contact" at bounding box center [127, 79] width 9 height 9
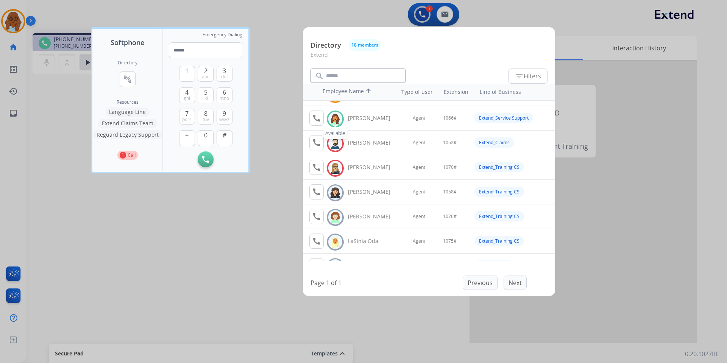
scroll to position [99, 0]
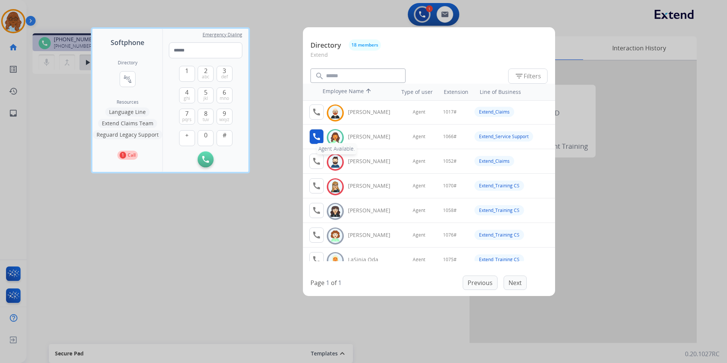
click at [319, 140] on mat-icon "call" at bounding box center [316, 136] width 9 height 9
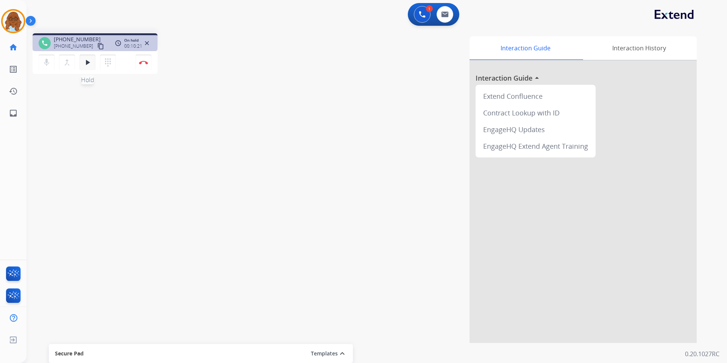
click at [92, 64] on button "play_arrow Hold" at bounding box center [88, 63] width 16 height 16
click at [85, 63] on mat-icon "pause" at bounding box center [87, 62] width 9 height 9
click at [80, 64] on button "play_arrow Hold" at bounding box center [88, 63] width 16 height 16
click at [145, 66] on button "Disconnect" at bounding box center [144, 63] width 16 height 16
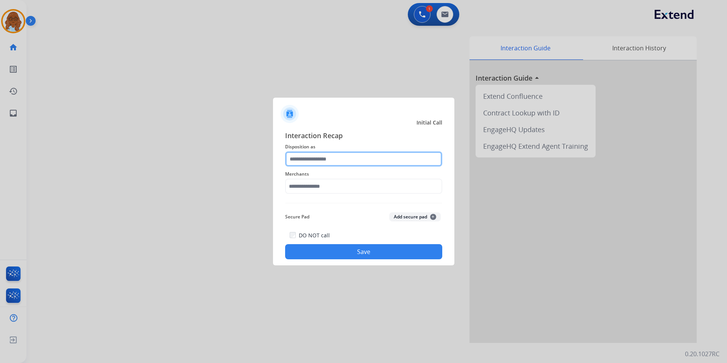
click at [312, 167] on div at bounding box center [363, 159] width 157 height 15
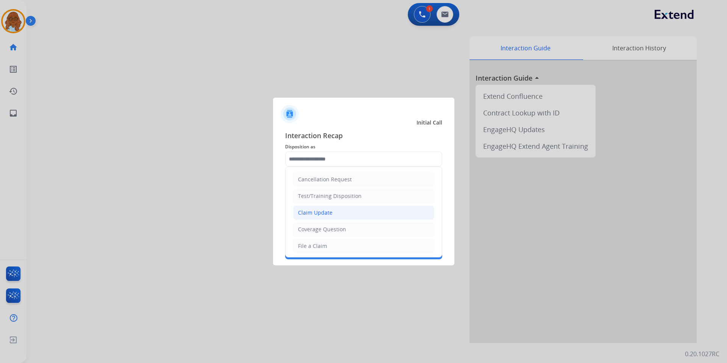
click at [328, 209] on div "Claim Update" at bounding box center [315, 213] width 34 height 8
type input "**********"
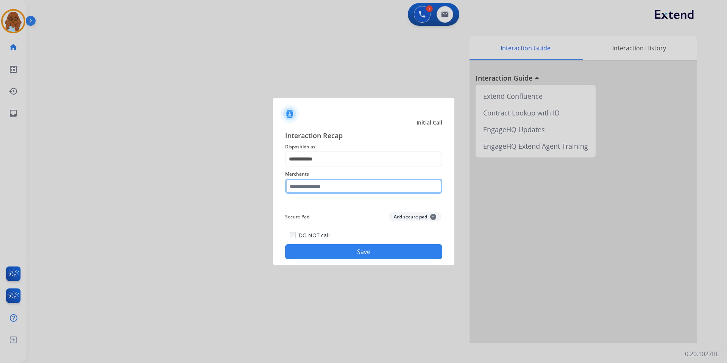
click at [321, 192] on input "text" at bounding box center [363, 186] width 157 height 15
type input "*"
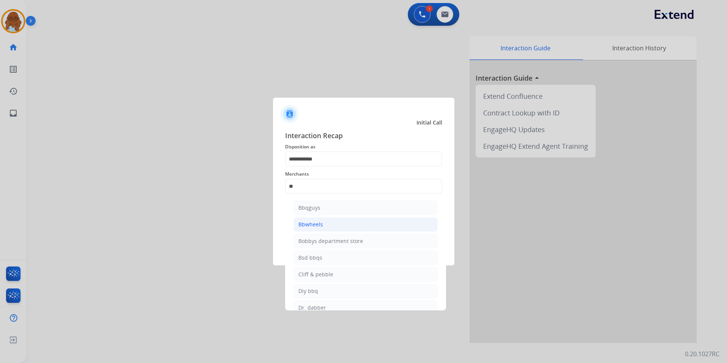
click at [332, 223] on li "Bbwheels" at bounding box center [366, 224] width 144 height 14
type input "********"
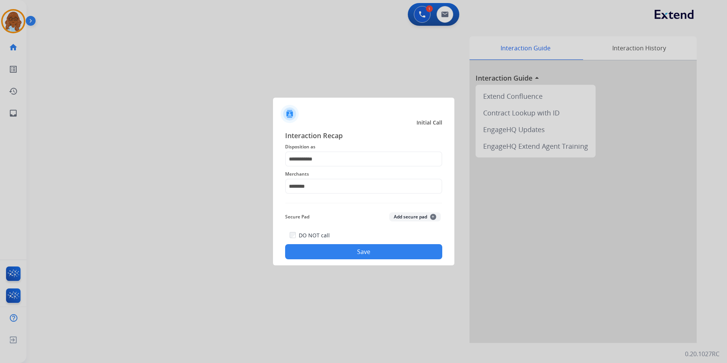
click at [318, 252] on button "Save" at bounding box center [363, 251] width 157 height 15
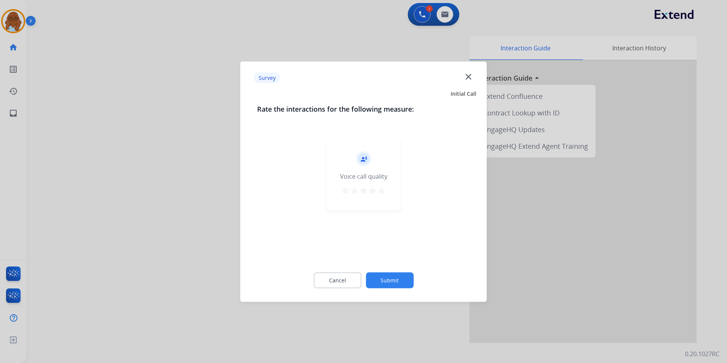
click at [379, 197] on button "star" at bounding box center [381, 191] width 9 height 11
click at [395, 275] on button "Submit" at bounding box center [390, 280] width 48 height 16
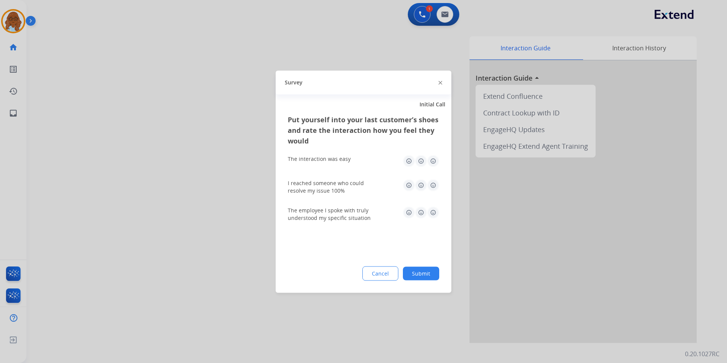
click at [431, 158] on img at bounding box center [433, 161] width 12 height 12
click at [435, 181] on img at bounding box center [433, 185] width 12 height 12
click at [429, 209] on img at bounding box center [433, 212] width 12 height 12
click at [425, 272] on button "Submit" at bounding box center [421, 274] width 36 height 14
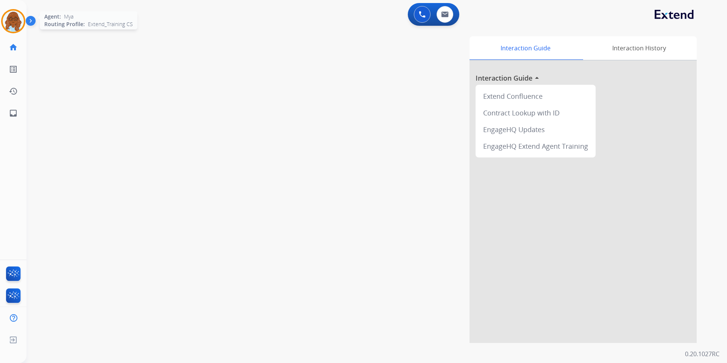
click at [9, 21] on img at bounding box center [13, 21] width 21 height 21
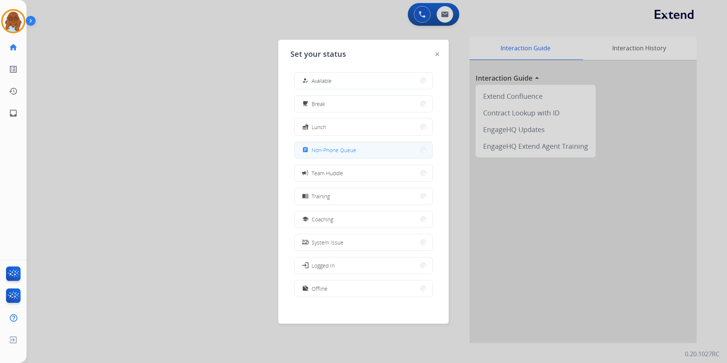
click at [309, 145] on button "assignment Non-Phone Queue" at bounding box center [364, 150] width 138 height 16
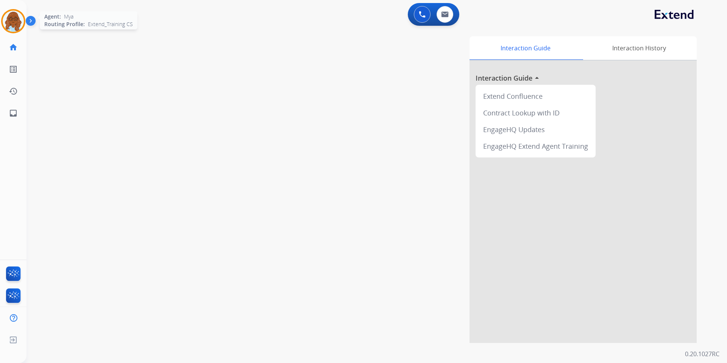
click at [9, 21] on img at bounding box center [13, 21] width 21 height 21
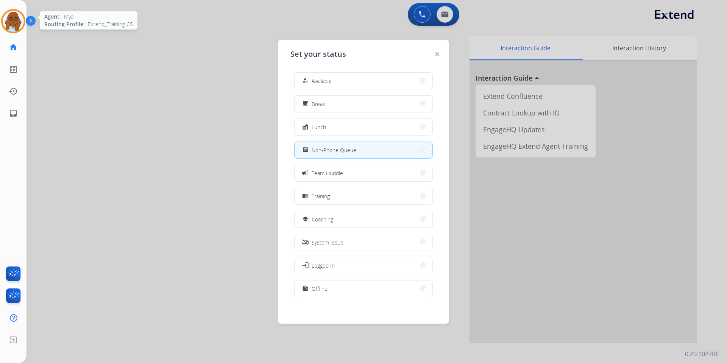
click at [9, 21] on img at bounding box center [13, 21] width 21 height 21
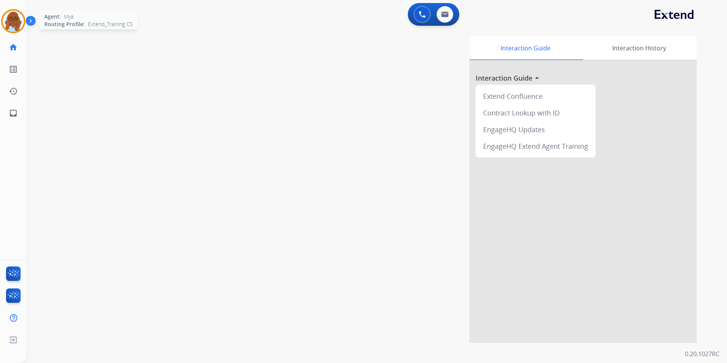
click at [18, 24] on img at bounding box center [13, 21] width 21 height 21
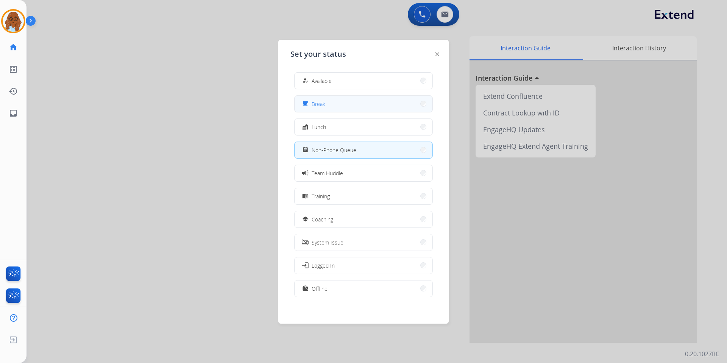
click at [331, 109] on button "free_breakfast Break" at bounding box center [364, 104] width 138 height 16
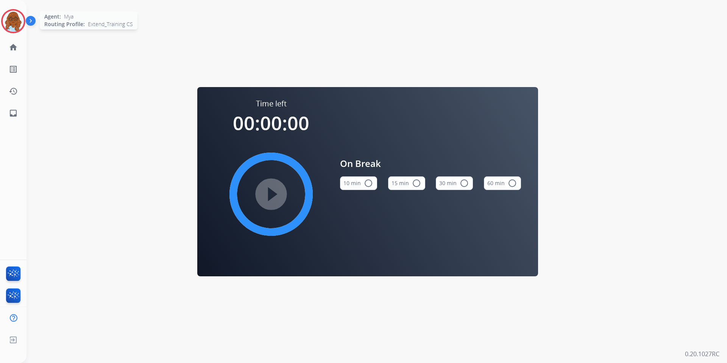
click at [17, 12] on img at bounding box center [13, 21] width 21 height 21
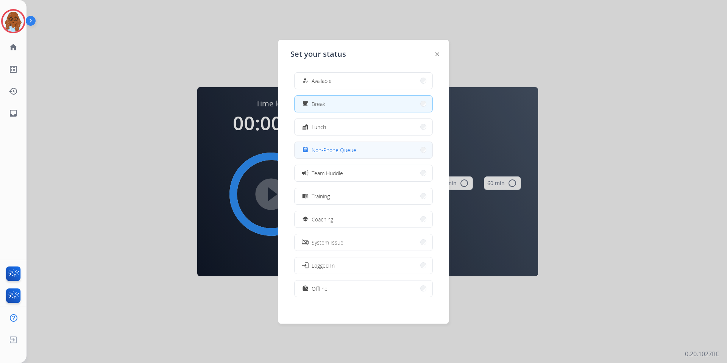
click at [324, 153] on span "Non-Phone Queue" at bounding box center [334, 150] width 45 height 8
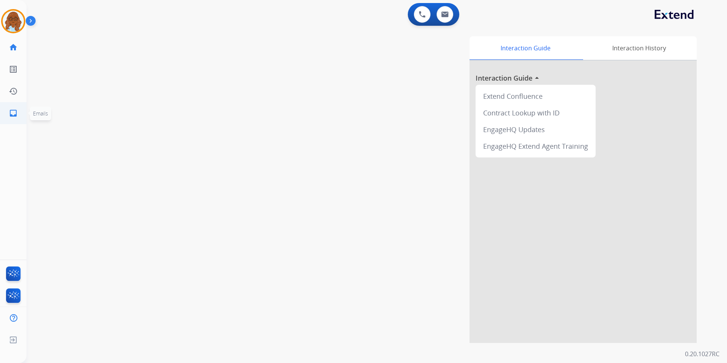
click at [17, 117] on mat-icon "inbox" at bounding box center [13, 113] width 9 height 9
select select "**********"
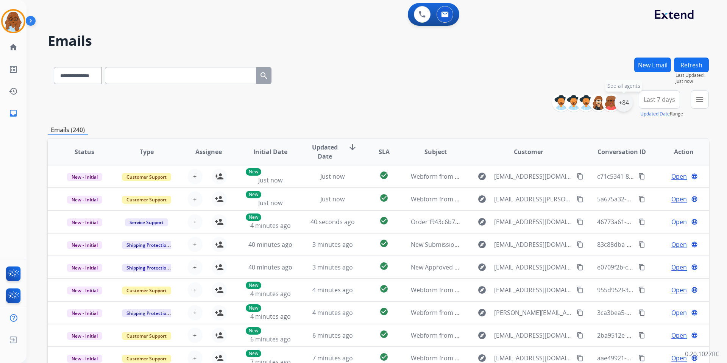
click at [628, 106] on div "+84" at bounding box center [624, 103] width 18 height 18
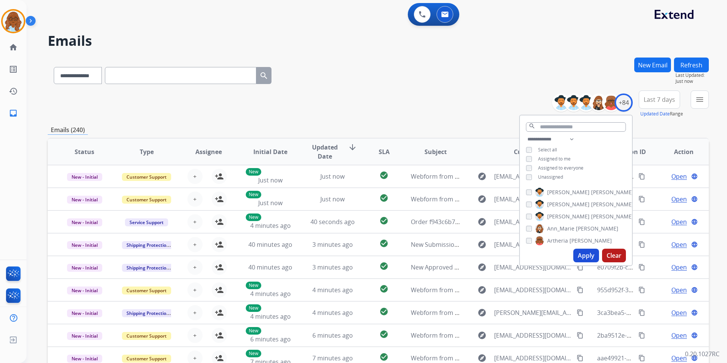
click at [560, 174] on span "Unassigned" at bounding box center [550, 177] width 25 height 6
click at [579, 254] on button "Apply" at bounding box center [586, 256] width 26 height 14
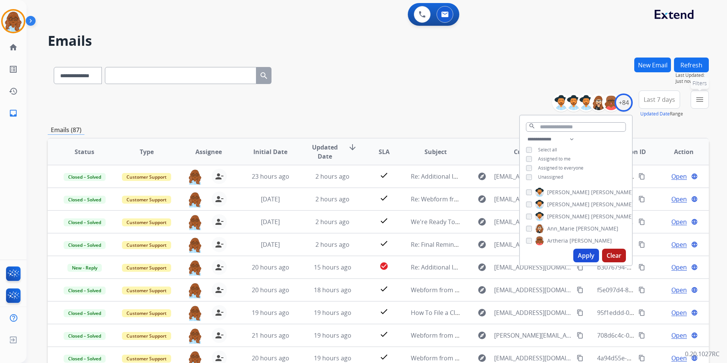
click at [702, 97] on mat-icon "menu" at bounding box center [699, 99] width 9 height 9
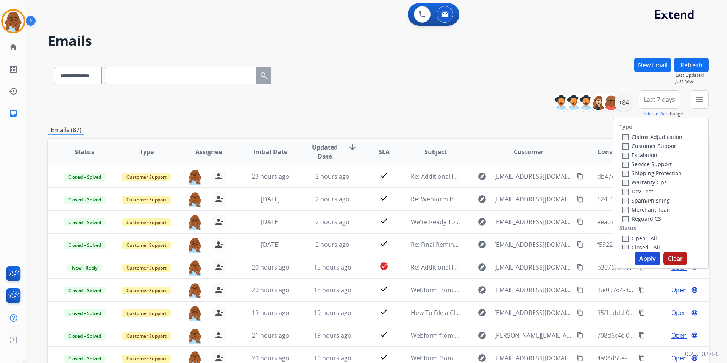
click at [630, 237] on label "Open - All" at bounding box center [640, 238] width 34 height 7
click at [642, 259] on button "Apply" at bounding box center [648, 259] width 26 height 14
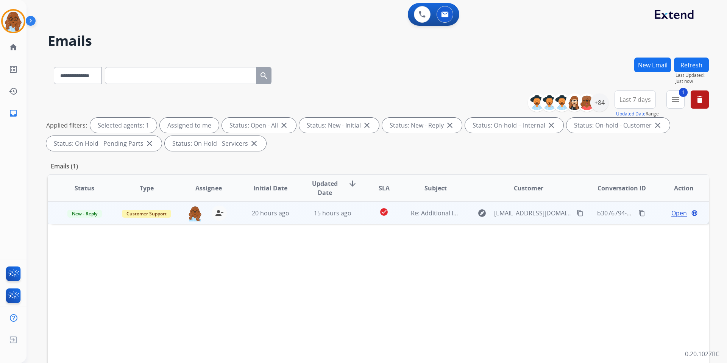
click at [675, 213] on span "Open" at bounding box center [680, 213] width 16 height 9
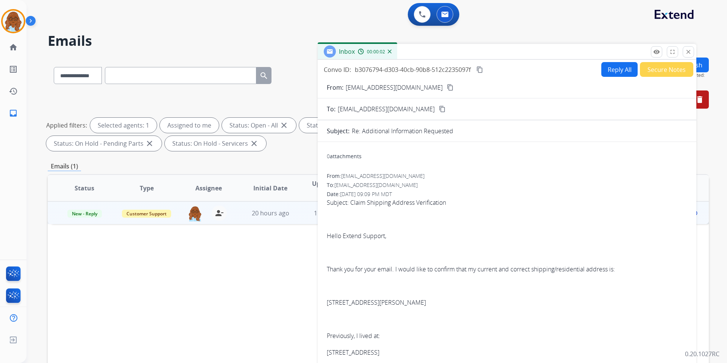
drag, startPoint x: 483, startPoint y: 55, endPoint x: 364, endPoint y: 32, distance: 121.2
click at [364, 44] on div "Inbox 00:00:02" at bounding box center [507, 52] width 379 height 16
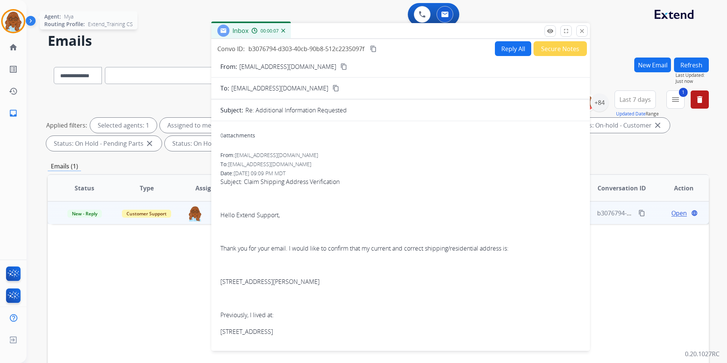
drag, startPoint x: 6, startPoint y: 16, endPoint x: 24, endPoint y: 31, distance: 23.1
click at [6, 16] on img at bounding box center [13, 21] width 21 height 21
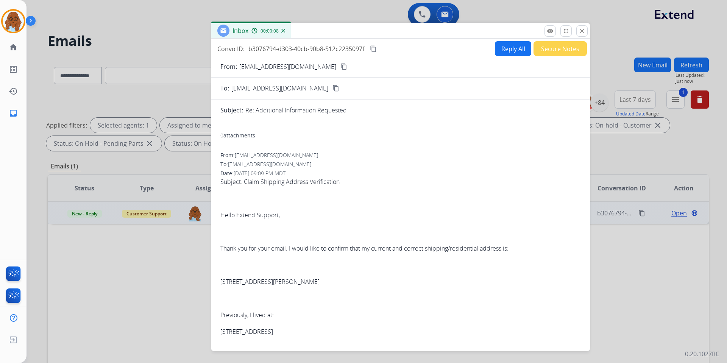
click at [581, 32] on mat-icon "close" at bounding box center [582, 31] width 7 height 7
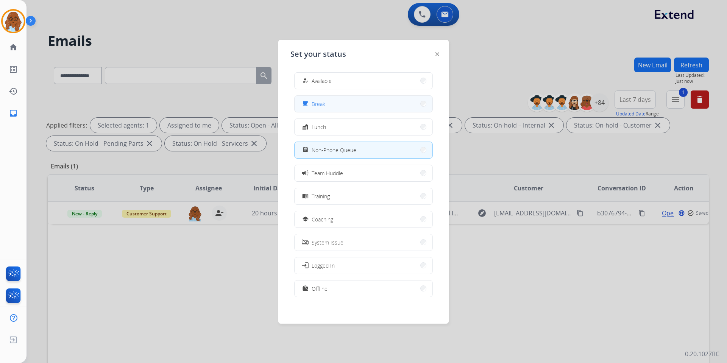
click at [341, 111] on button "free_breakfast Break" at bounding box center [364, 104] width 138 height 16
